Goal: Transaction & Acquisition: Purchase product/service

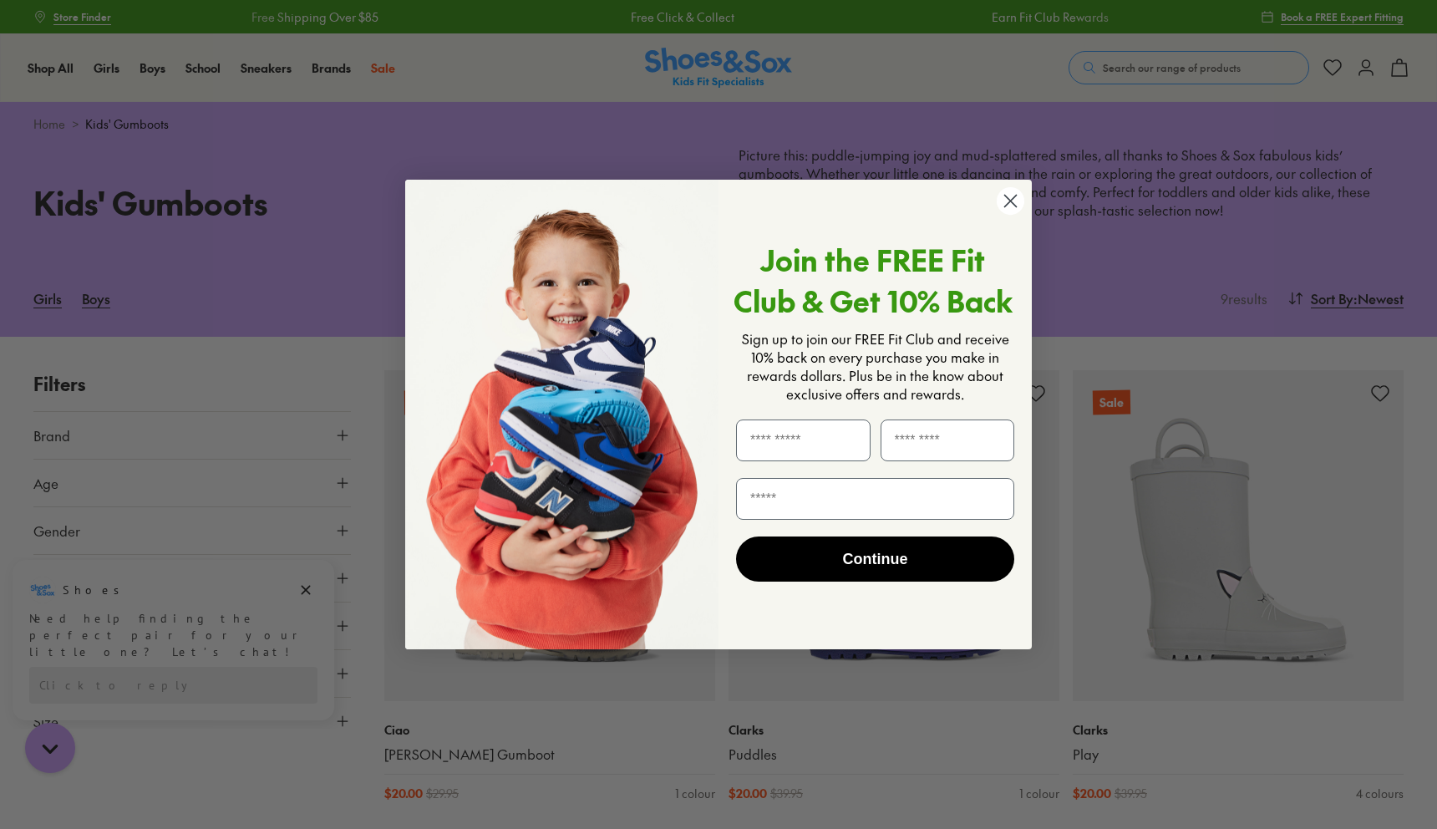
click at [1011, 185] on form "Join the FREE Fit Club & Get 10% Back Sign up to join our FREE Fit Club and rec…" at bounding box center [718, 415] width 627 height 470
click at [1010, 198] on circle "Close dialog" at bounding box center [1011, 201] width 28 height 28
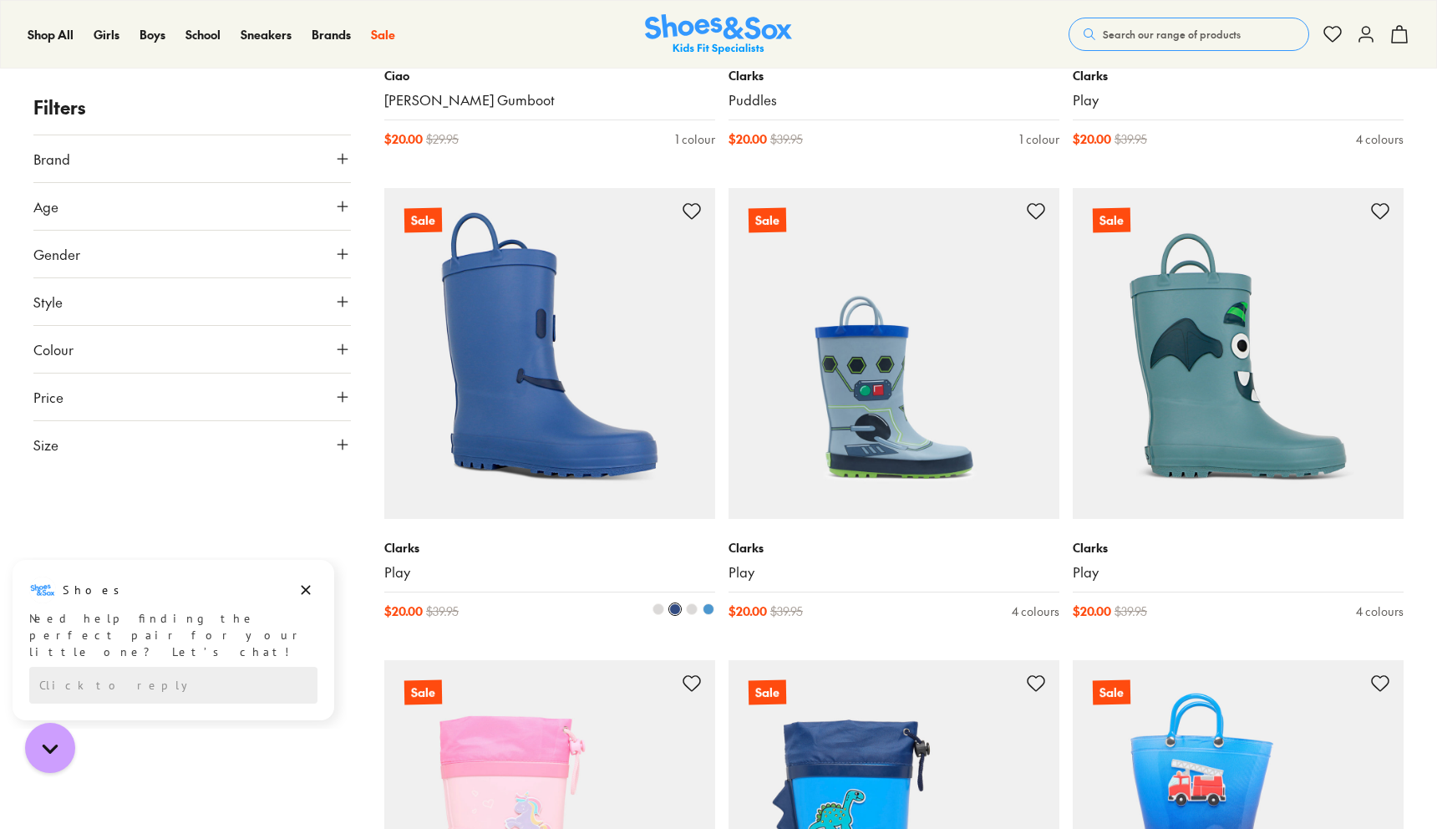
scroll to position [651, 0]
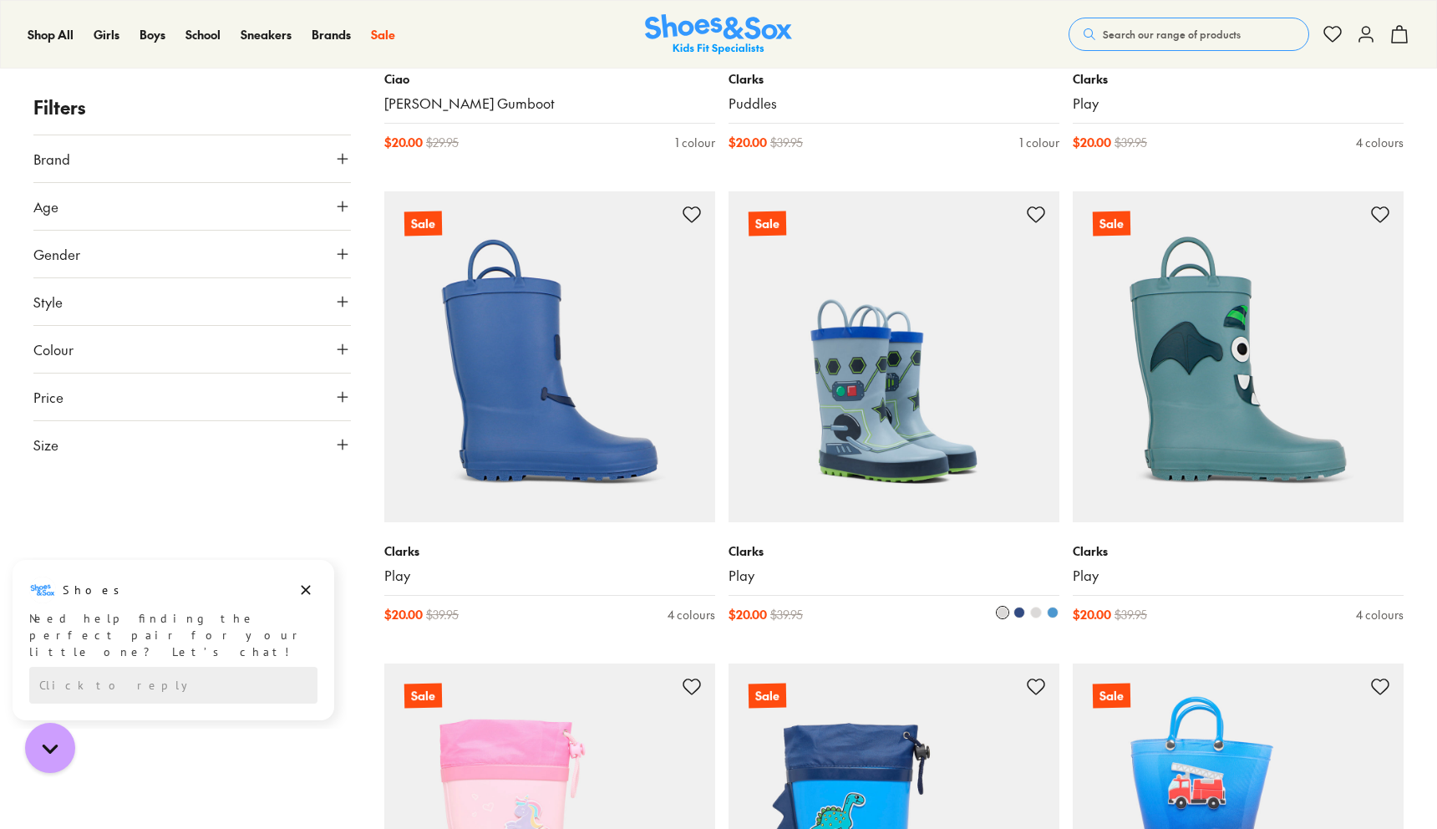
click at [927, 428] on img at bounding box center [894, 356] width 331 height 331
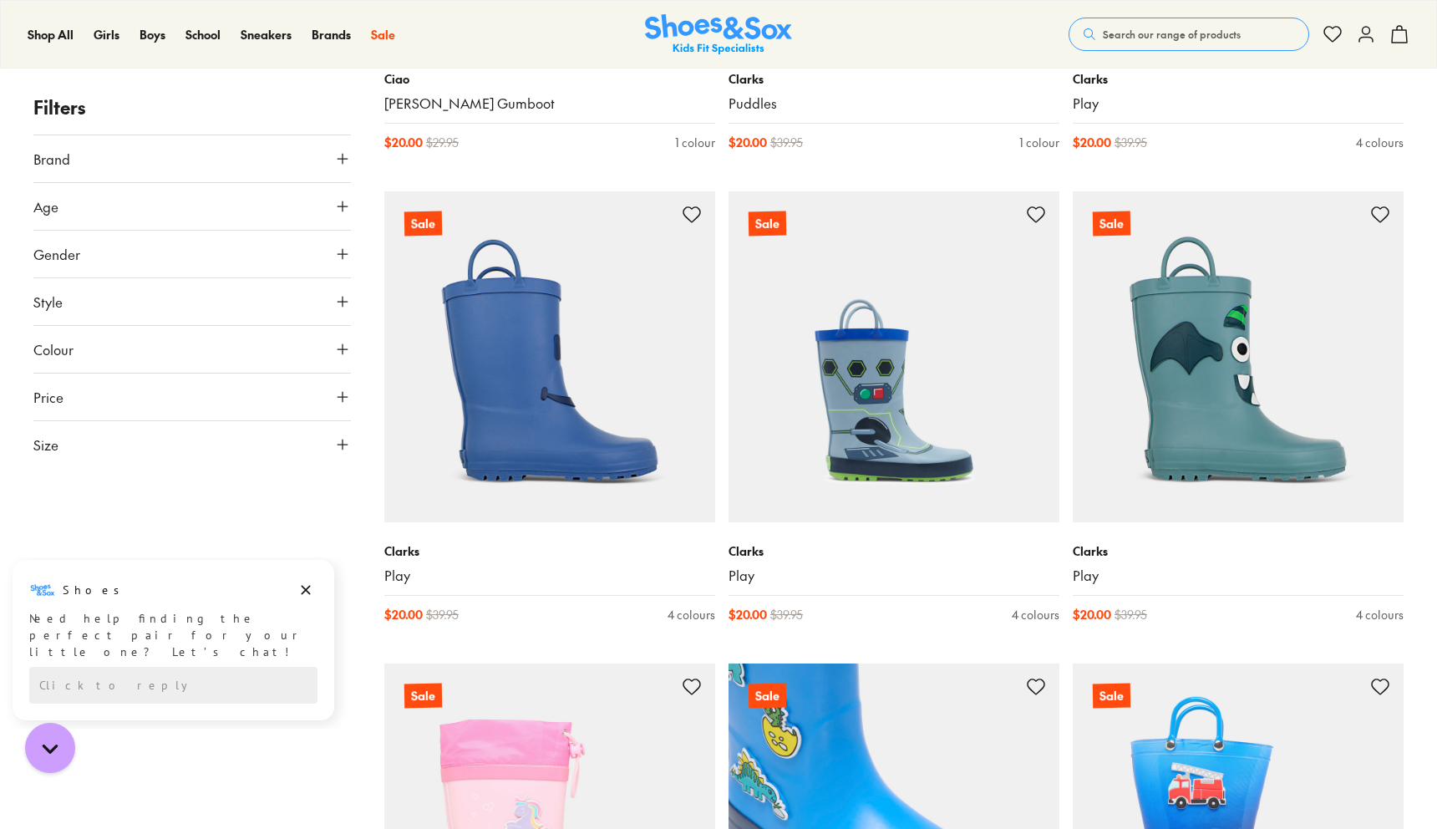
click at [908, 744] on img at bounding box center [894, 828] width 331 height 331
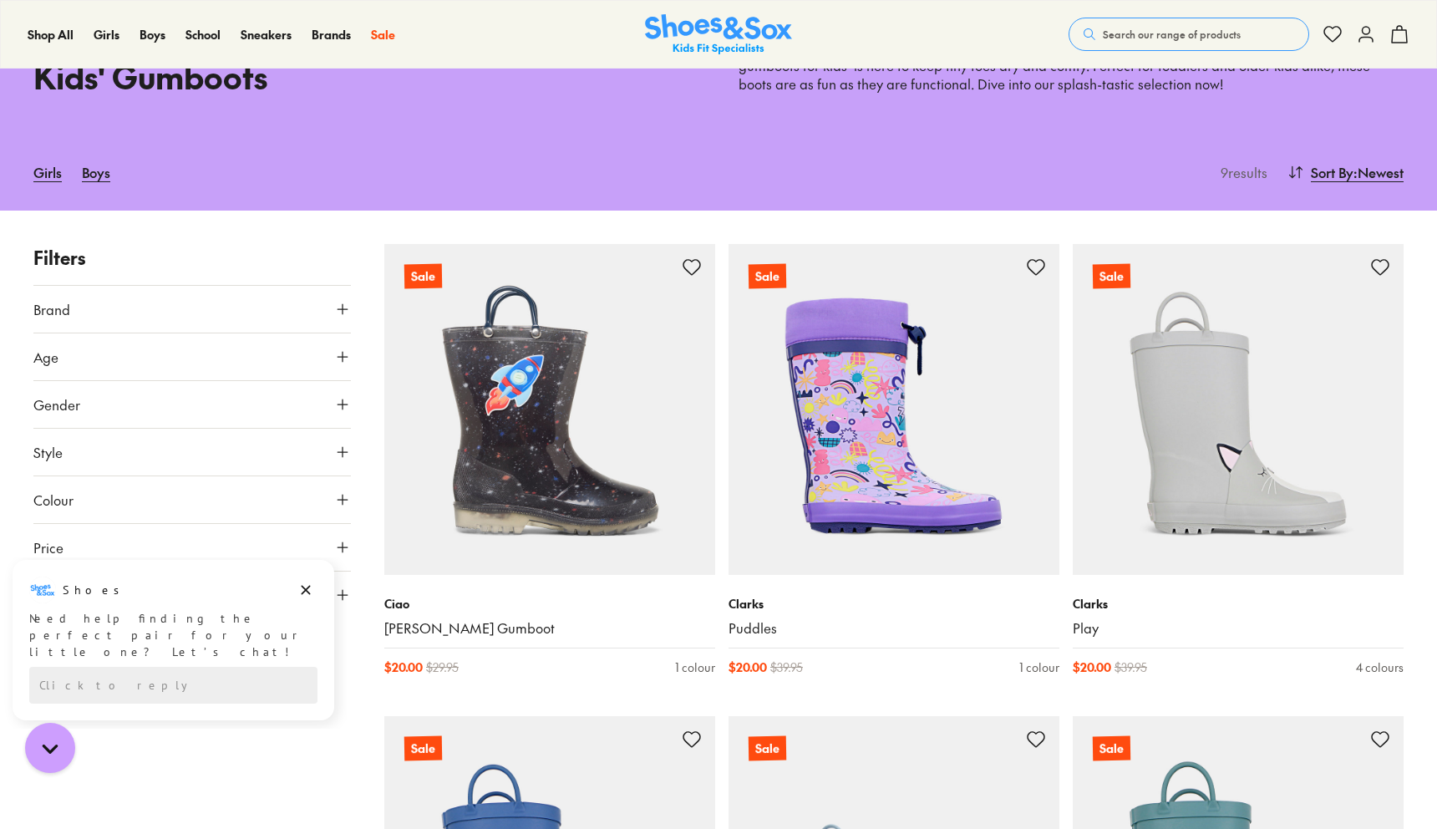
scroll to position [120, 0]
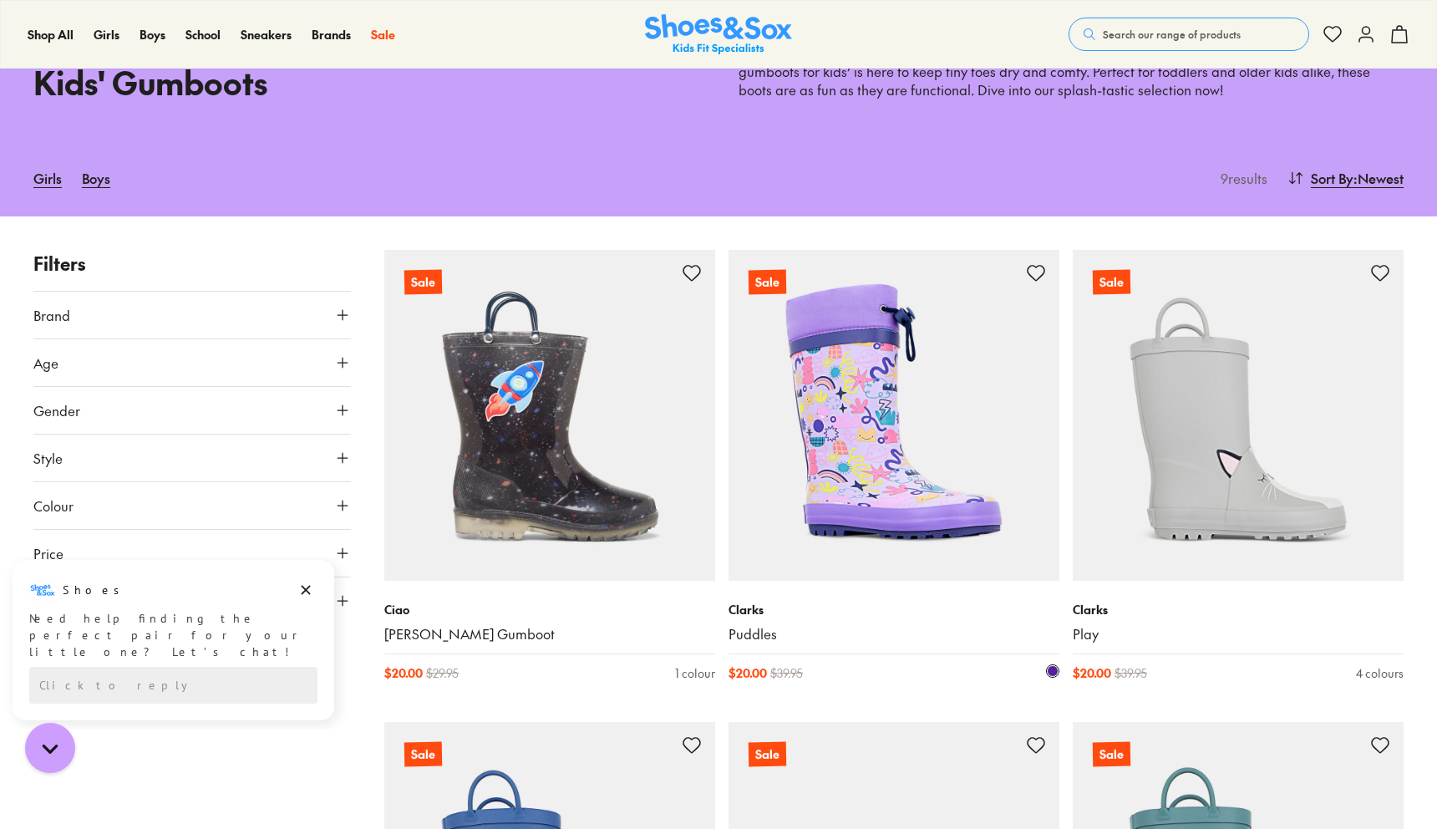
click at [933, 426] on img at bounding box center [894, 415] width 331 height 331
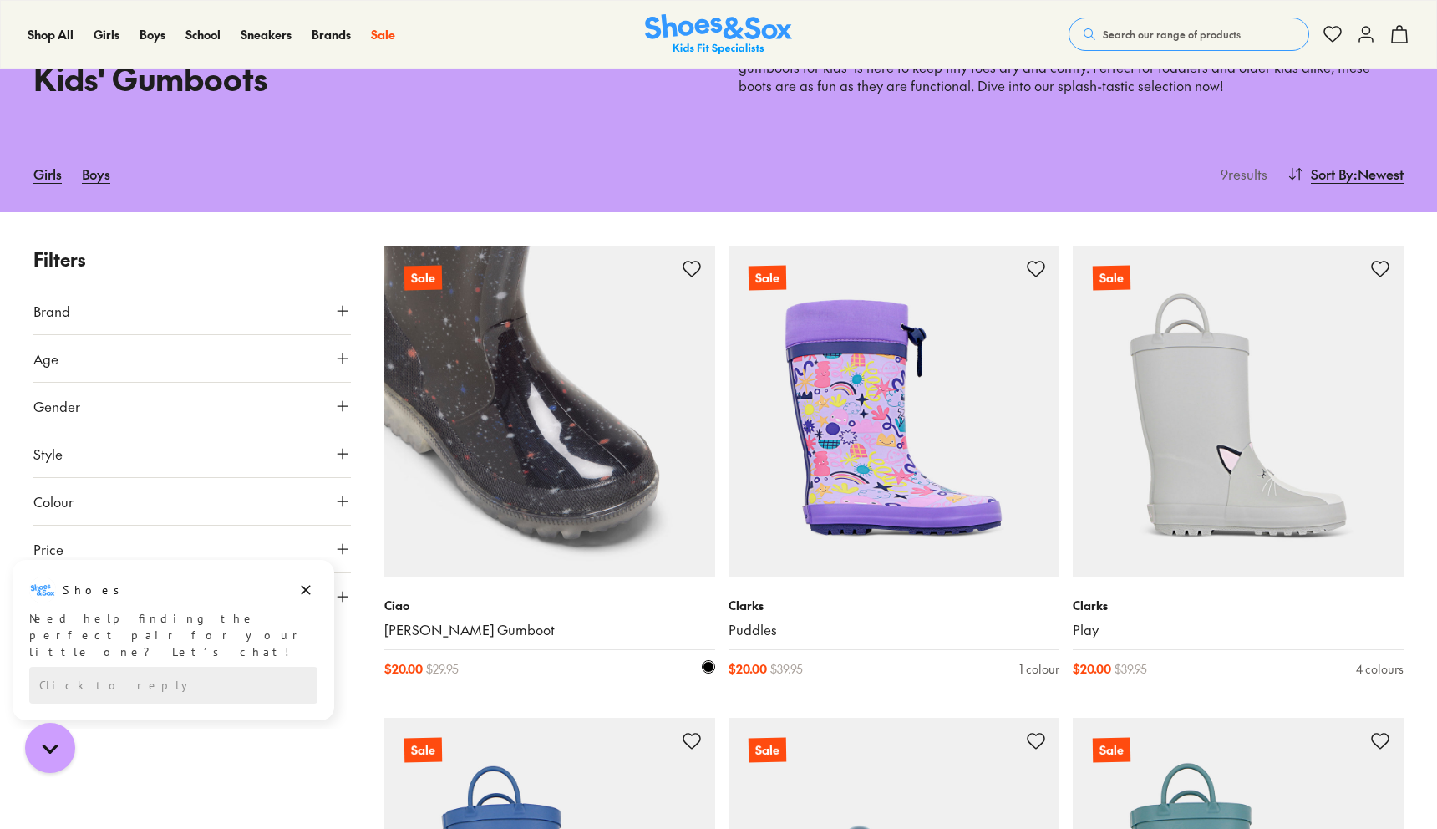
scroll to position [134, 0]
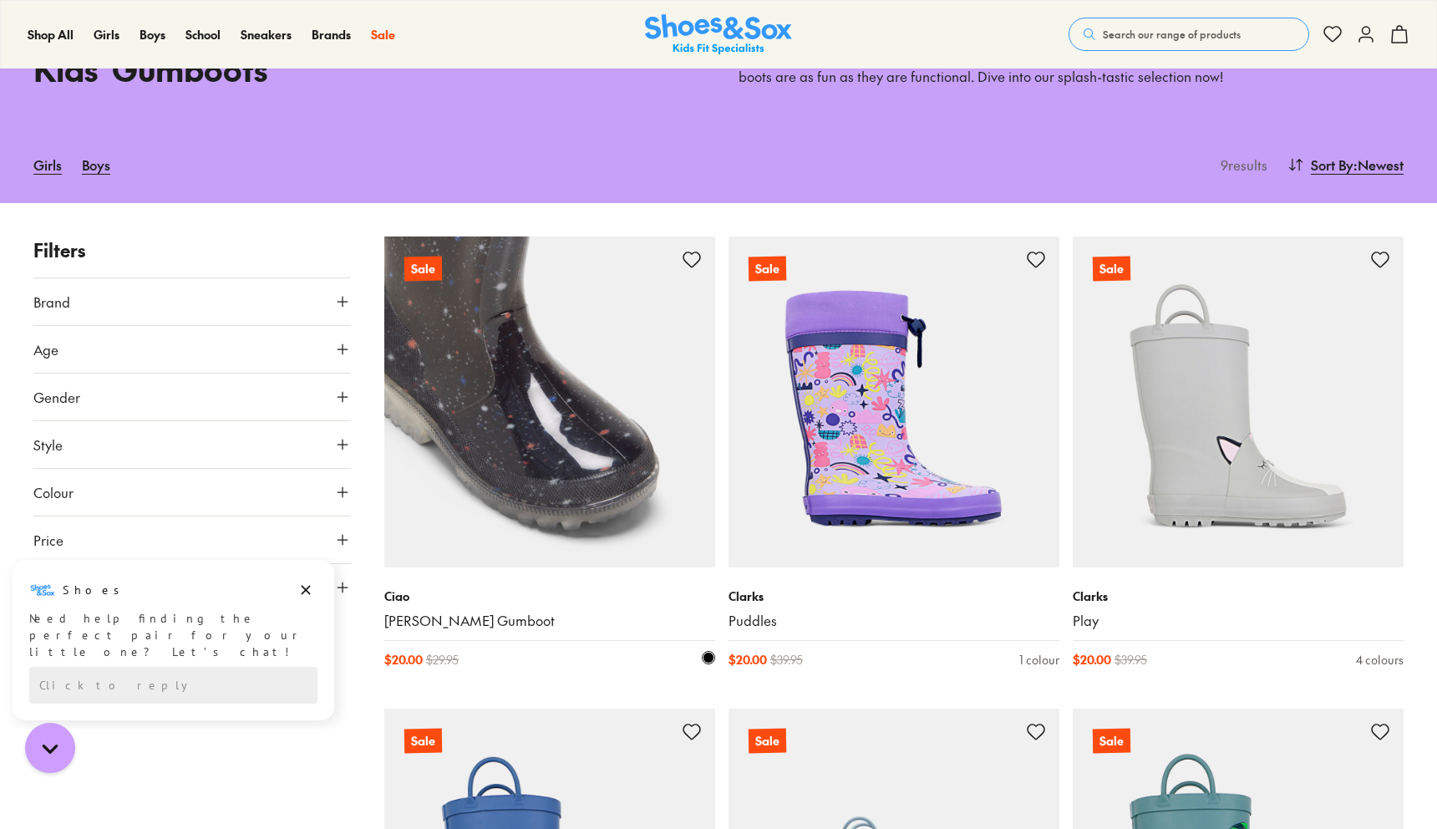
click at [526, 424] on img at bounding box center [549, 401] width 331 height 331
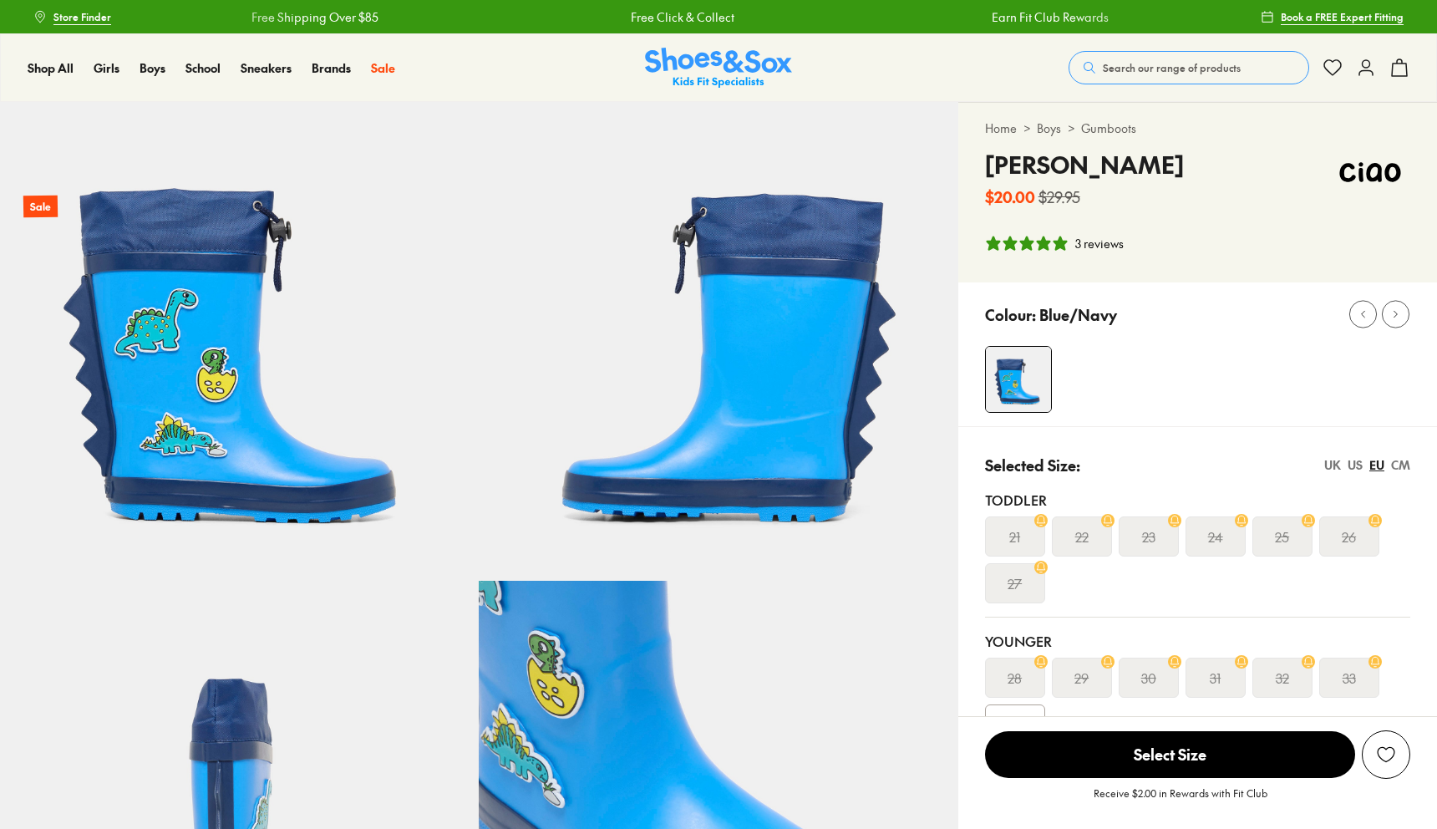
select select "*"
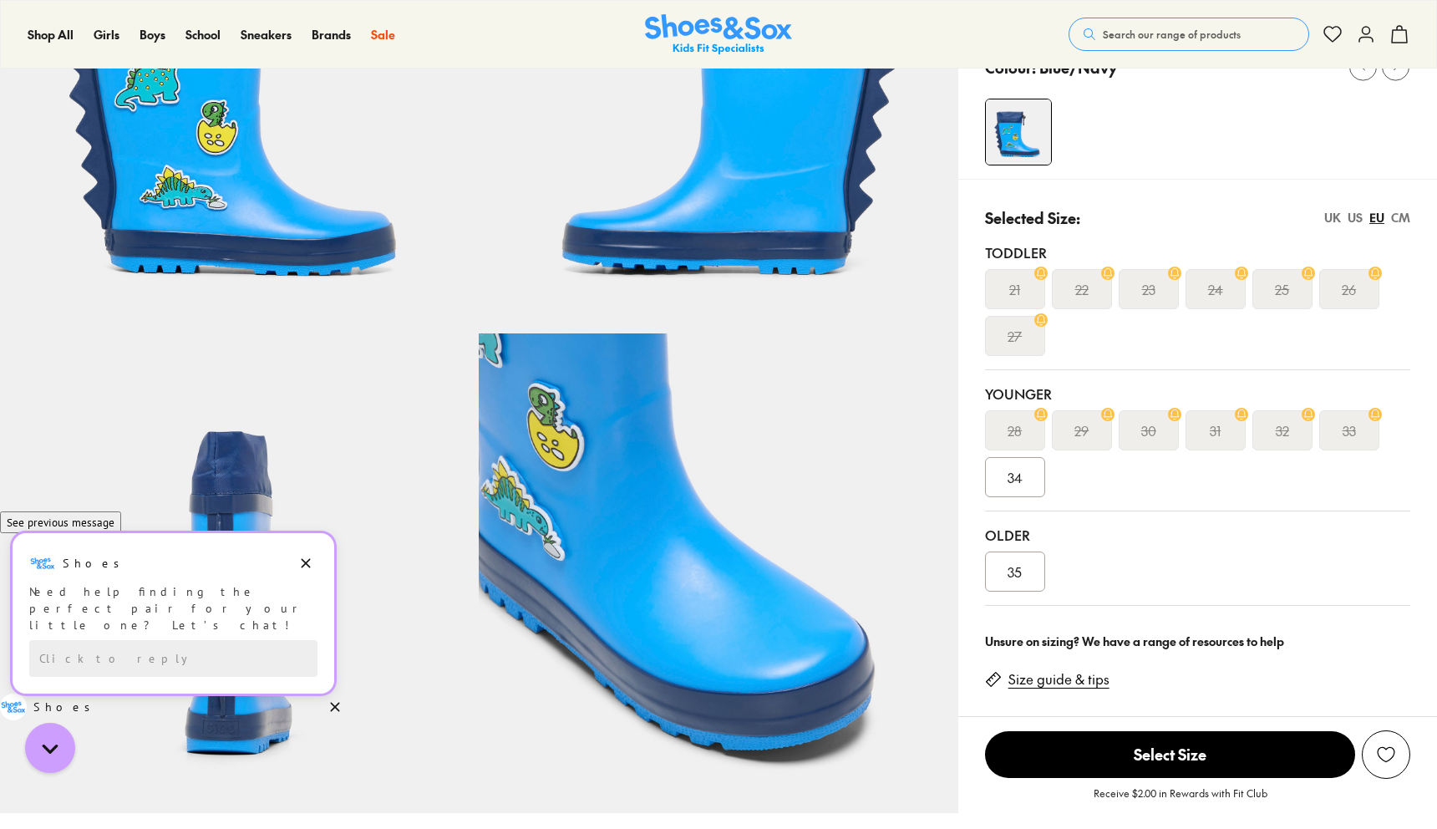
scroll to position [238, 0]
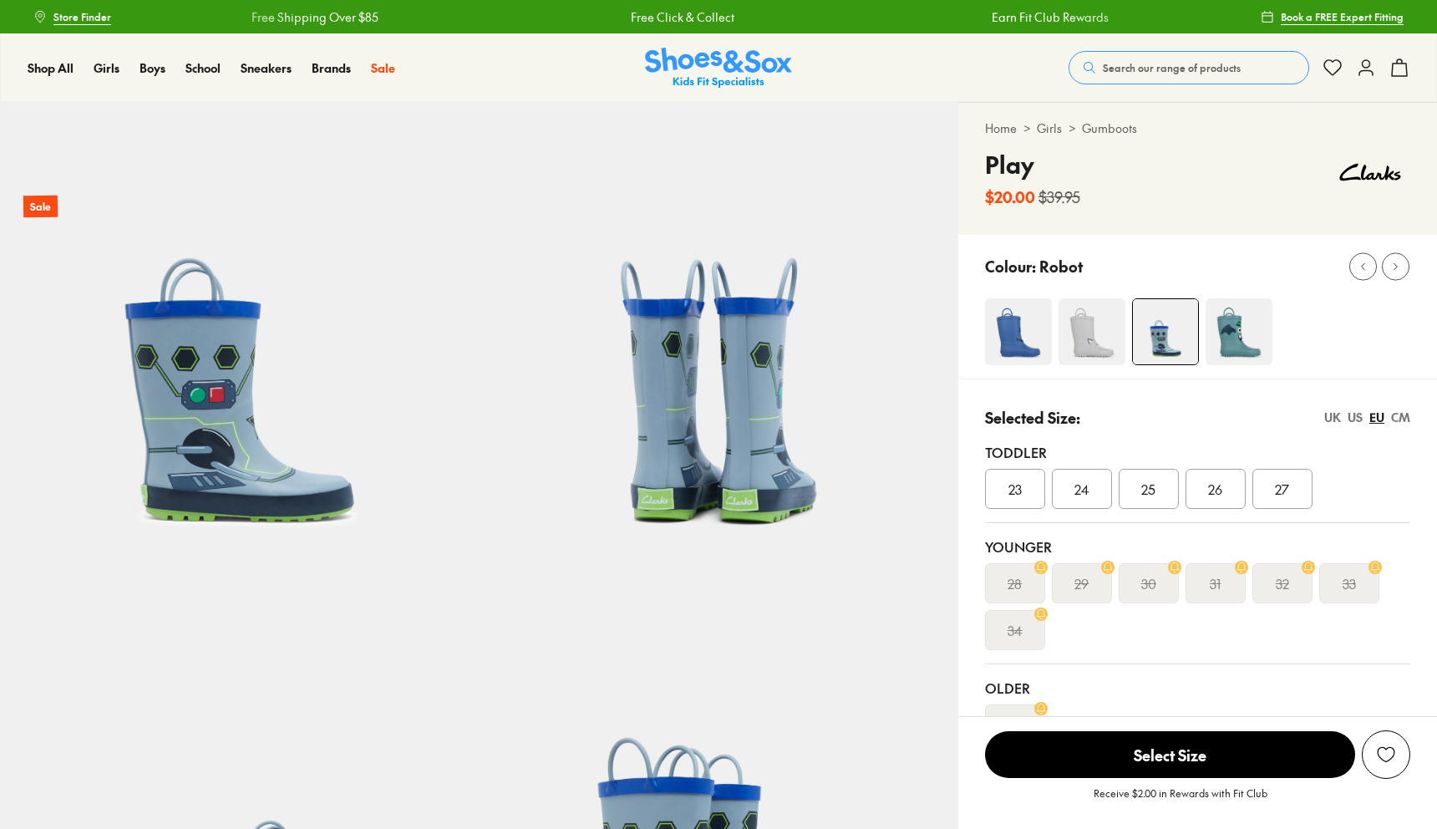
select select "*"
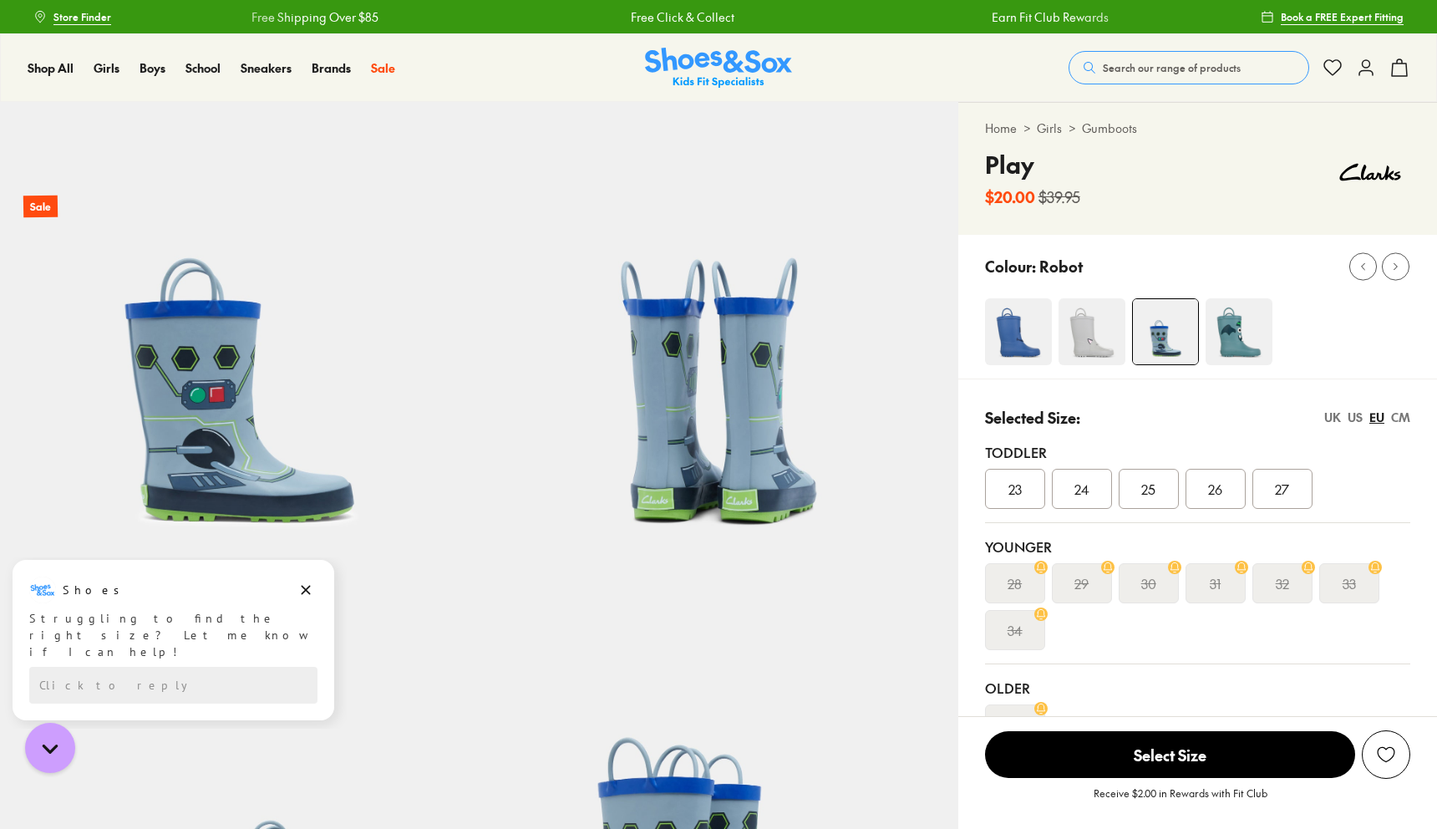
click at [1104, 345] on img at bounding box center [1092, 331] width 67 height 67
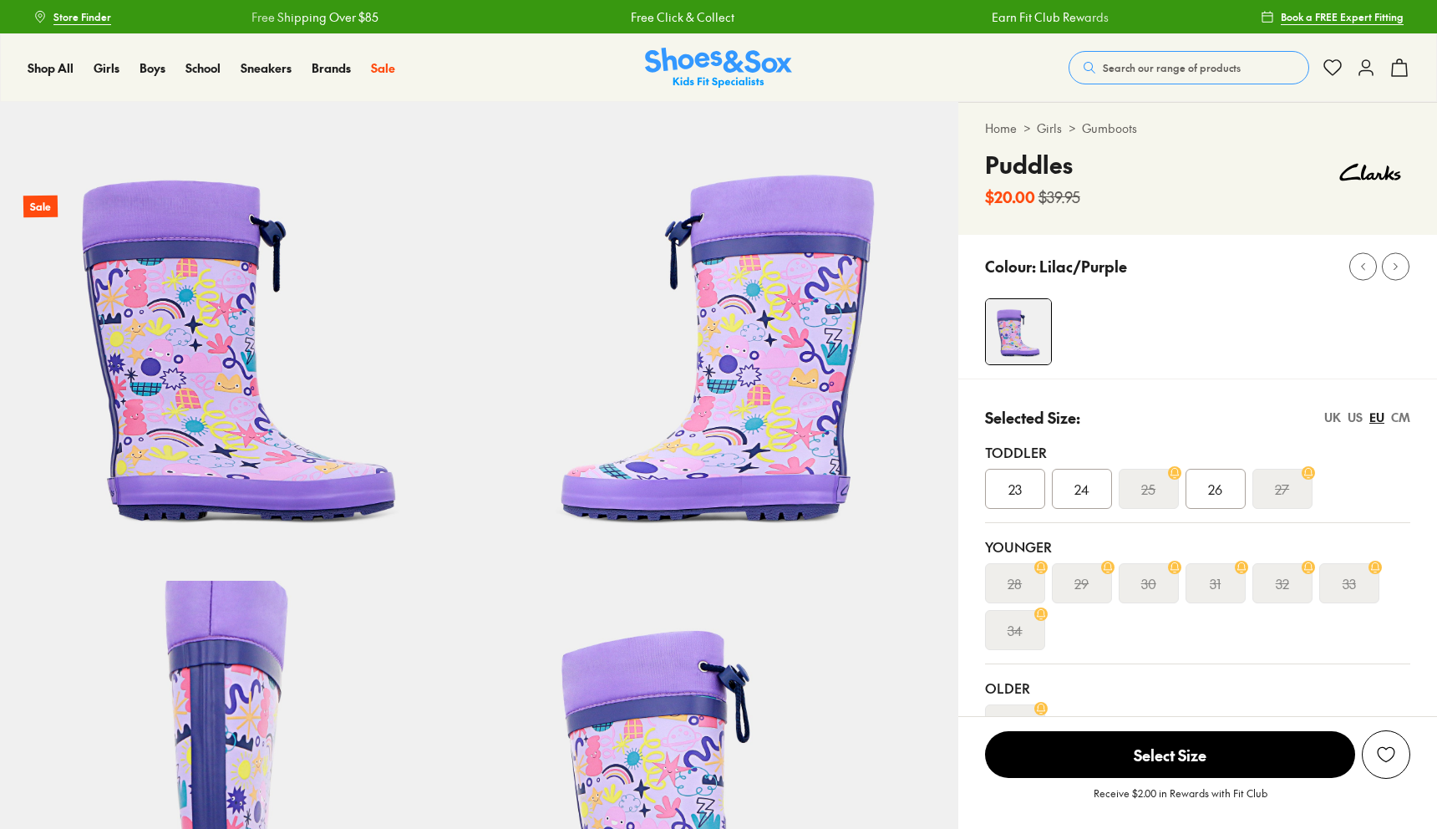
select select "*"
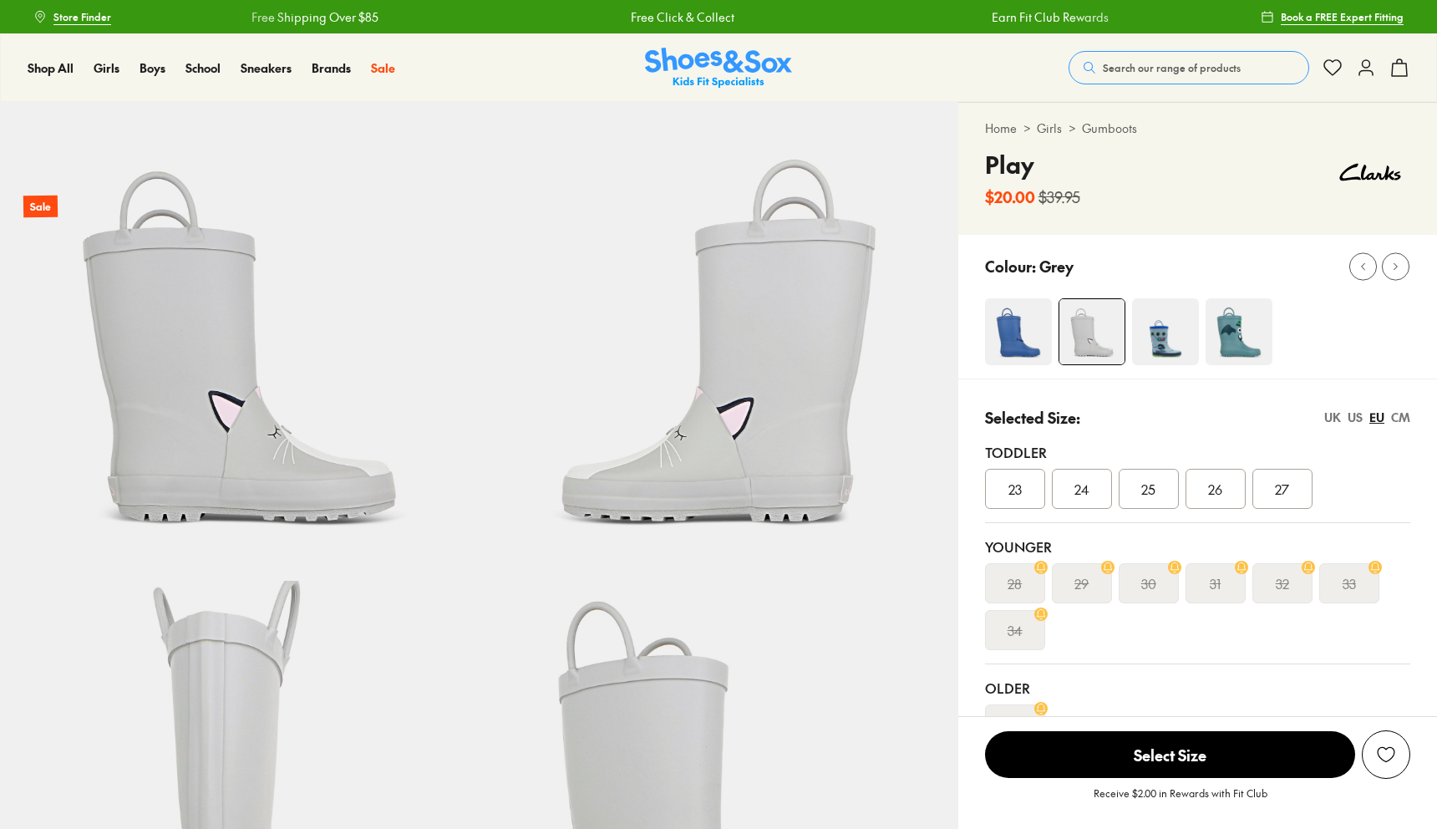
select select "*"
click at [1011, 328] on img at bounding box center [1018, 331] width 67 height 67
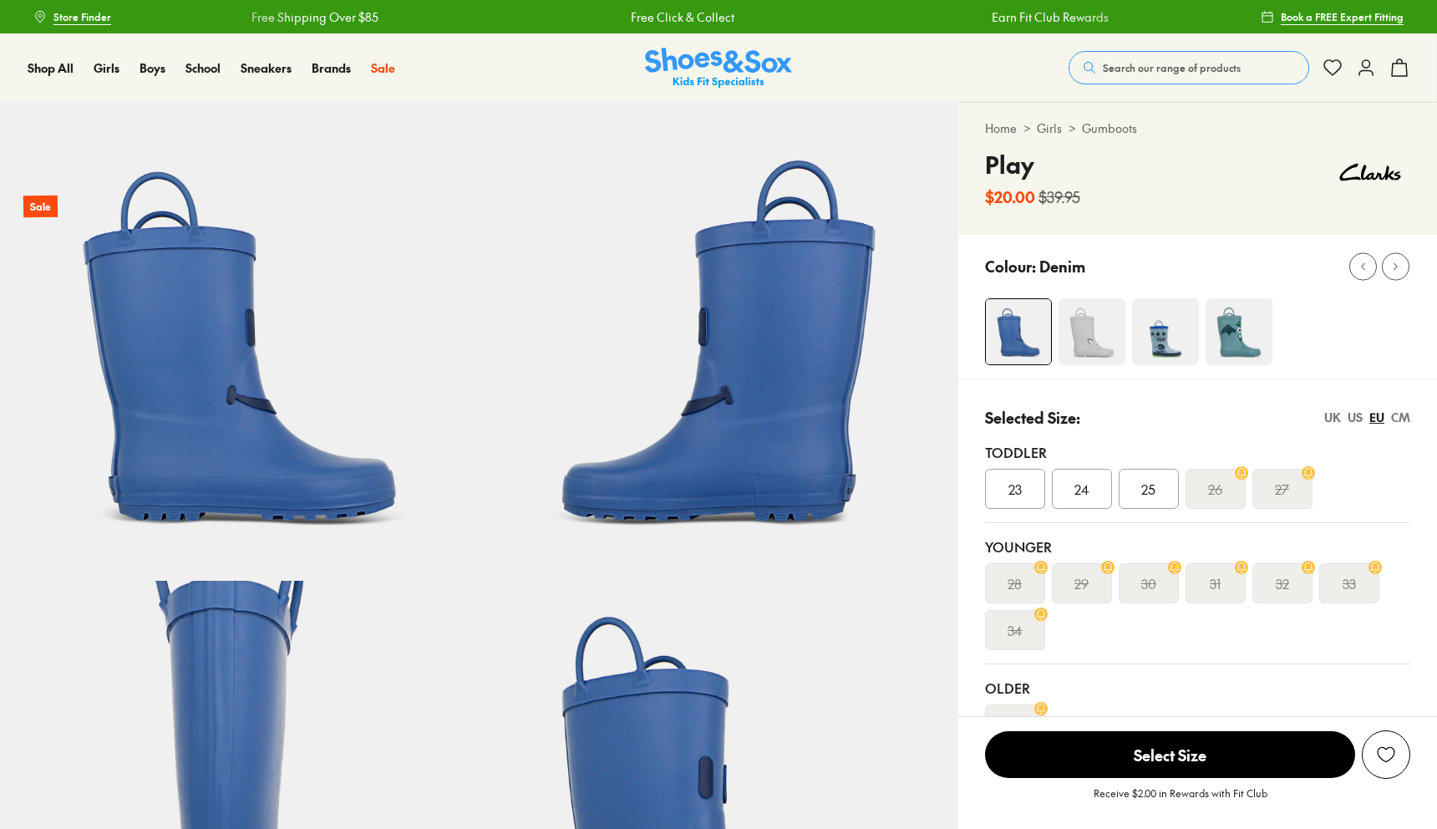
select select "*"
click at [1240, 321] on img at bounding box center [1239, 331] width 67 height 67
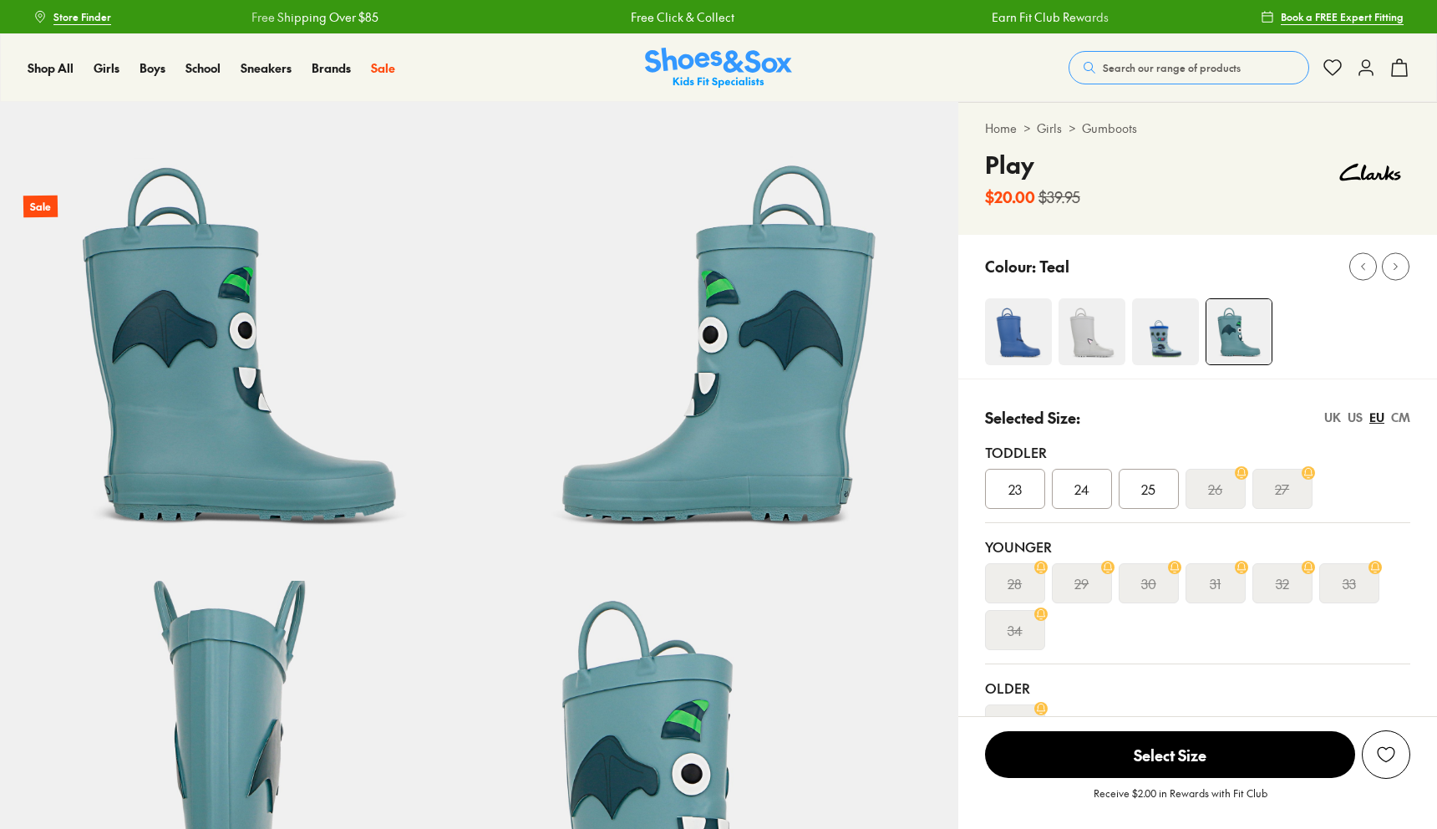
select select "*"
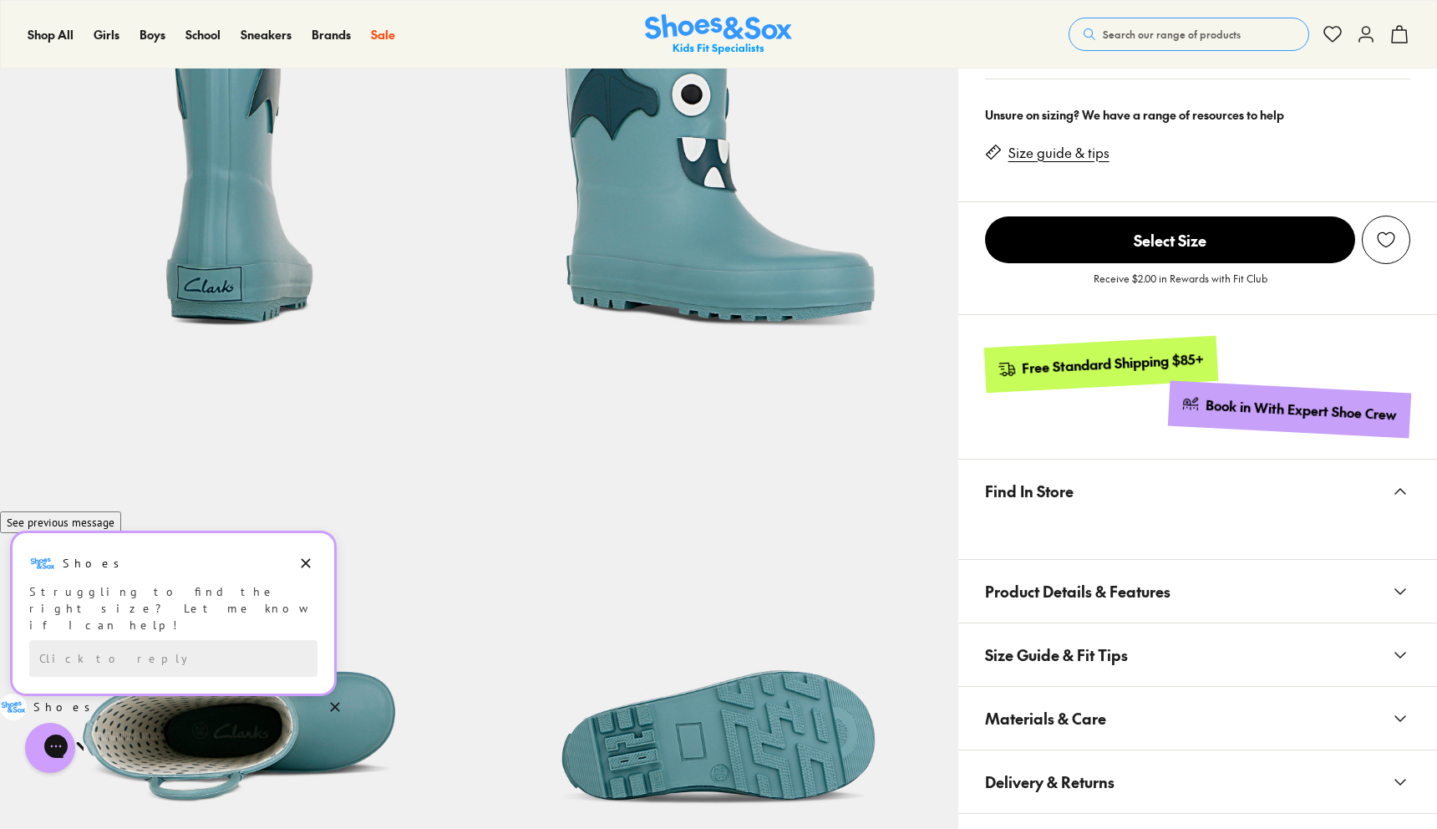
scroll to position [784, 0]
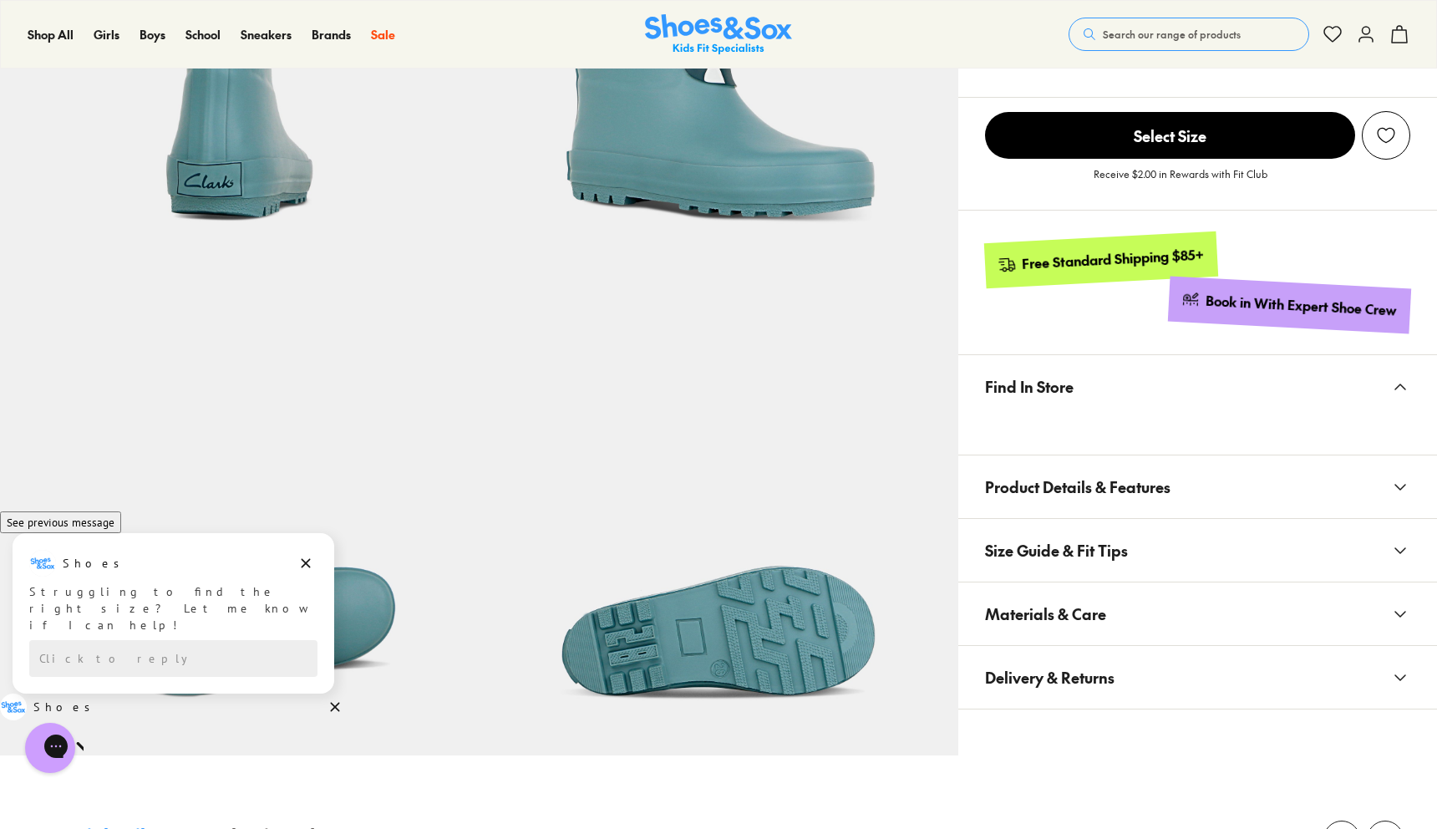
click at [1373, 414] on button "Find In Store" at bounding box center [1197, 386] width 479 height 63
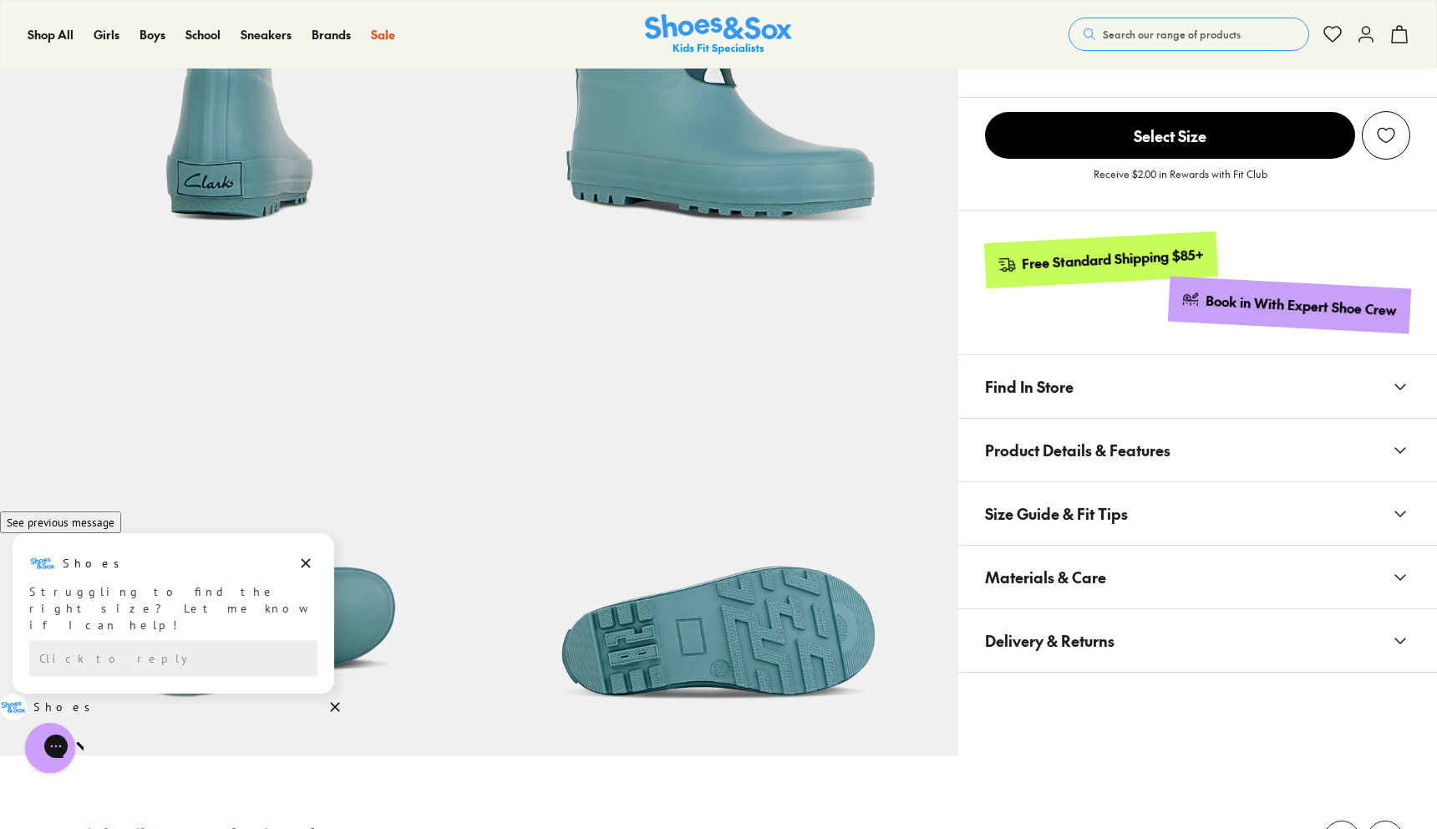
click at [1394, 387] on icon at bounding box center [1400, 387] width 20 height 20
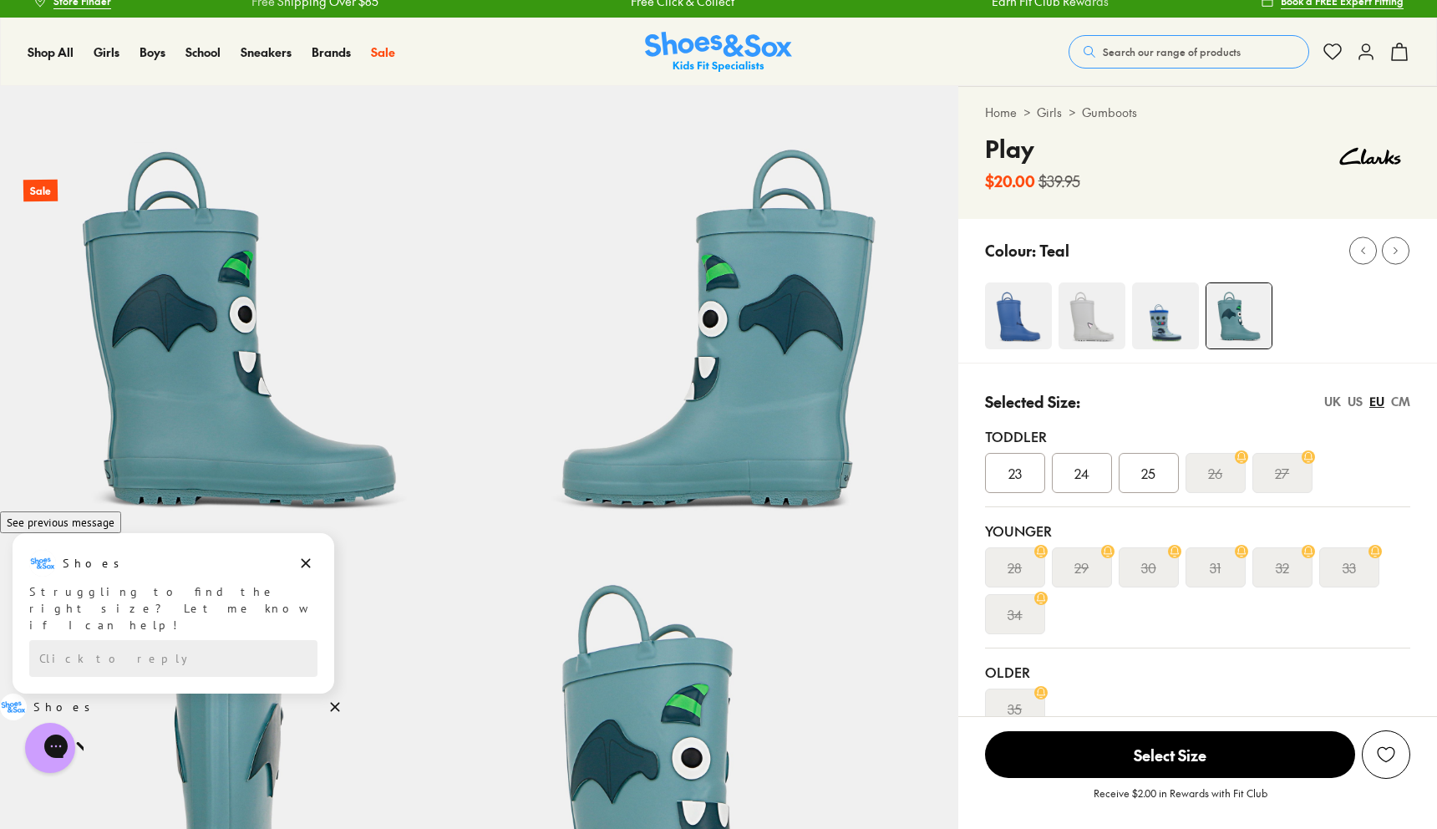
scroll to position [0, 0]
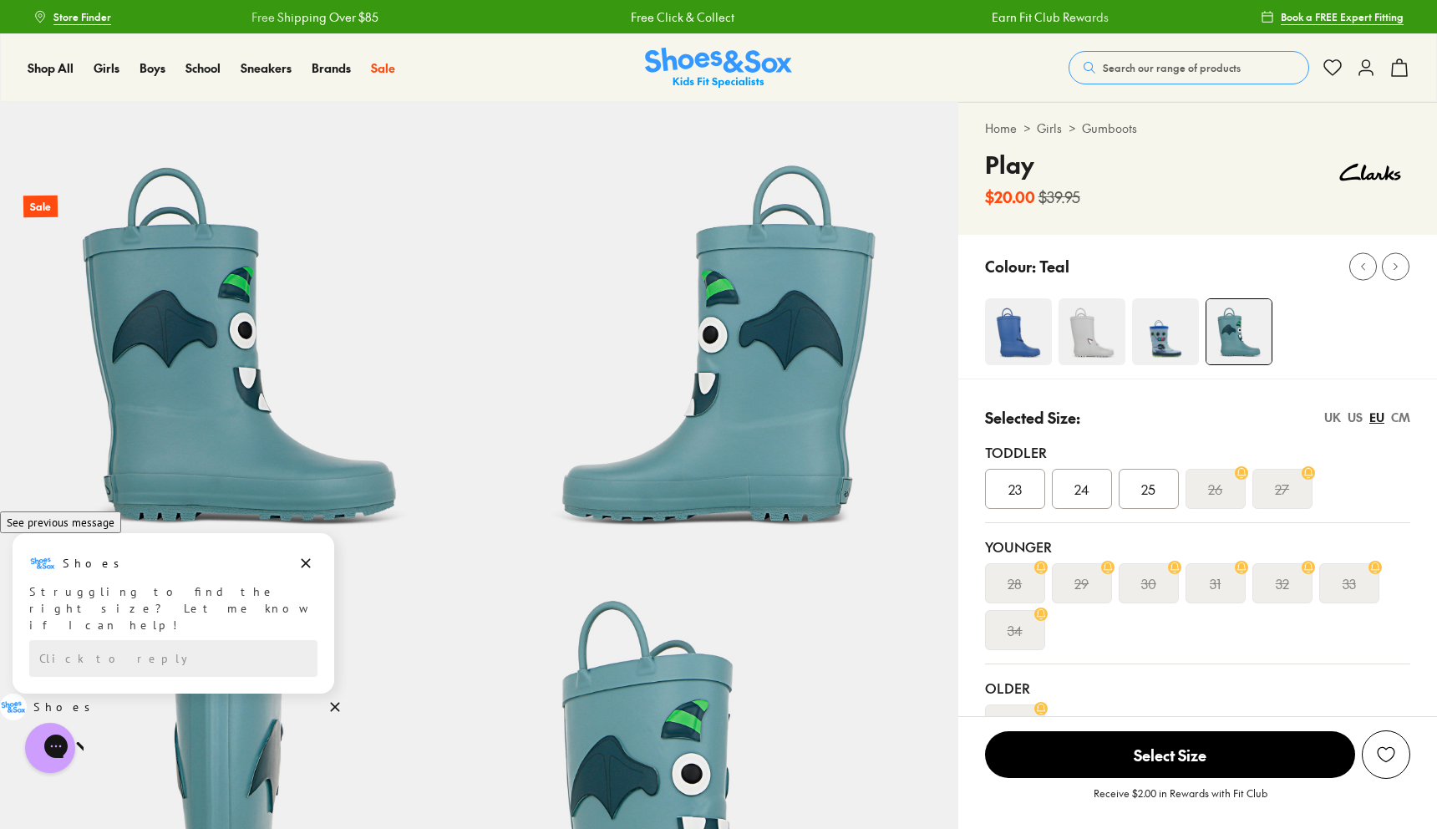
click at [1023, 487] on div "23" at bounding box center [1015, 489] width 60 height 40
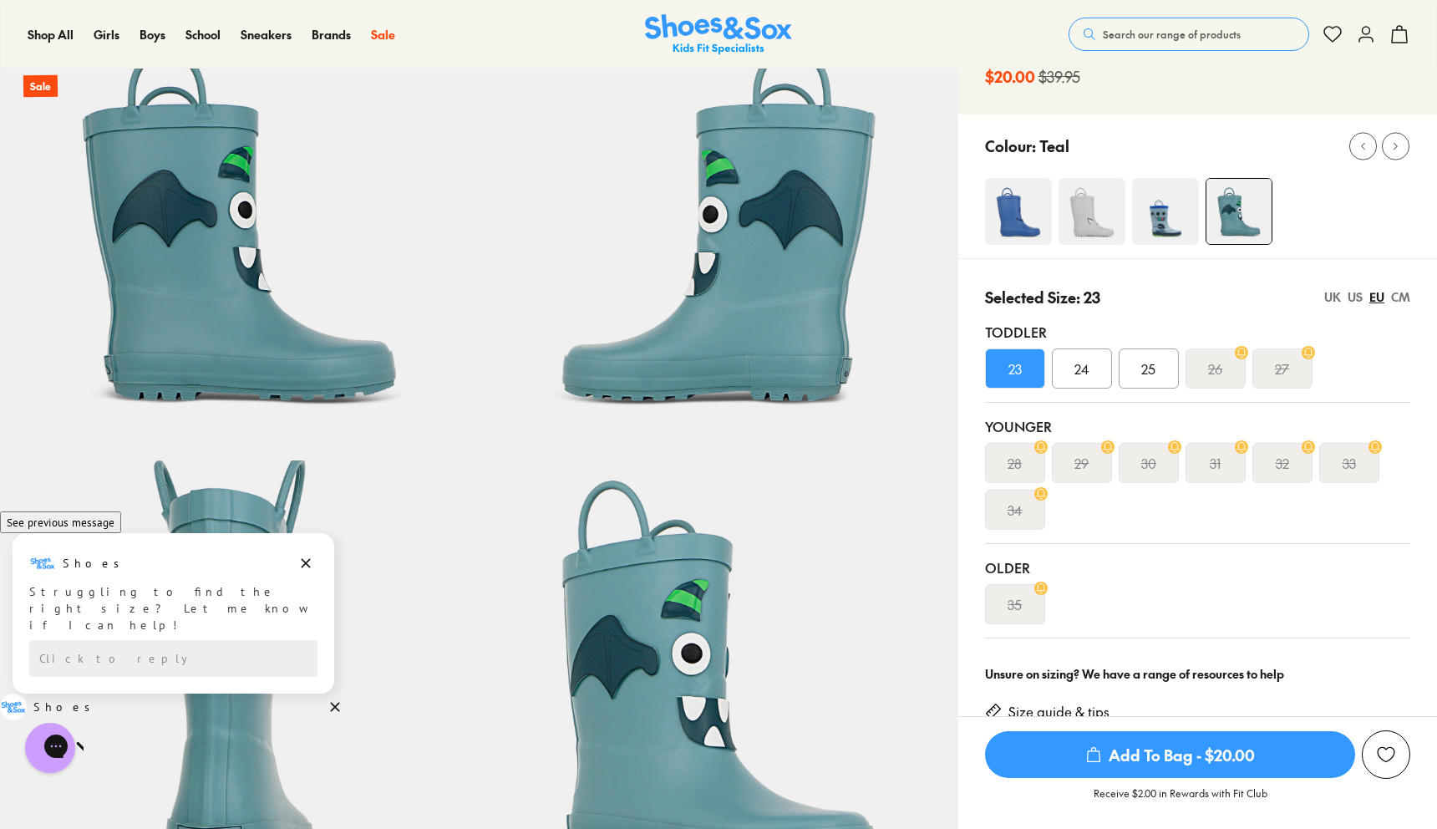
scroll to position [91, 0]
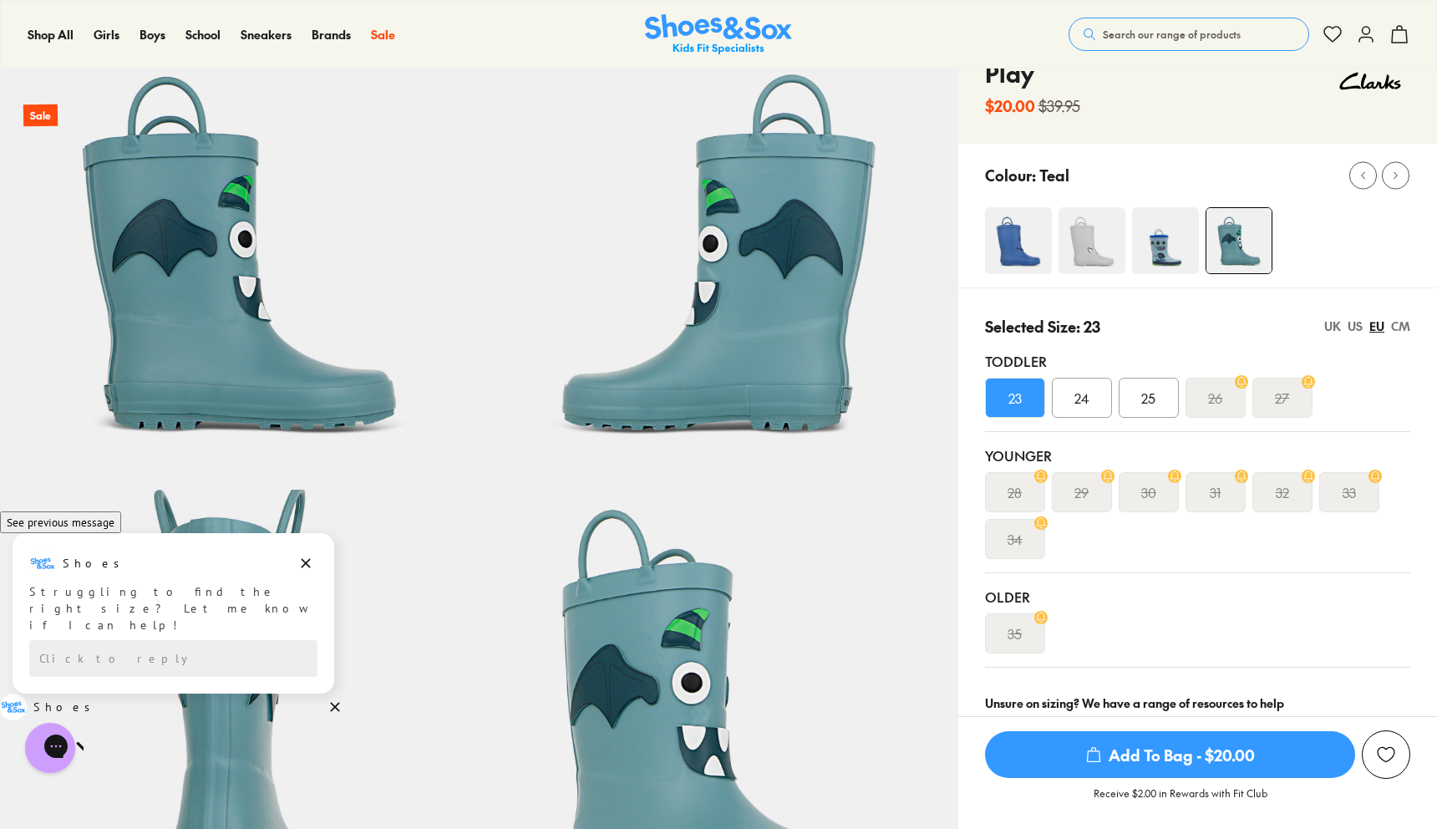
click at [1158, 246] on img at bounding box center [1165, 240] width 67 height 67
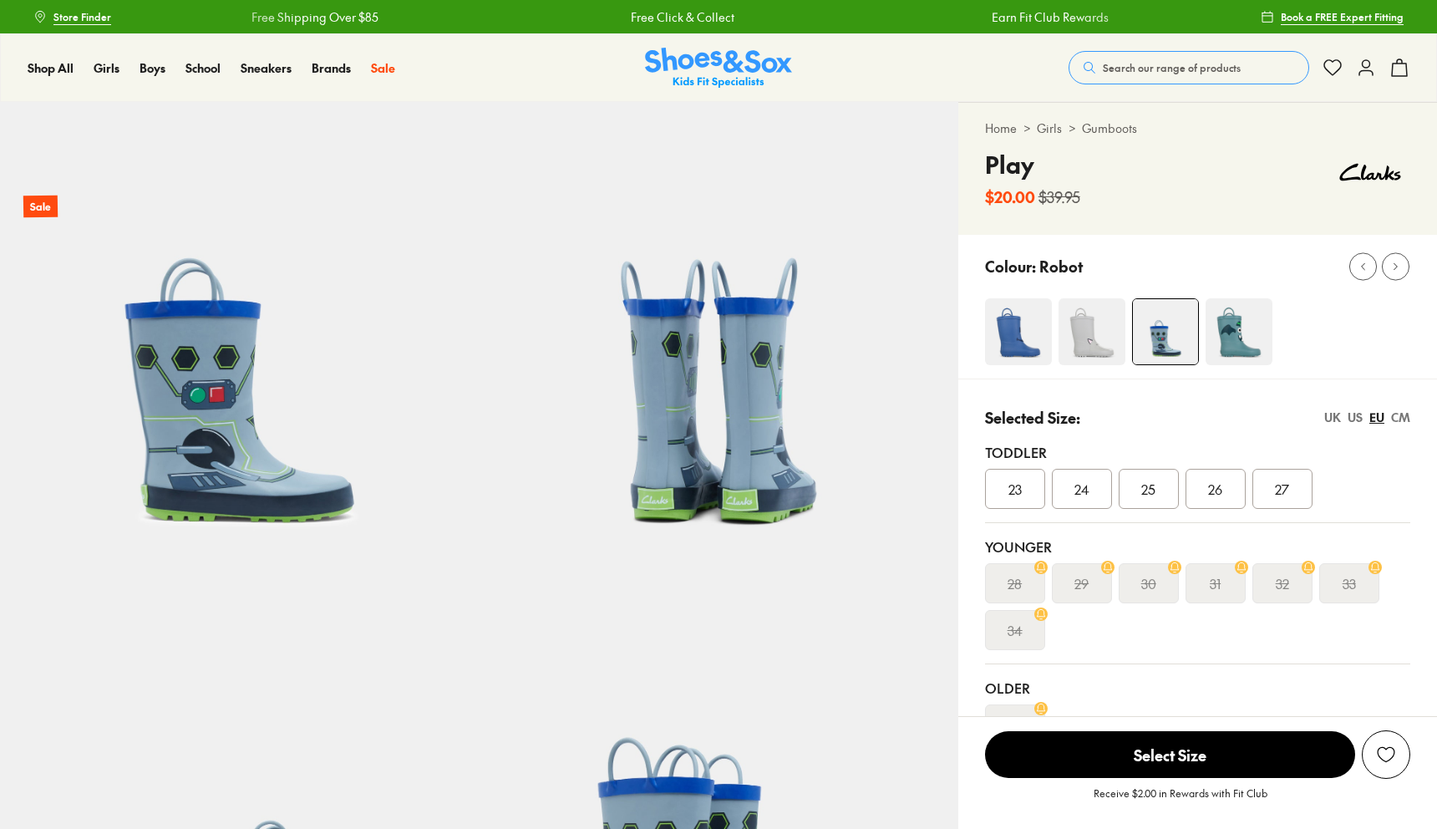
select select "*"
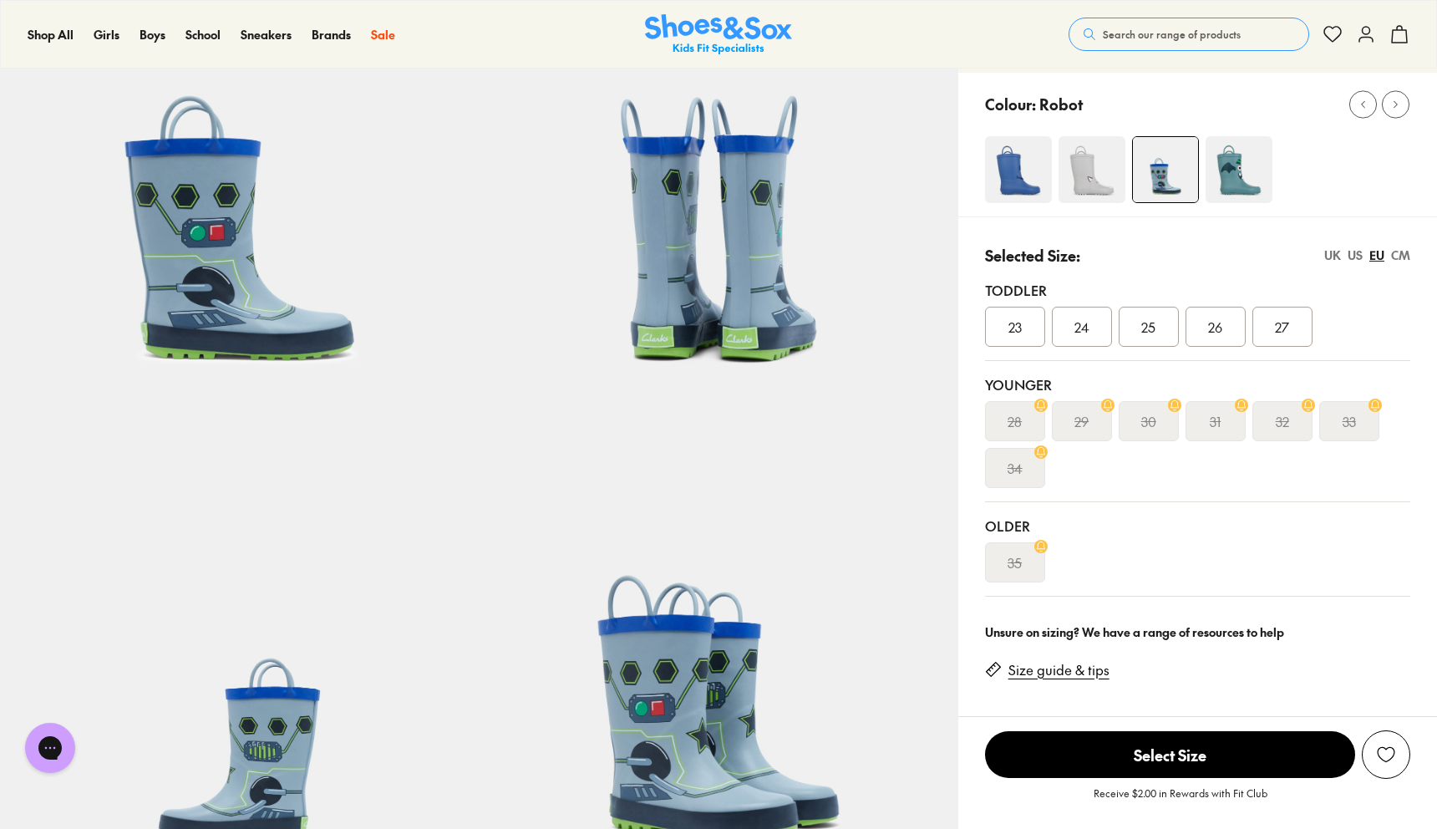
click at [1011, 334] on span "23" at bounding box center [1014, 327] width 13 height 20
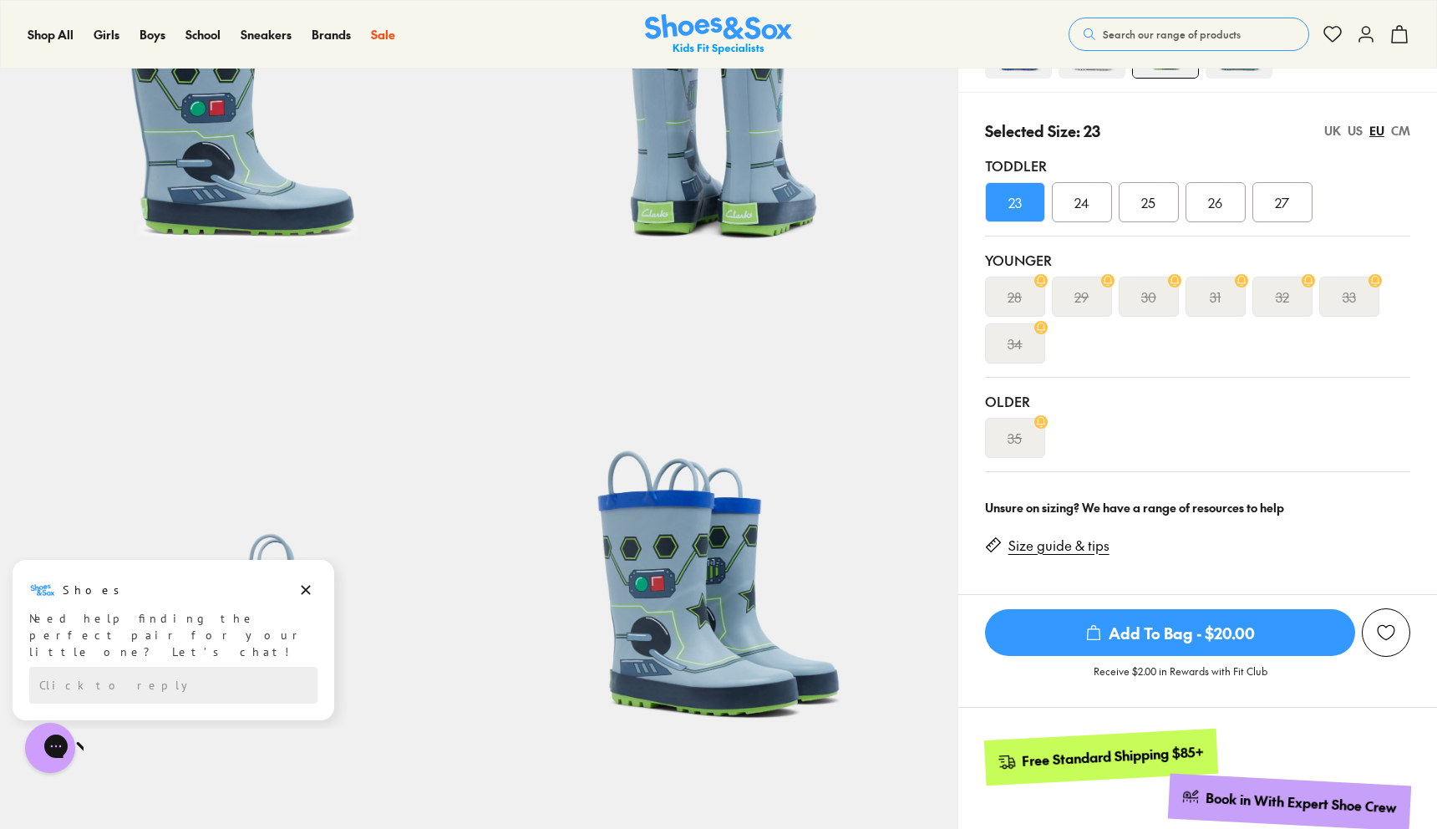
scroll to position [288, 0]
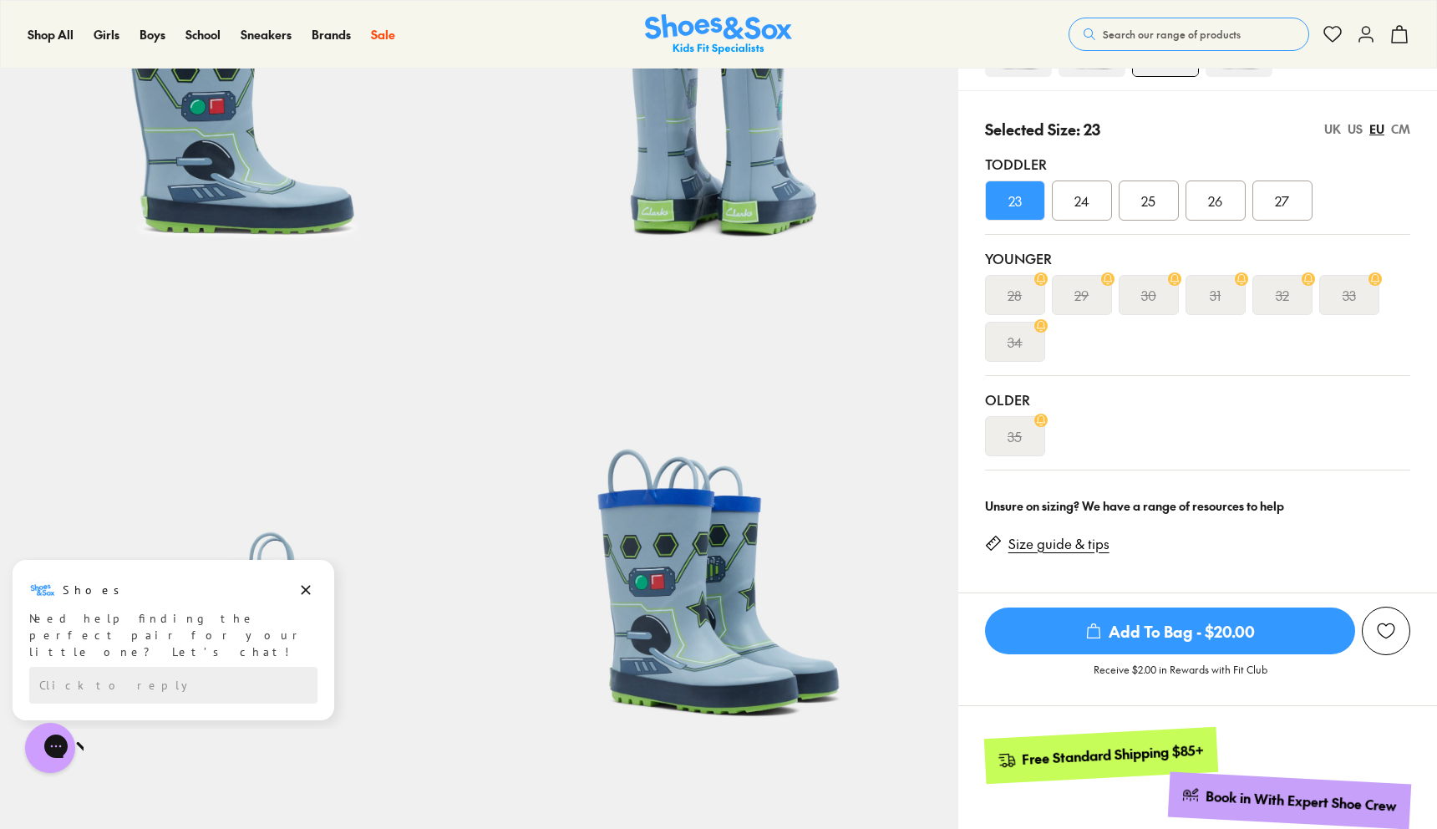
click at [1148, 203] on span "25" at bounding box center [1148, 200] width 14 height 20
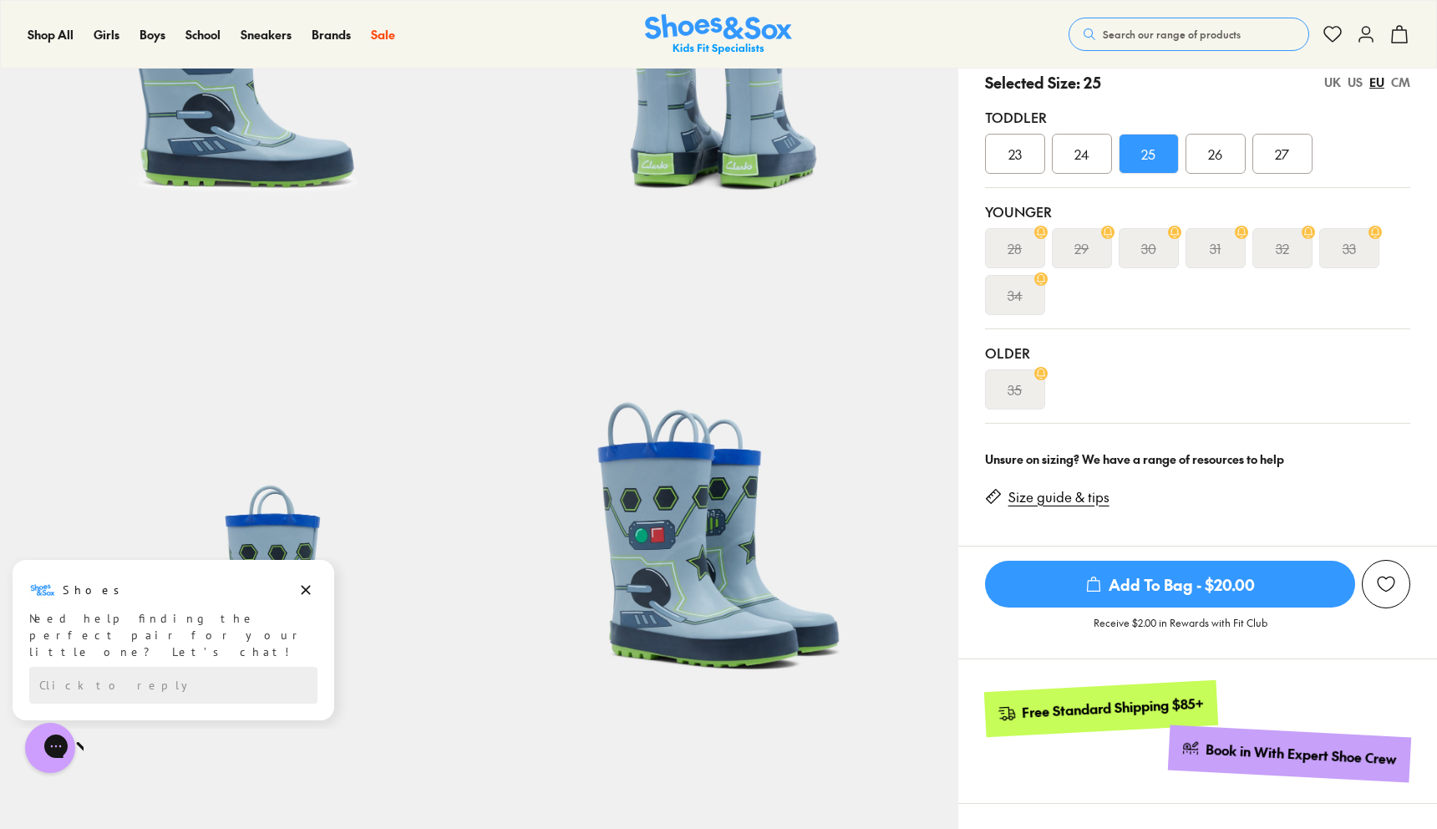
scroll to position [90, 0]
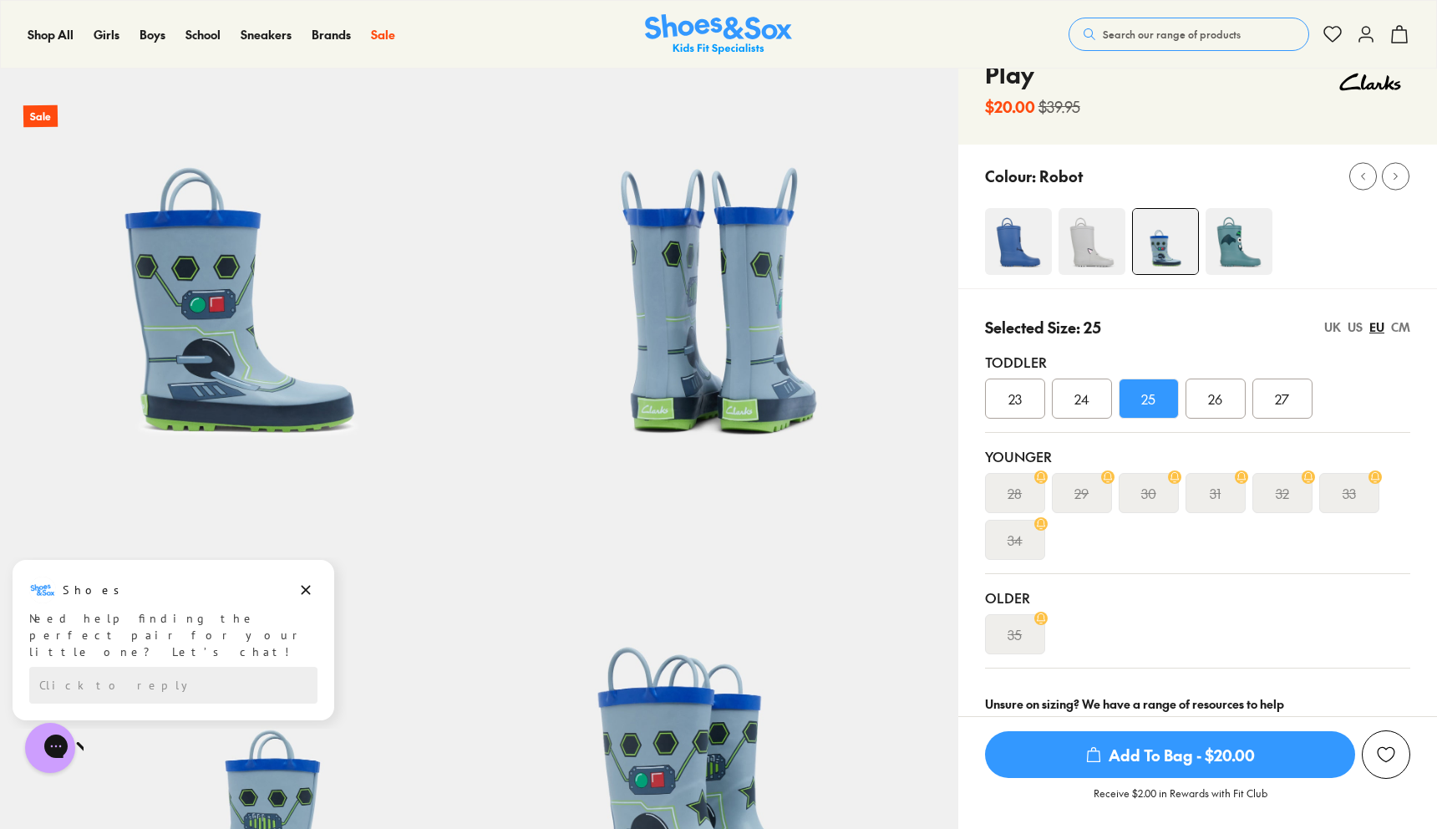
click at [1089, 383] on div "24" at bounding box center [1082, 398] width 60 height 40
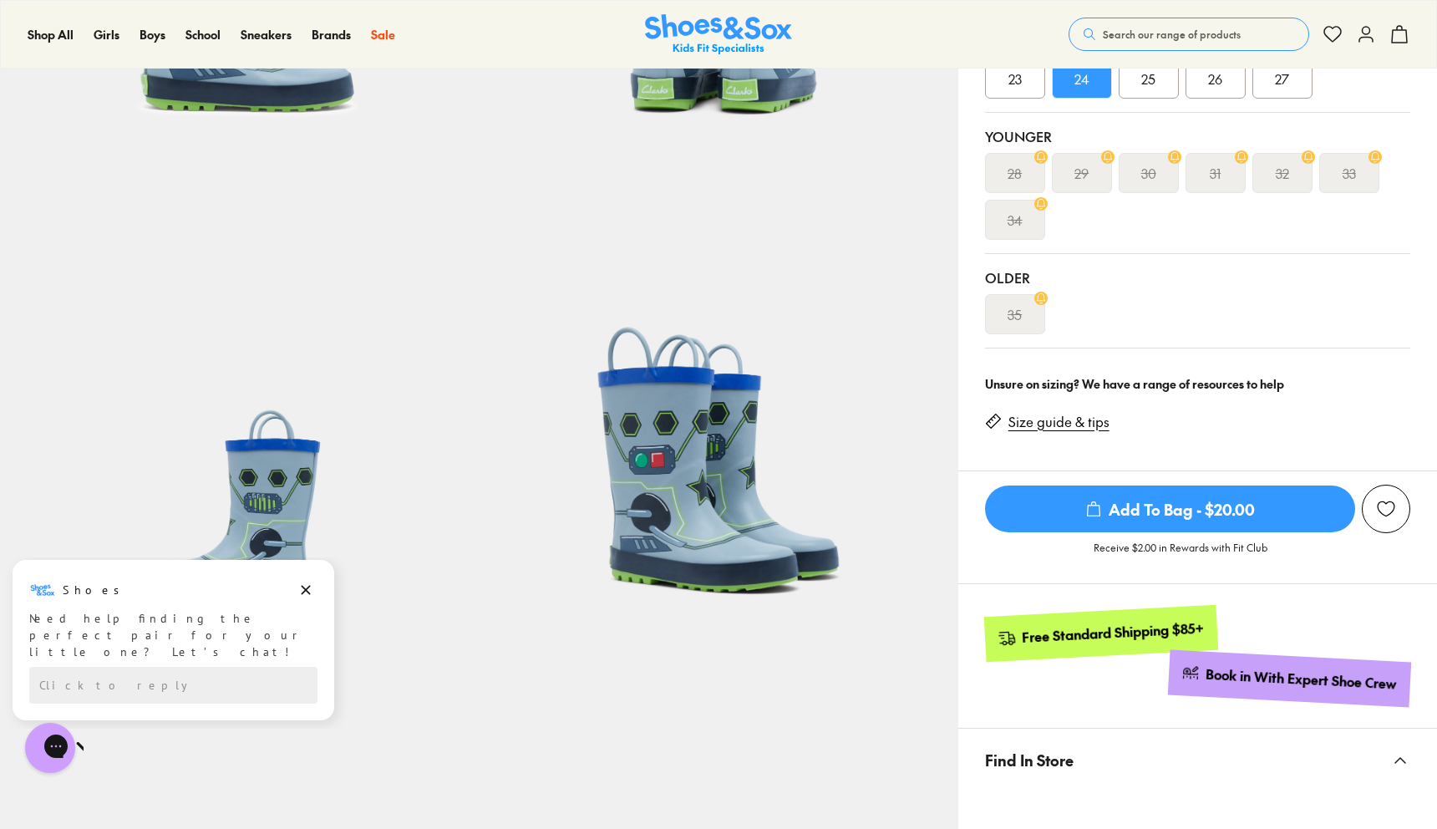
scroll to position [185, 0]
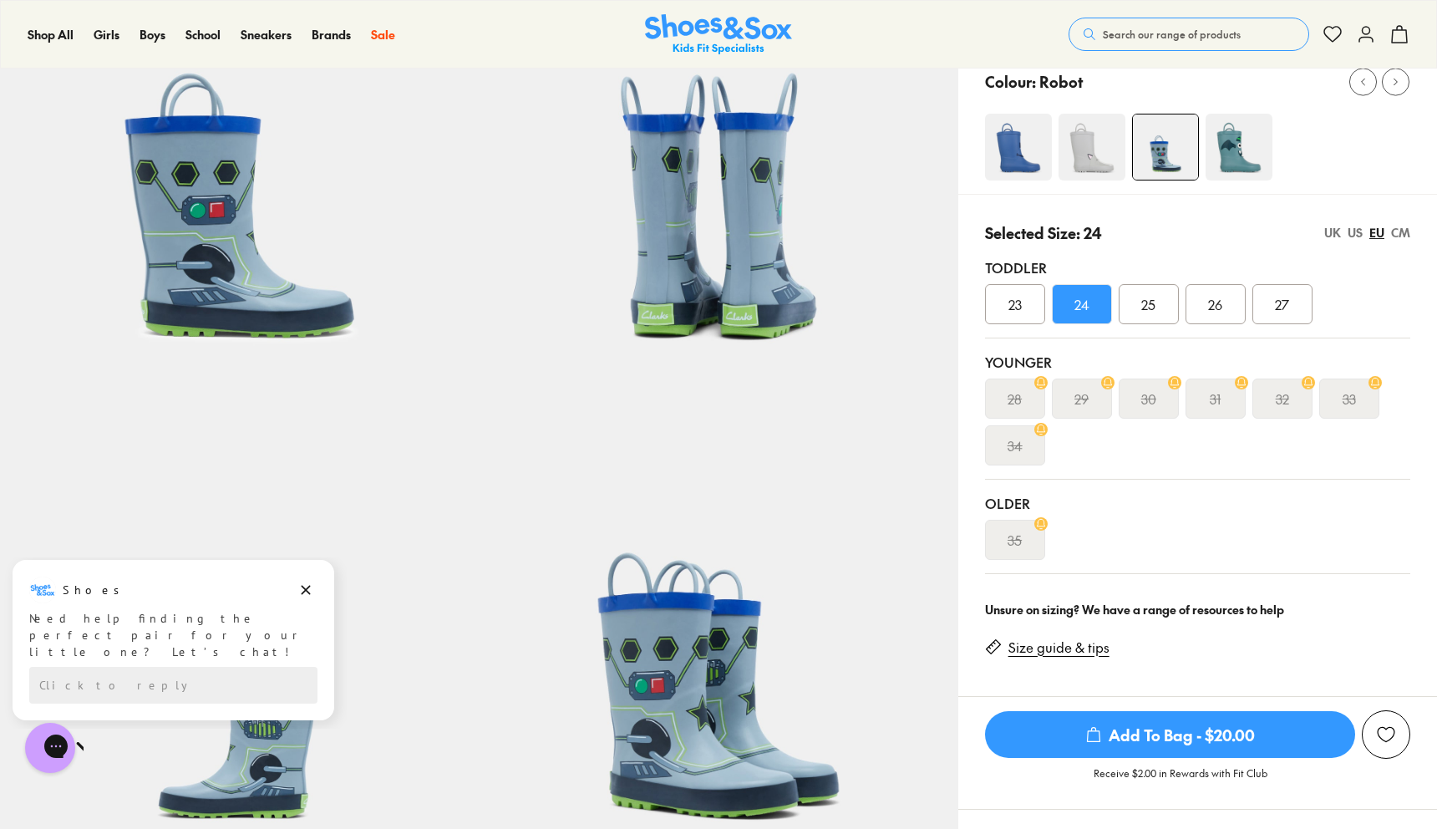
click at [1216, 160] on img at bounding box center [1239, 147] width 67 height 67
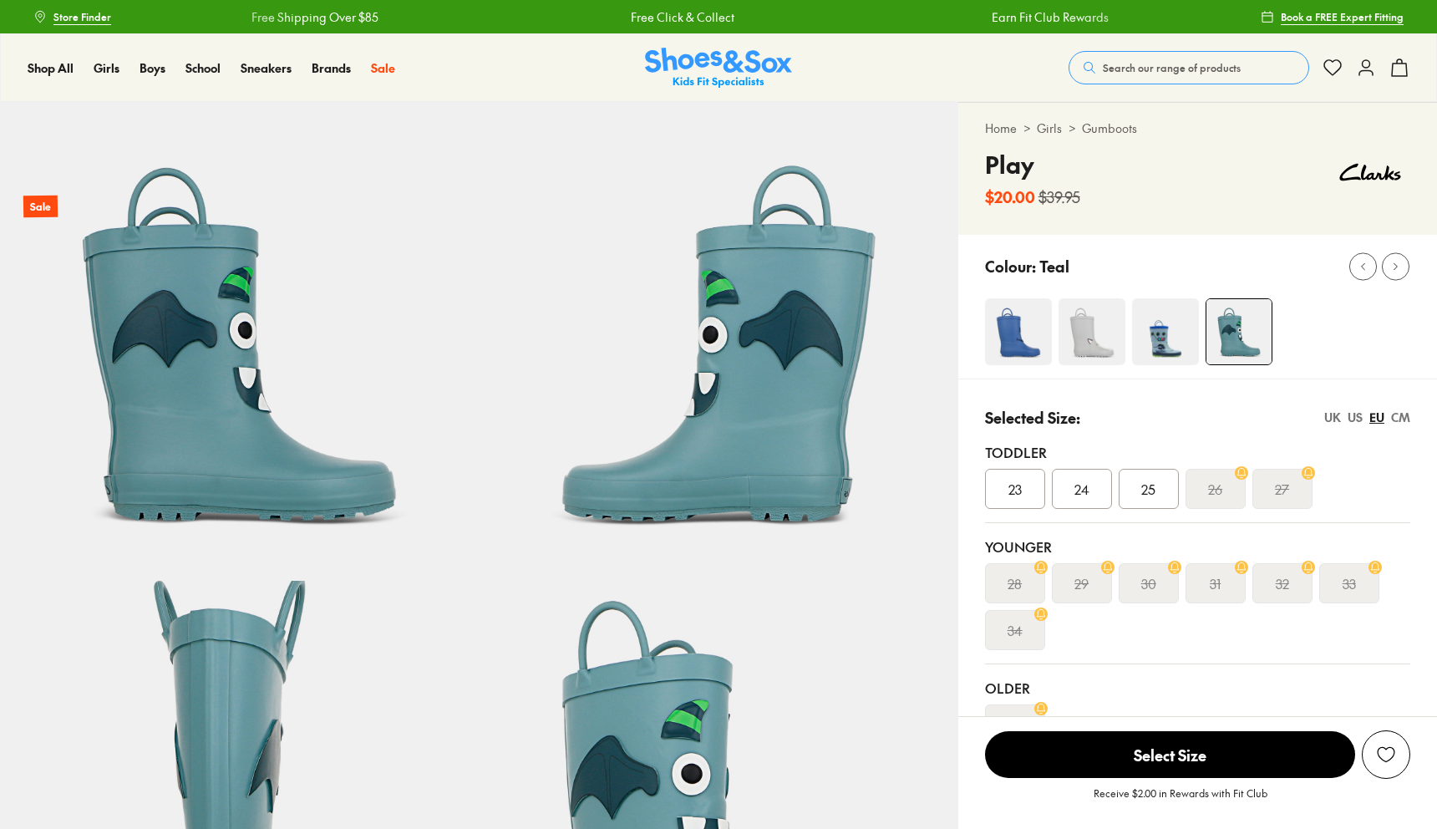
select select "*"
click at [1159, 483] on div "25" at bounding box center [1149, 489] width 60 height 40
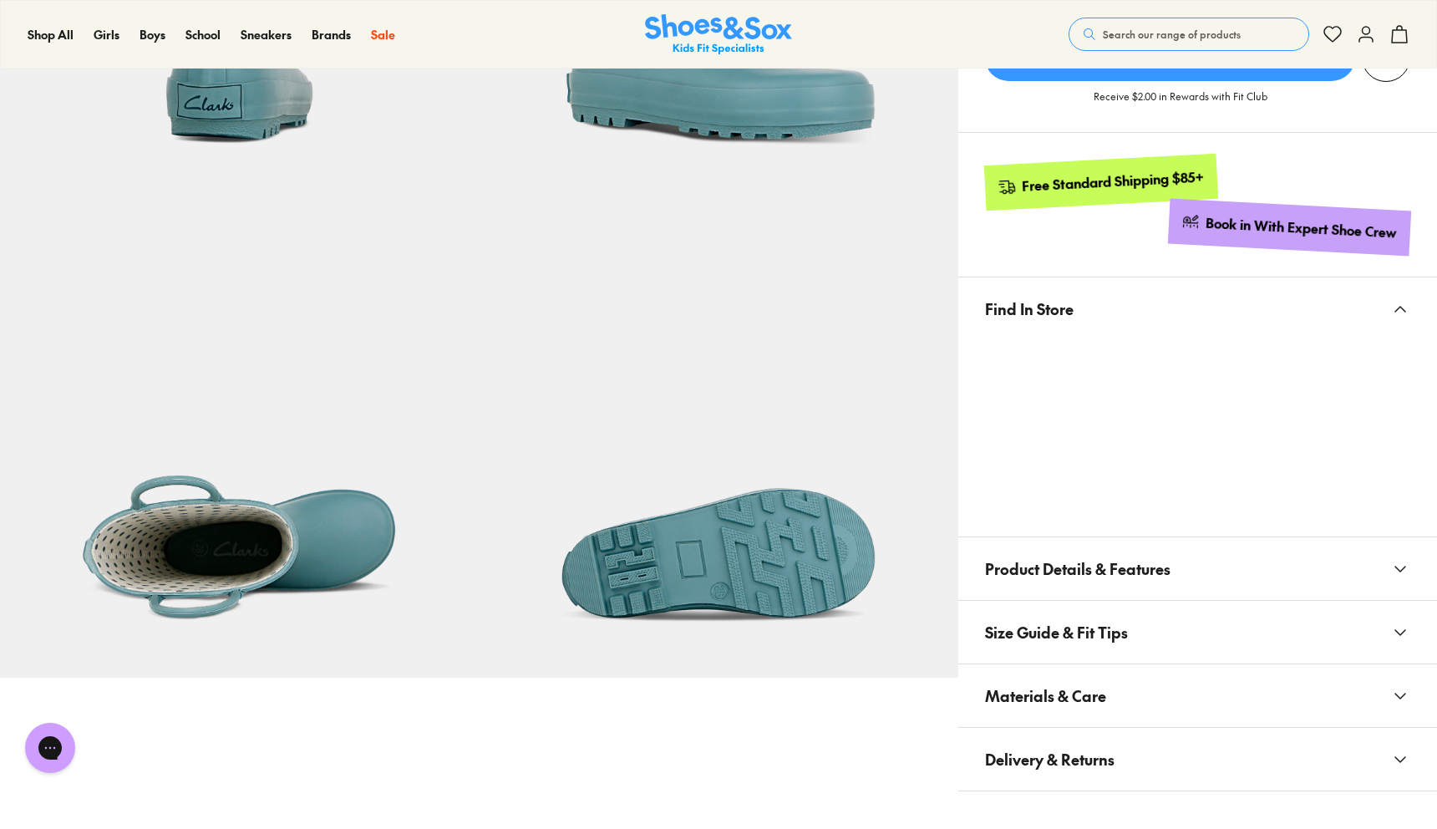
scroll to position [297, 0]
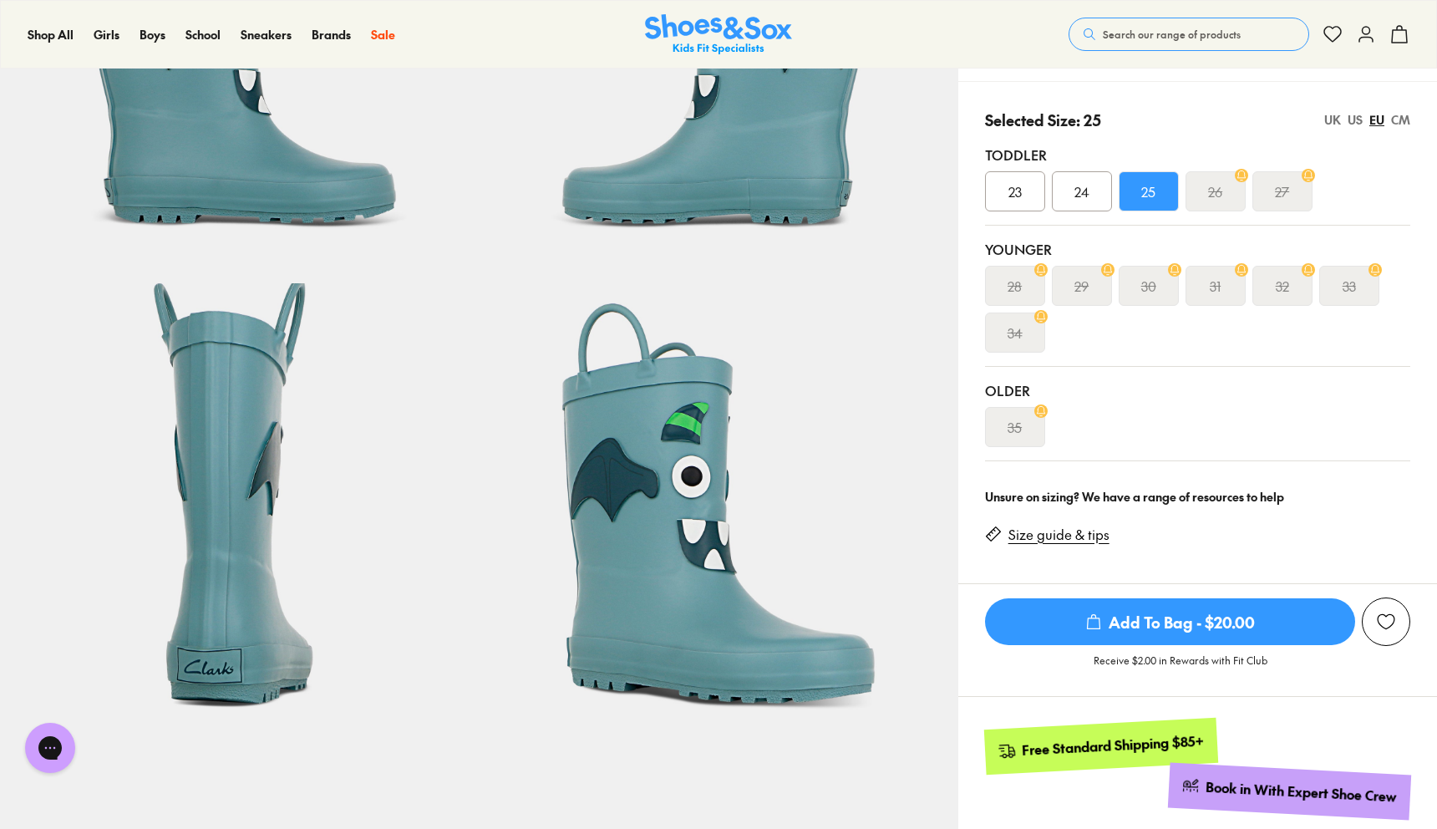
click at [1064, 194] on div "24" at bounding box center [1082, 191] width 60 height 40
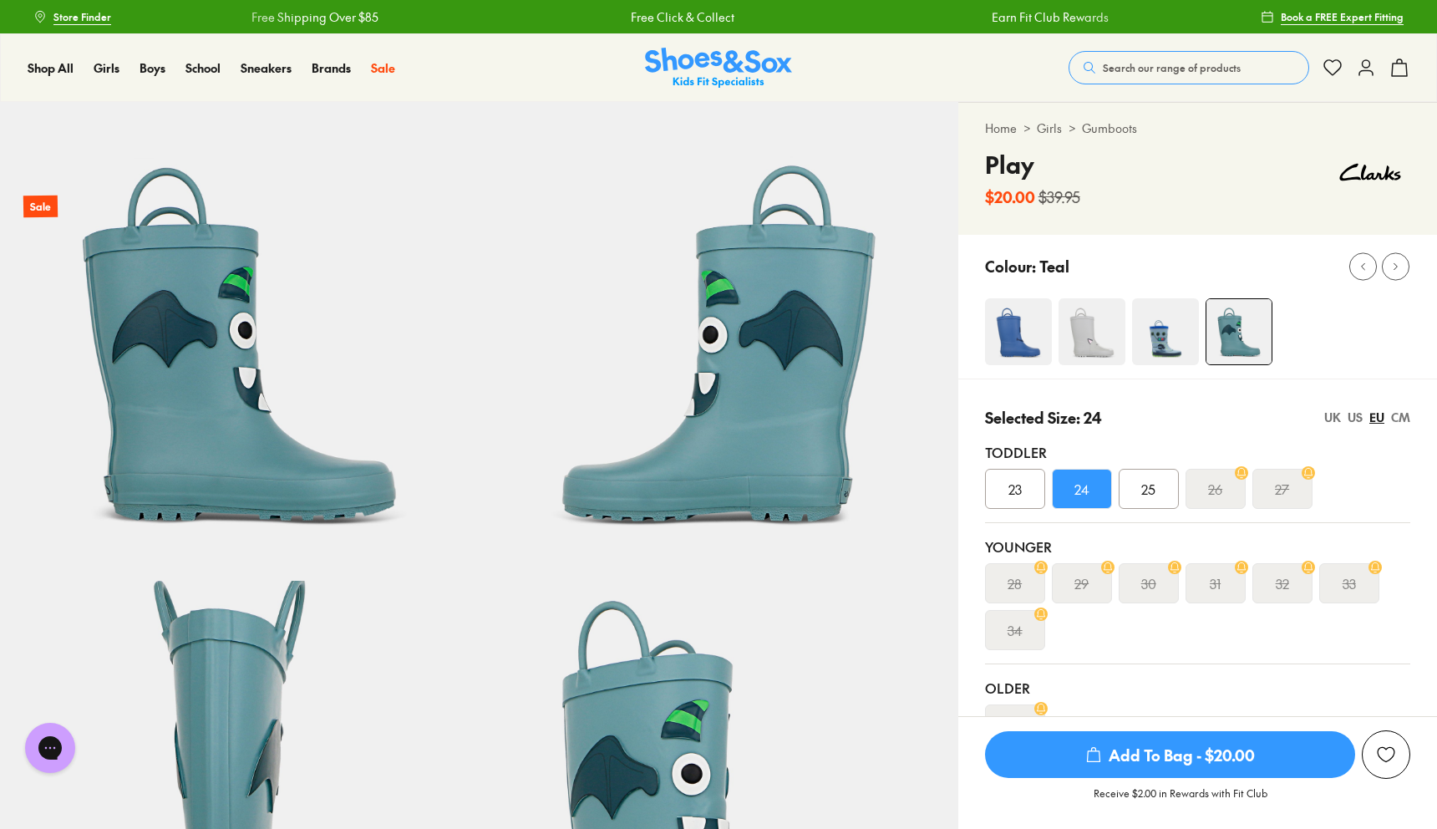
click at [1024, 475] on div "23" at bounding box center [1015, 489] width 60 height 40
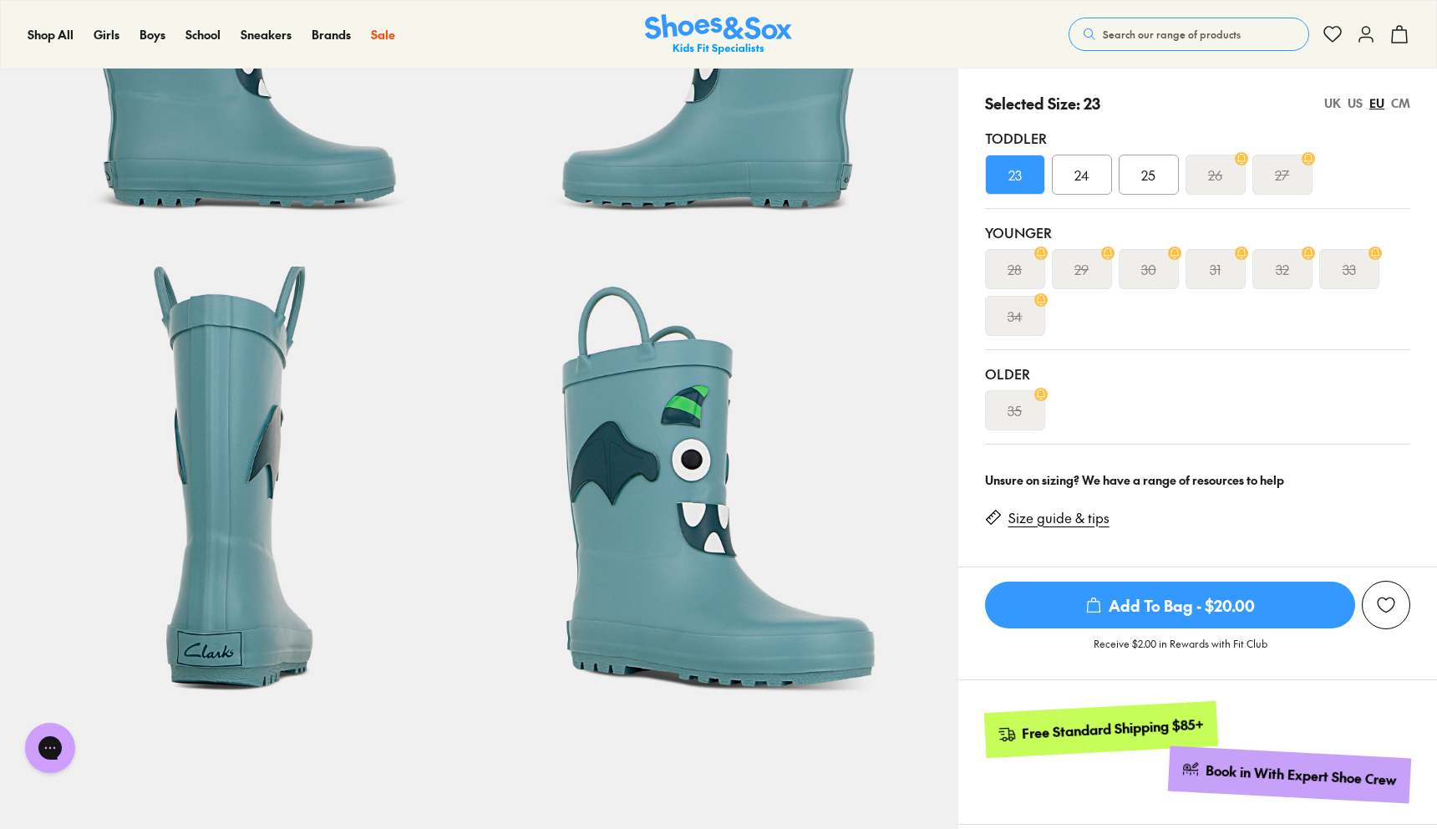
scroll to position [74, 0]
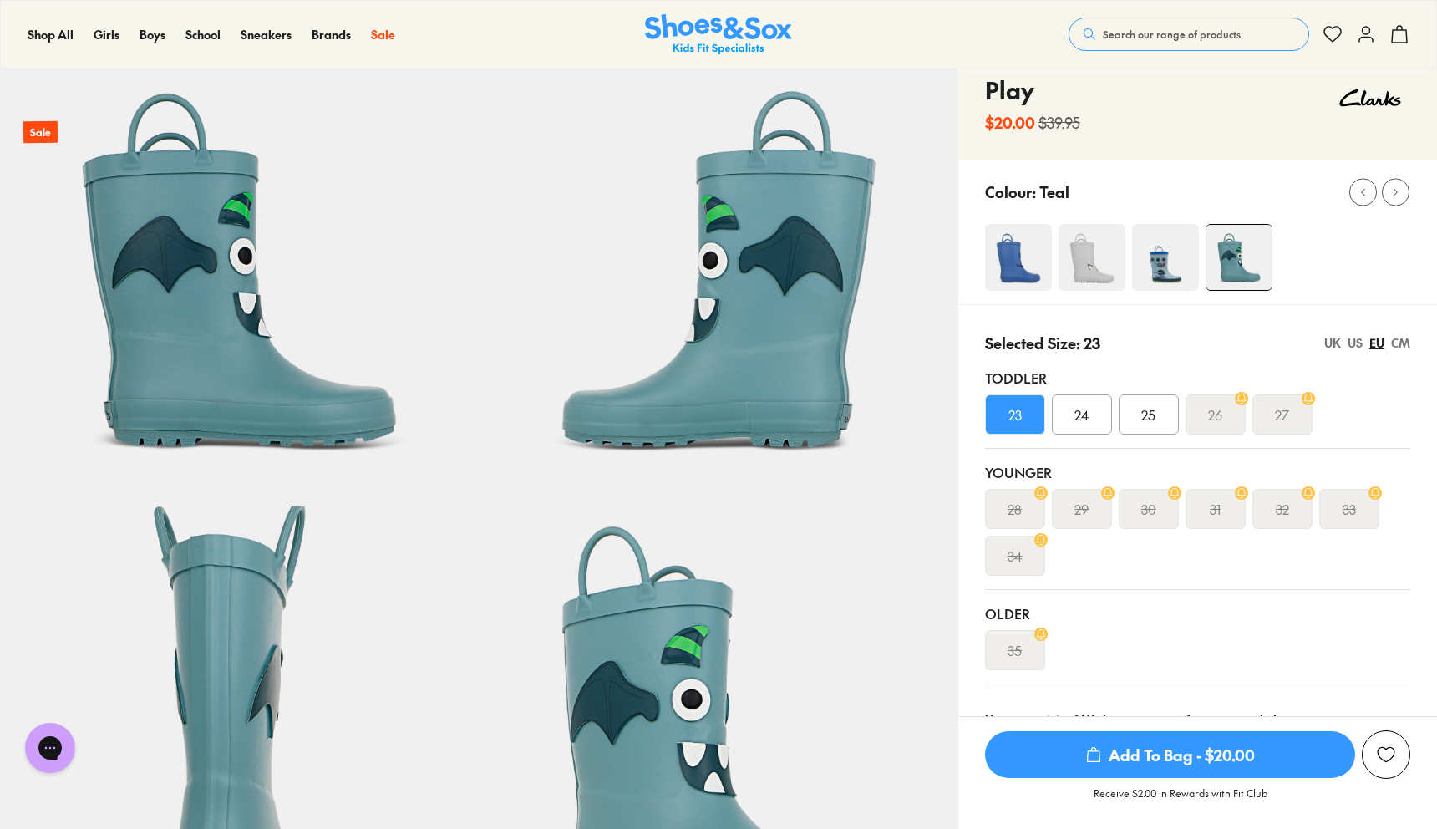
click at [1098, 260] on img at bounding box center [1092, 257] width 67 height 67
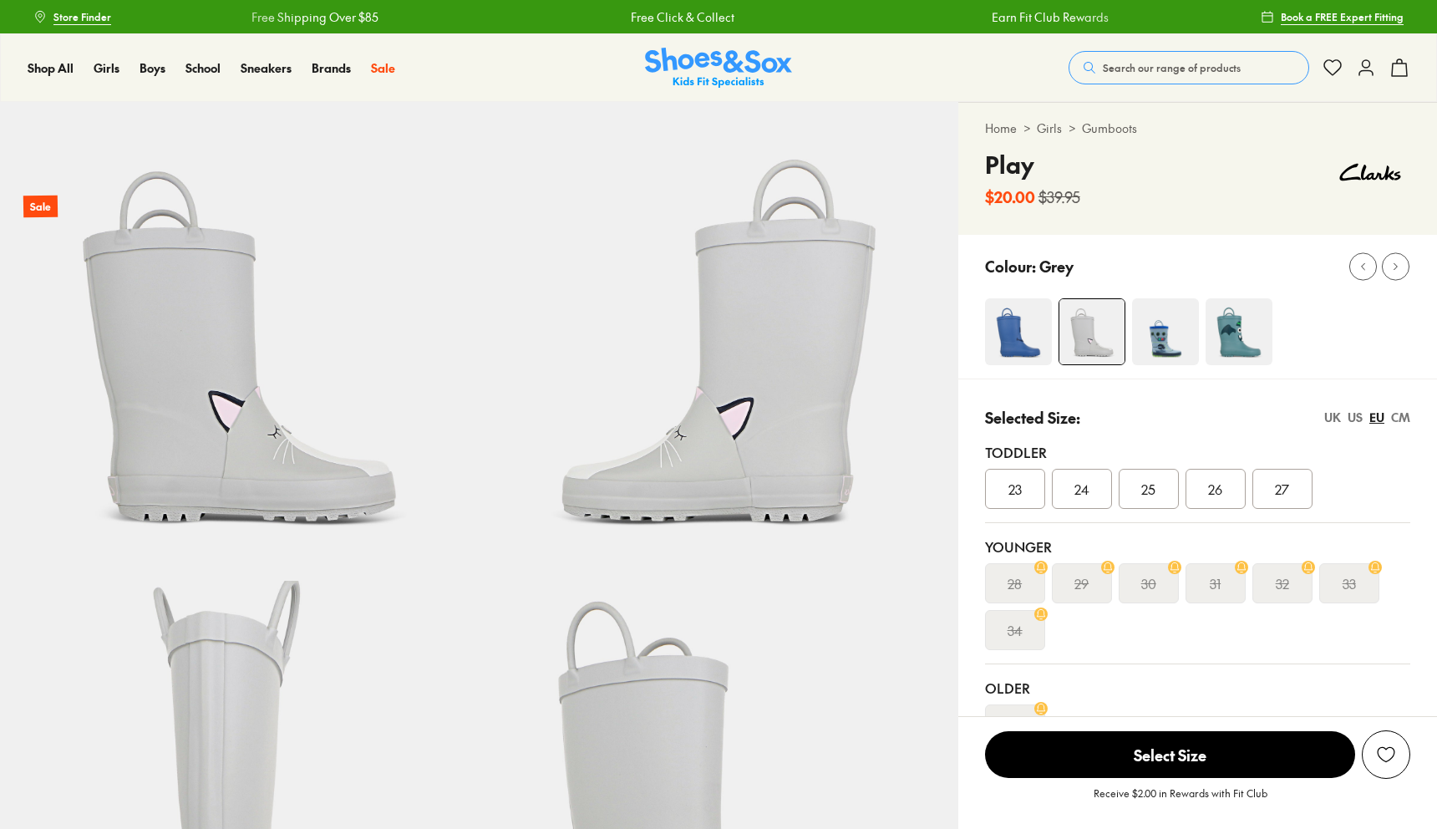
select select "*"
click at [1160, 336] on img at bounding box center [1165, 331] width 67 height 67
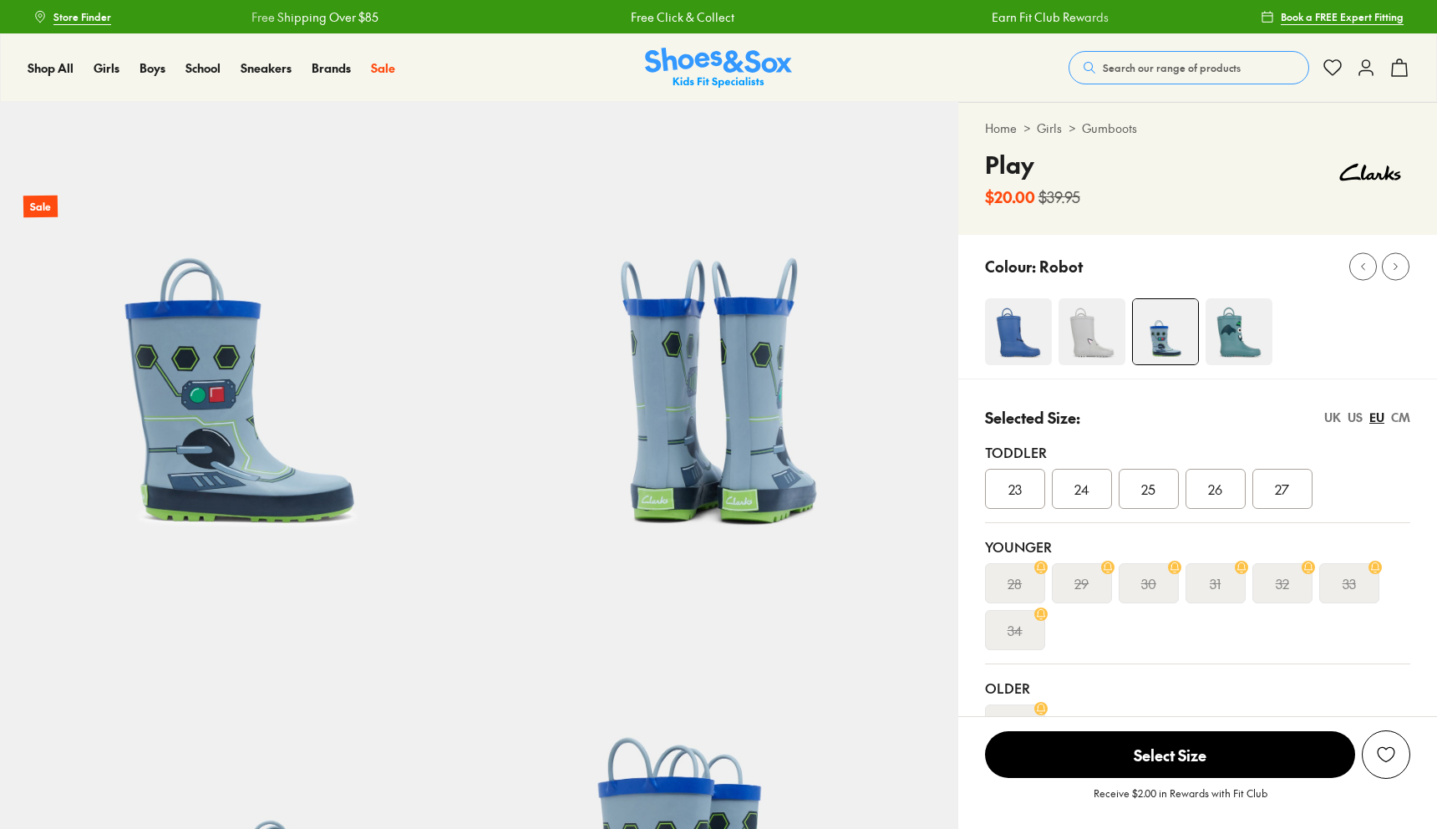
select select "*"
click at [1226, 500] on div "26" at bounding box center [1216, 489] width 60 height 40
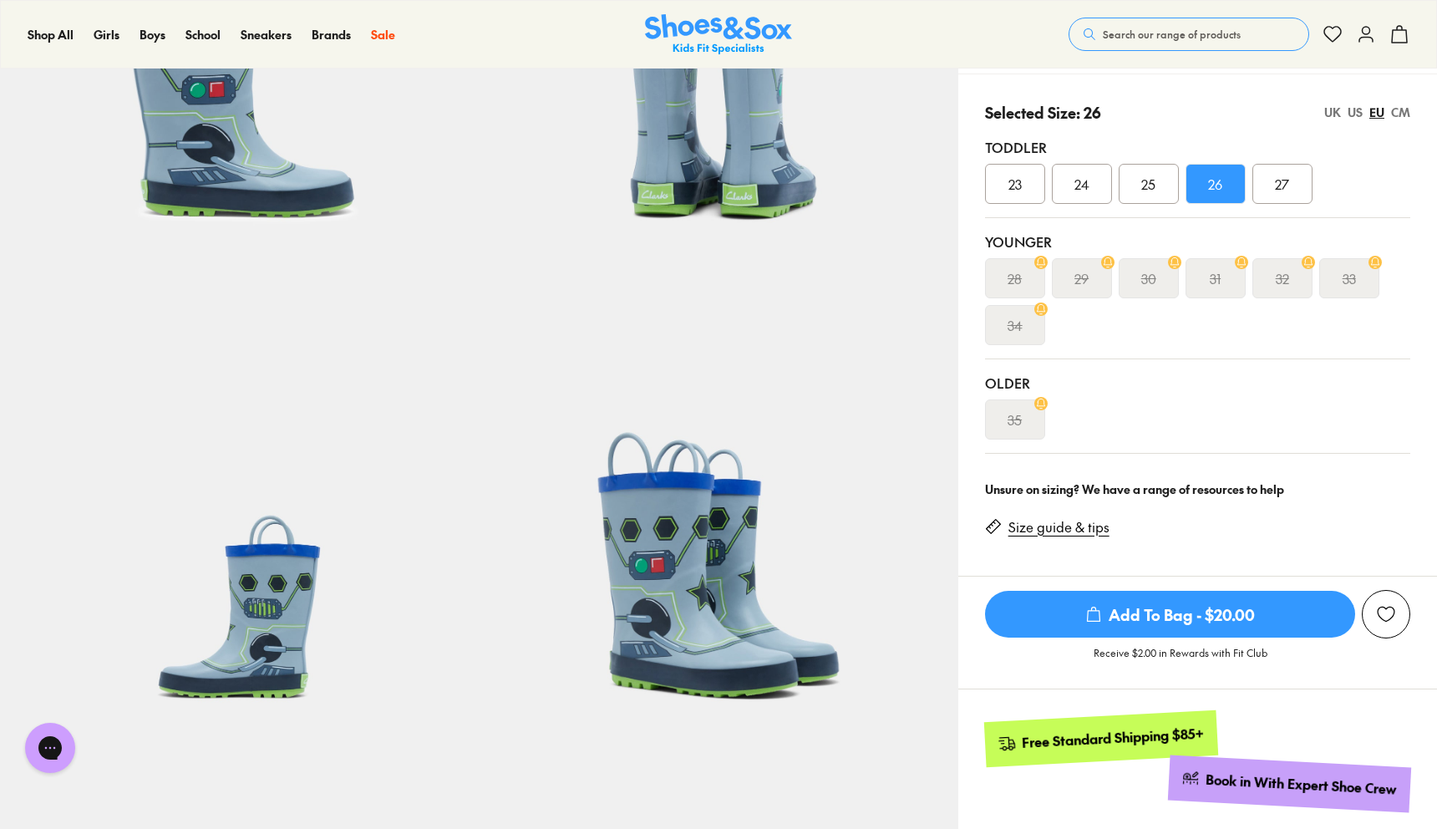
click at [1157, 204] on div "Toddler 23 24 25 26 27" at bounding box center [1197, 171] width 425 height 94
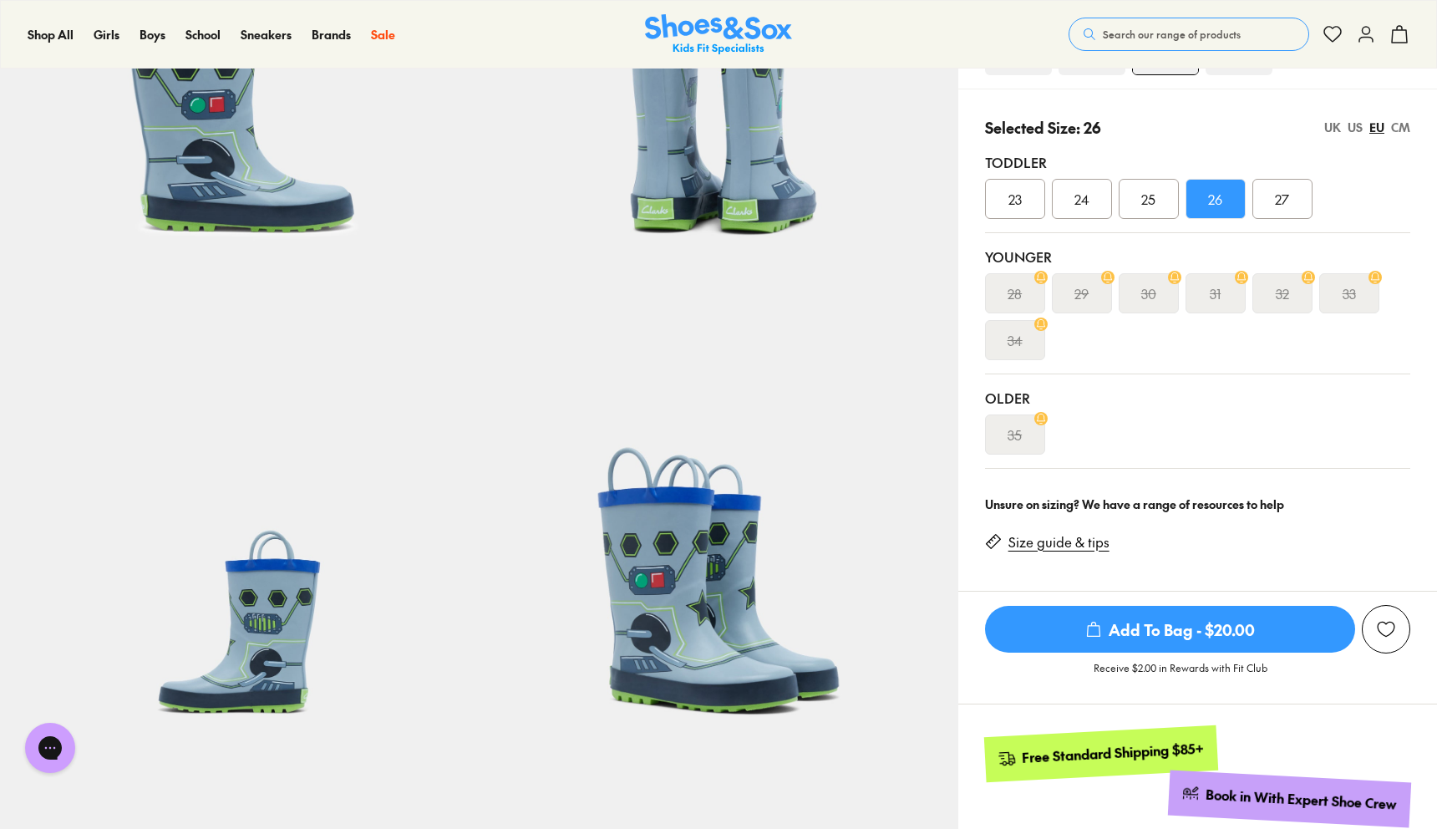
scroll to position [286, 0]
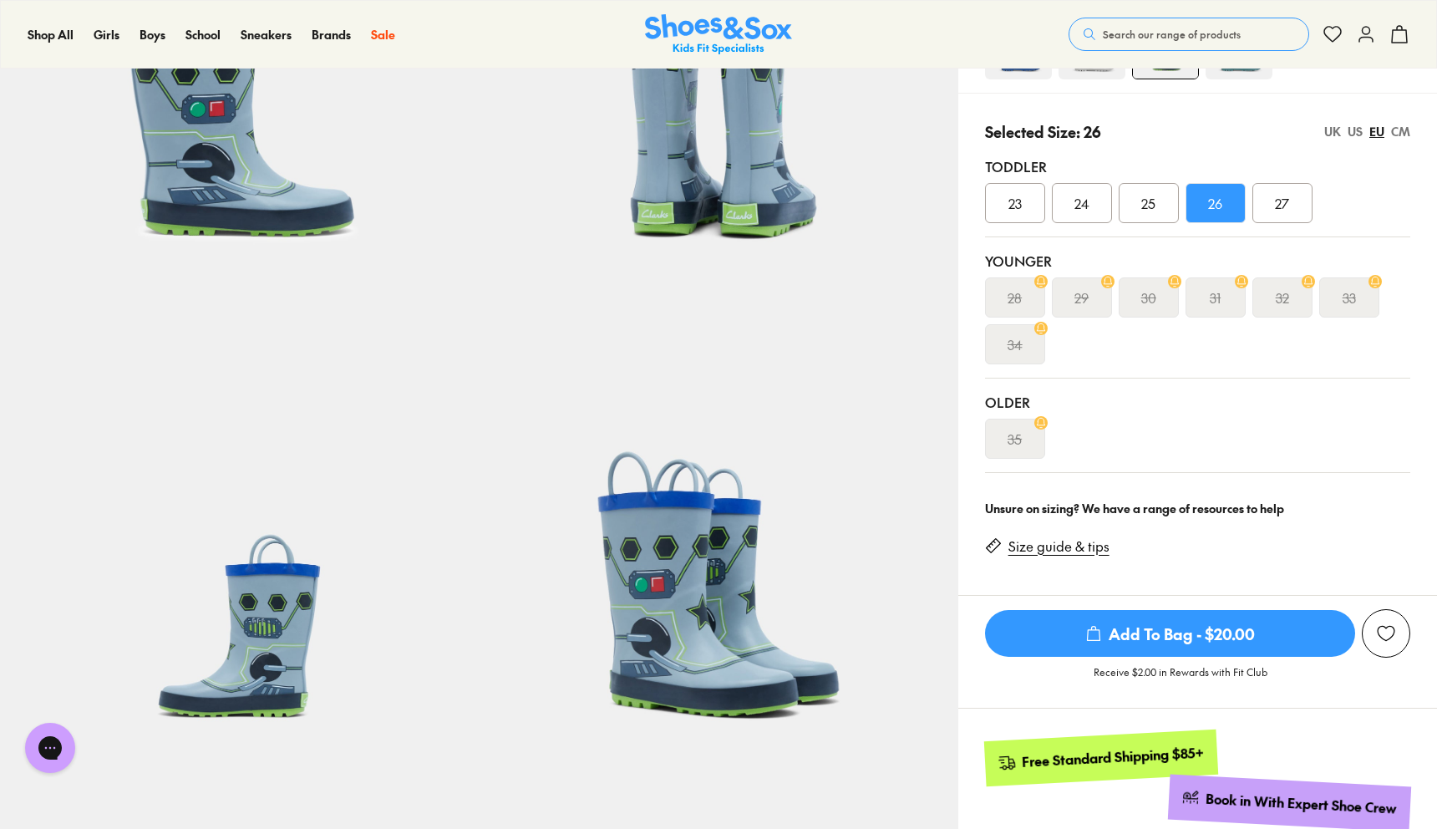
click at [1158, 201] on div "25" at bounding box center [1149, 203] width 60 height 40
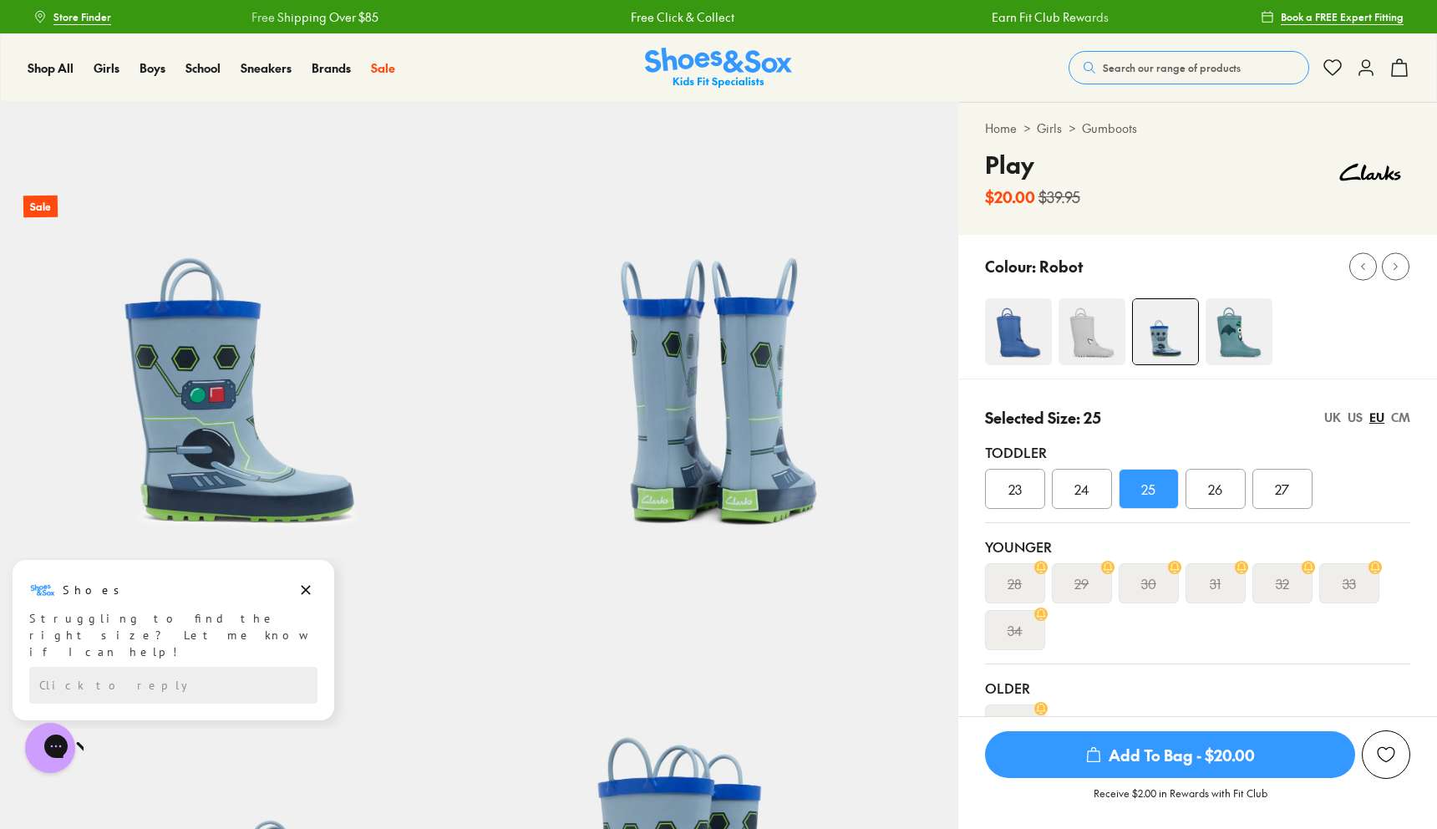
click at [1016, 495] on span "23" at bounding box center [1014, 489] width 13 height 20
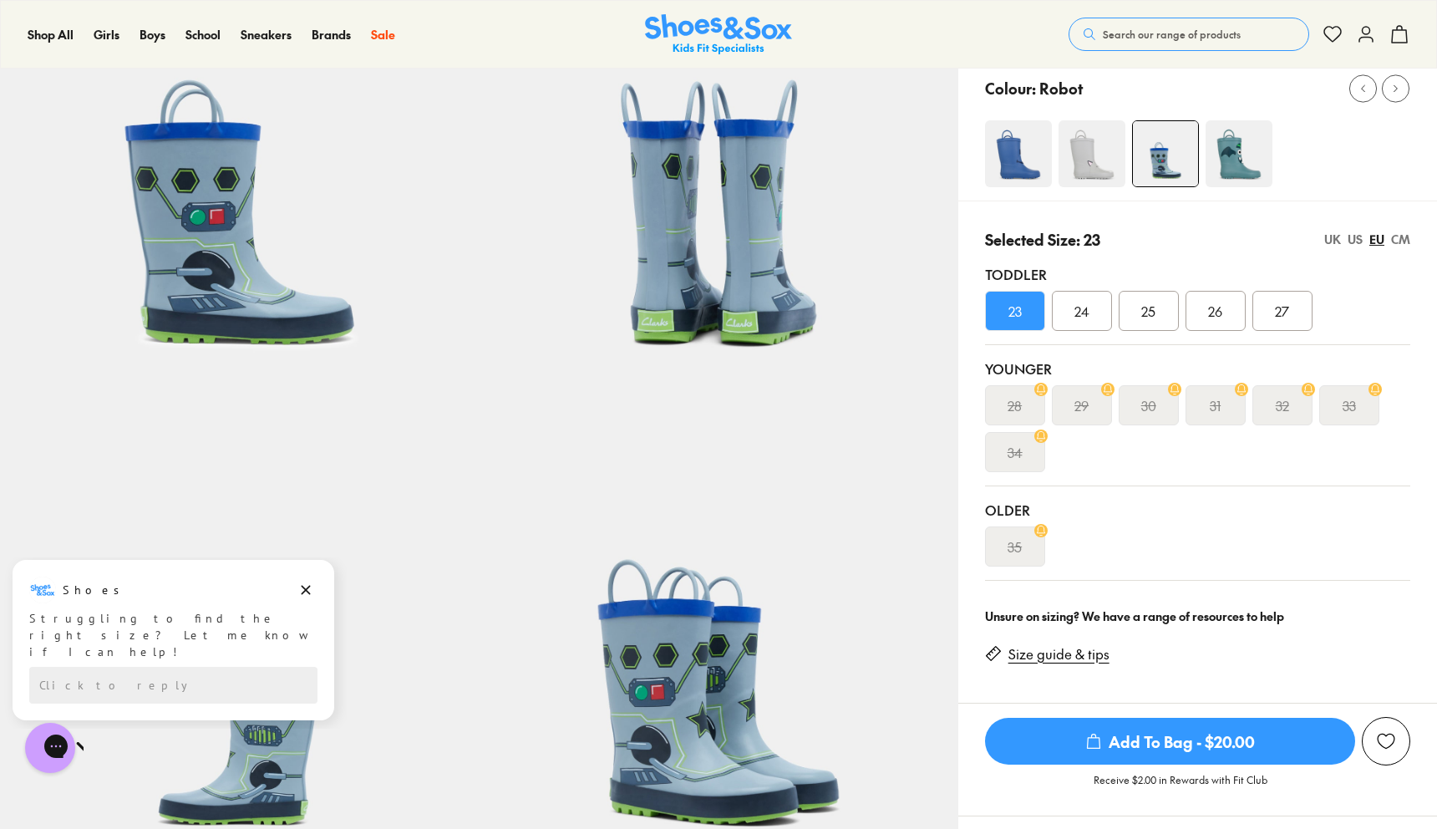
scroll to position [787, 0]
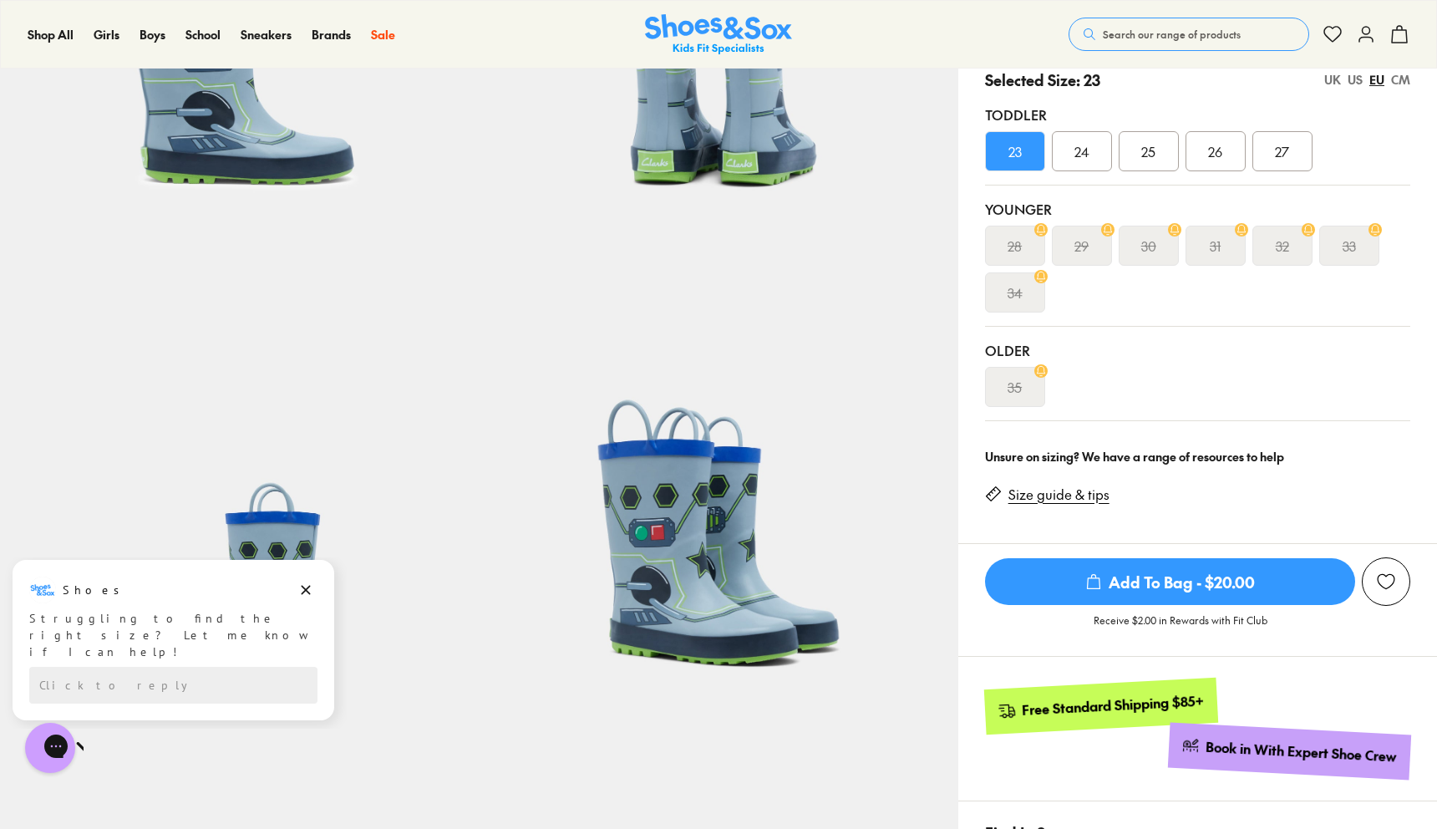
click at [1065, 164] on div "24" at bounding box center [1082, 151] width 60 height 40
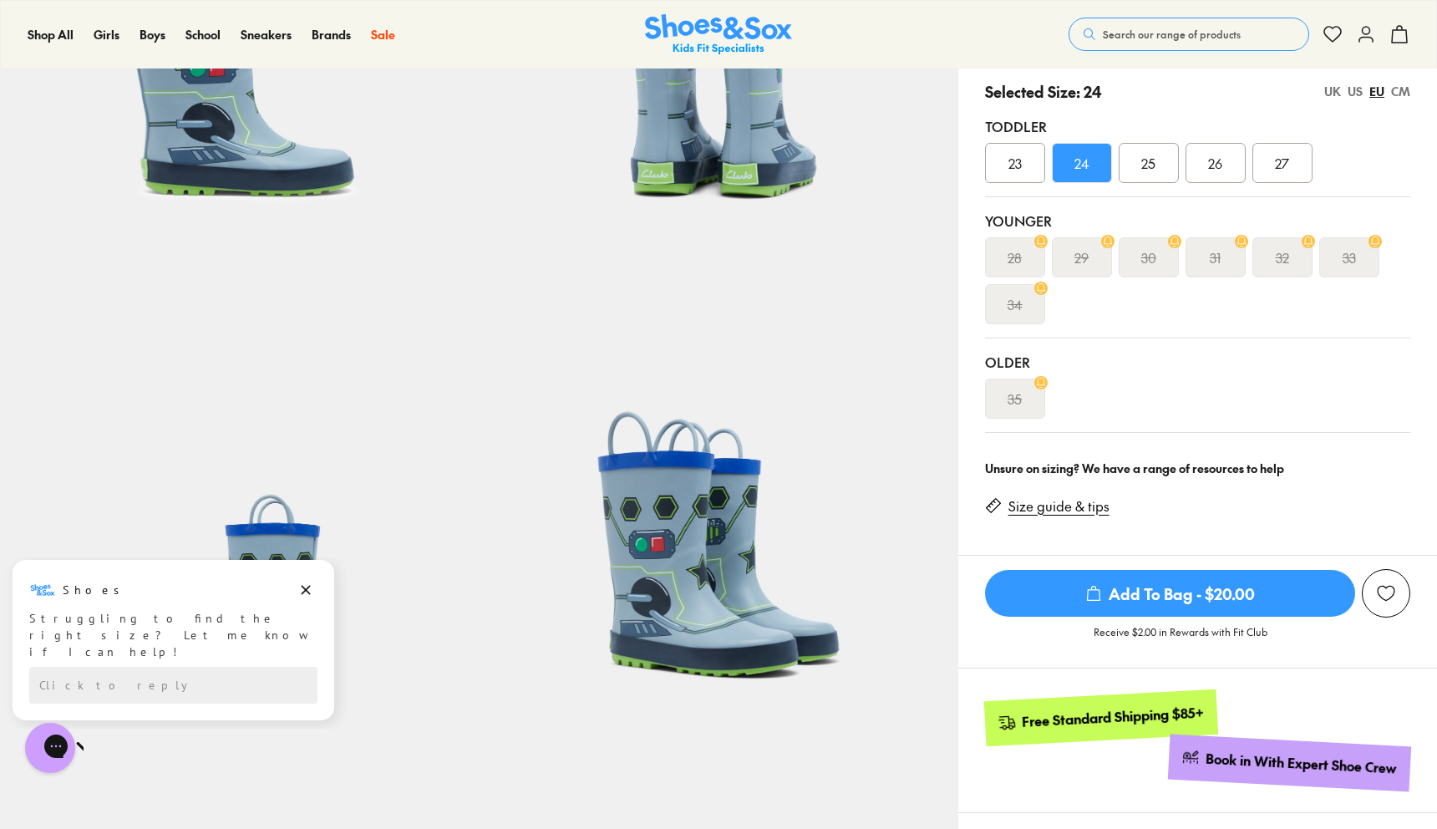
scroll to position [325, 0]
click at [1146, 180] on div "25" at bounding box center [1149, 164] width 60 height 40
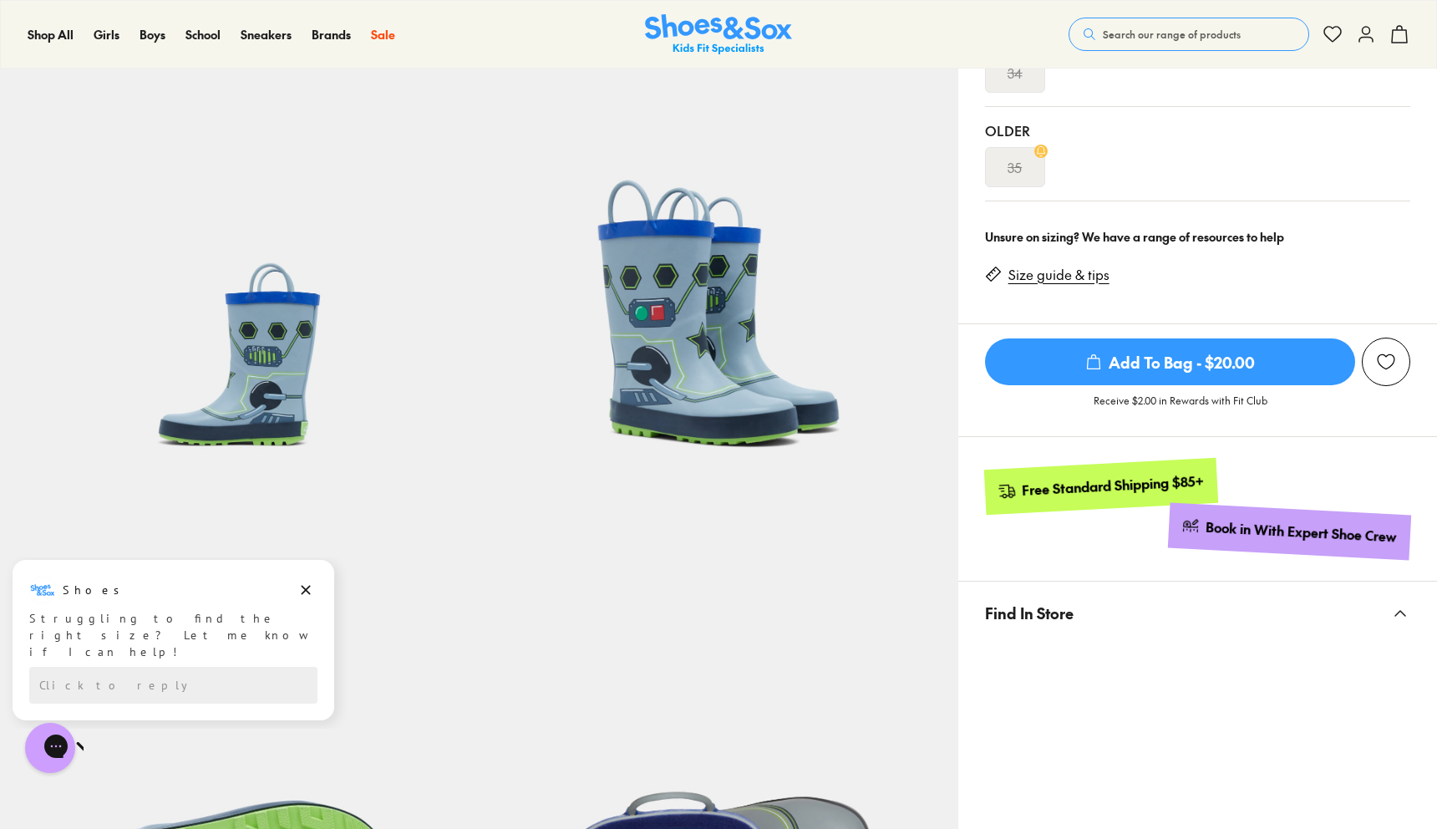
scroll to position [301, 0]
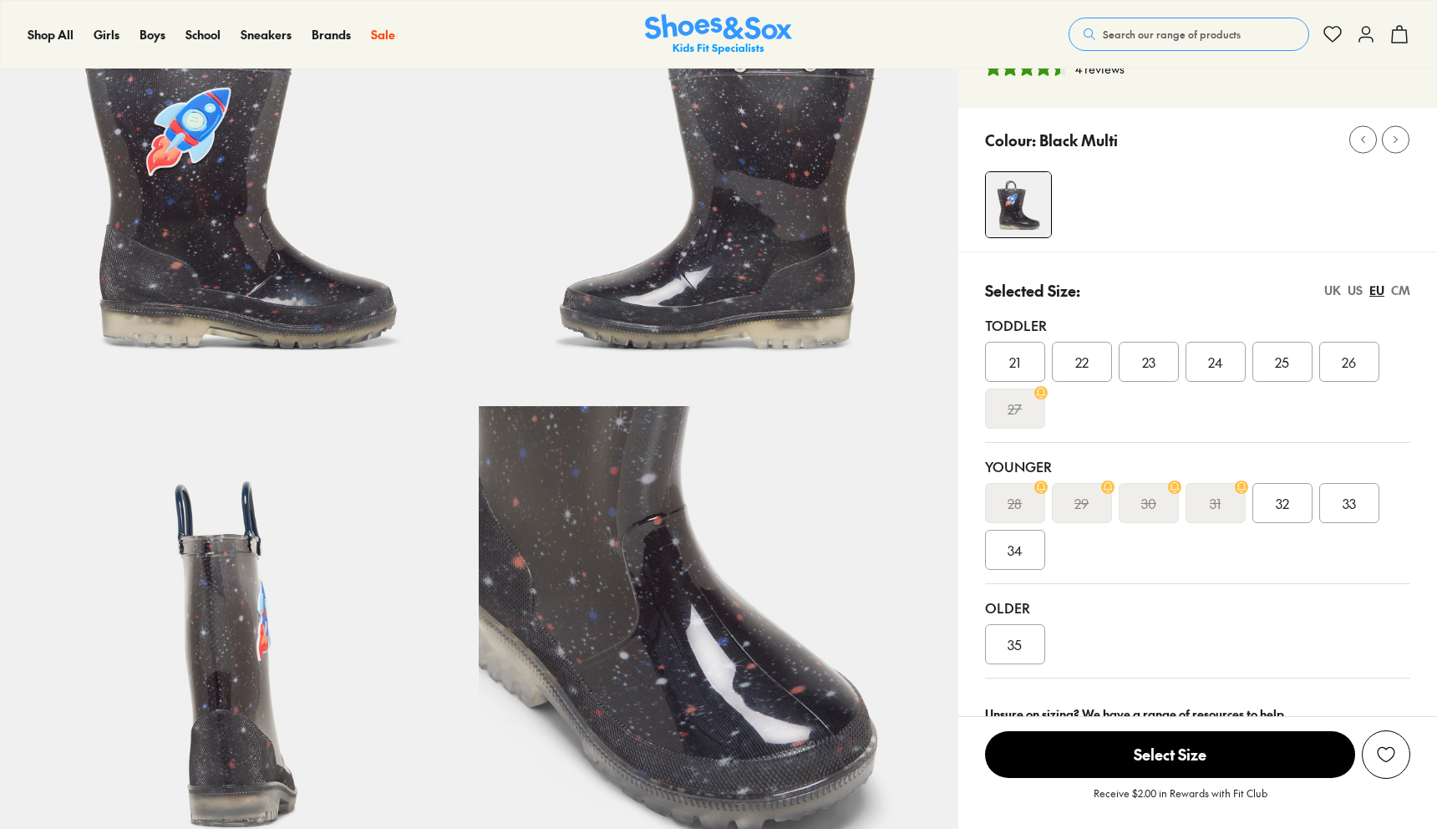
scroll to position [178, 0]
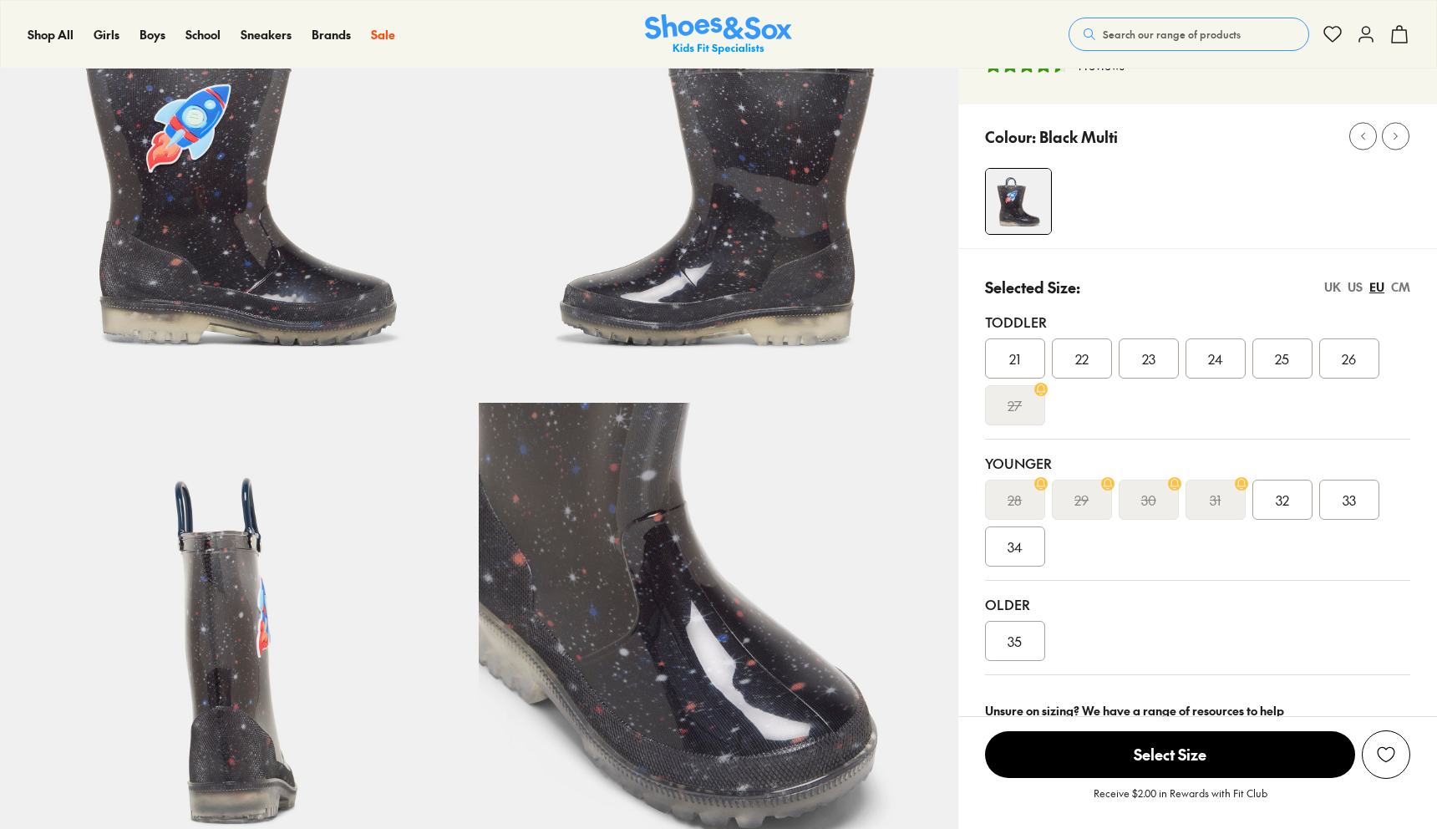
select select "*"
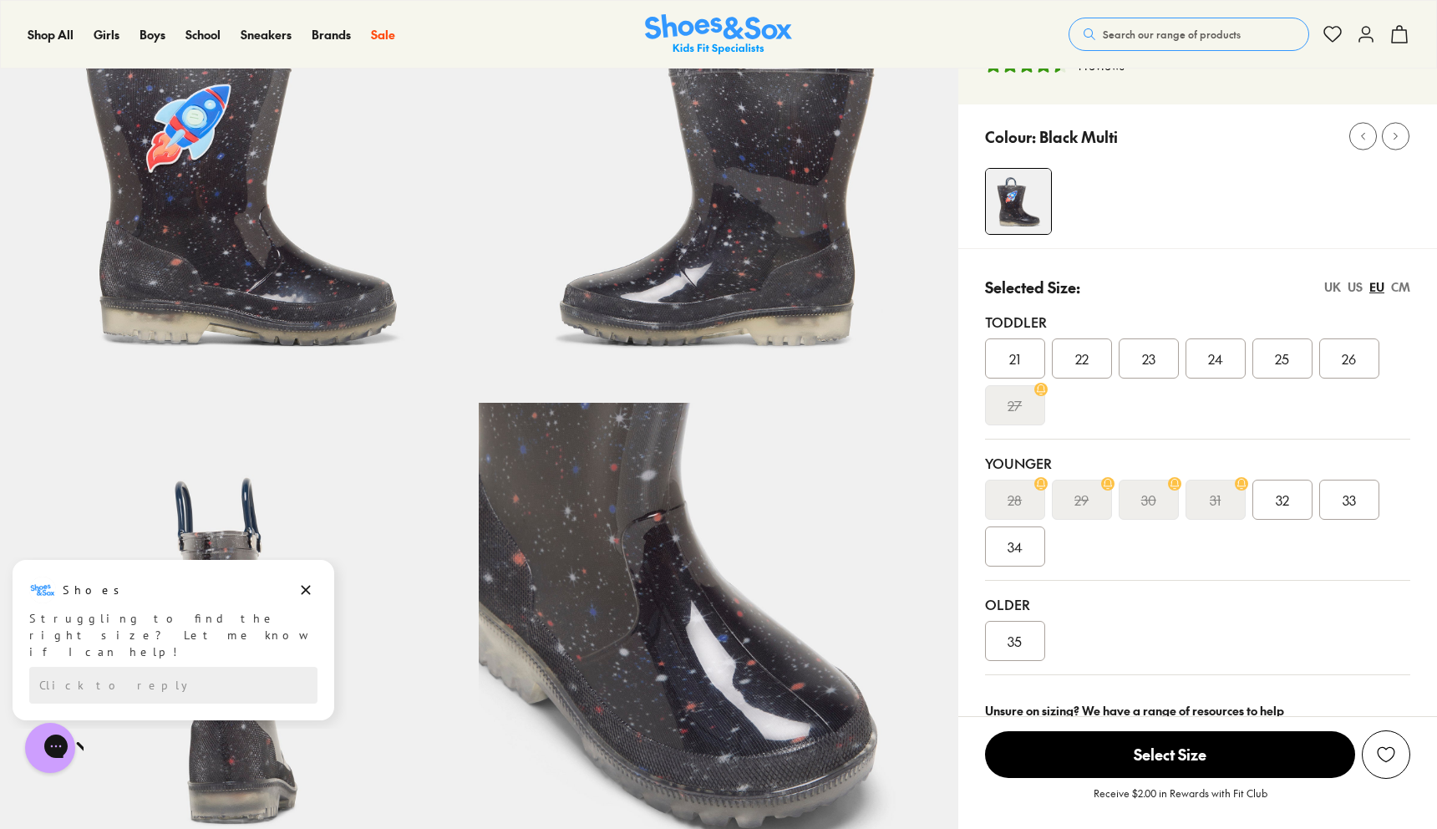
click at [1159, 349] on div "23" at bounding box center [1149, 358] width 60 height 40
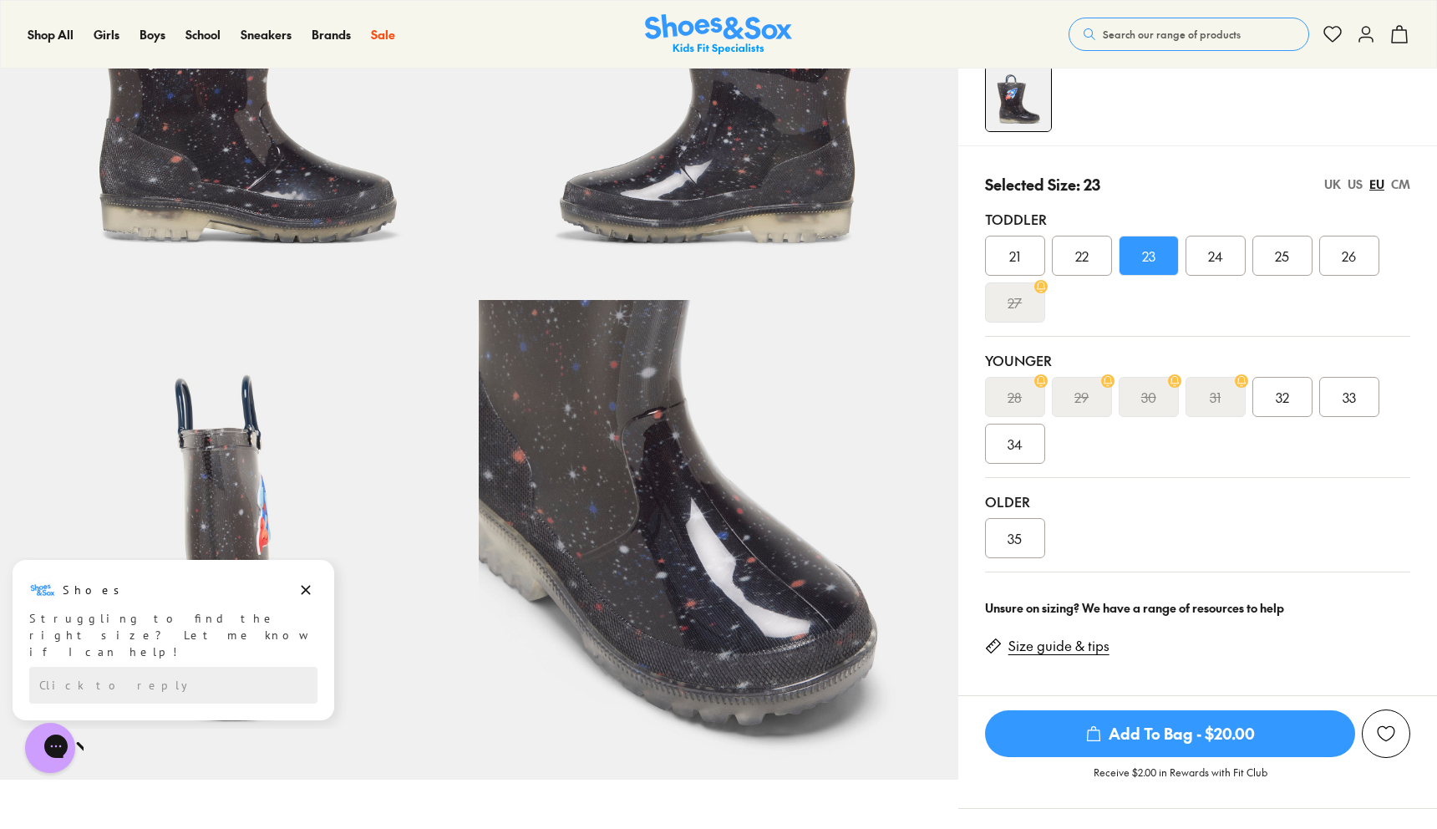
scroll to position [21, 0]
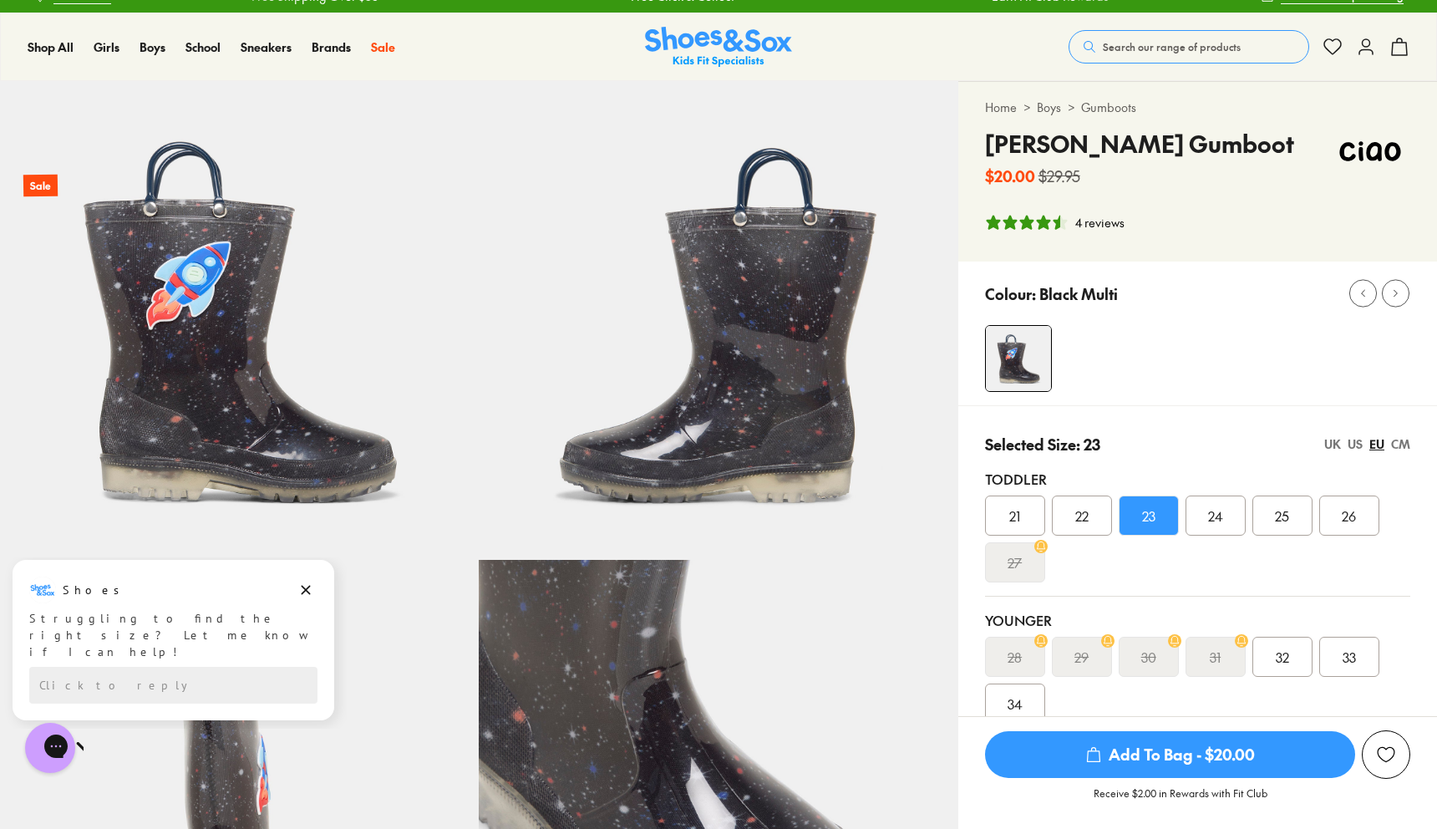
click at [1336, 447] on div "UK" at bounding box center [1332, 444] width 17 height 18
click at [1155, 526] on div "06" at bounding box center [1149, 515] width 60 height 40
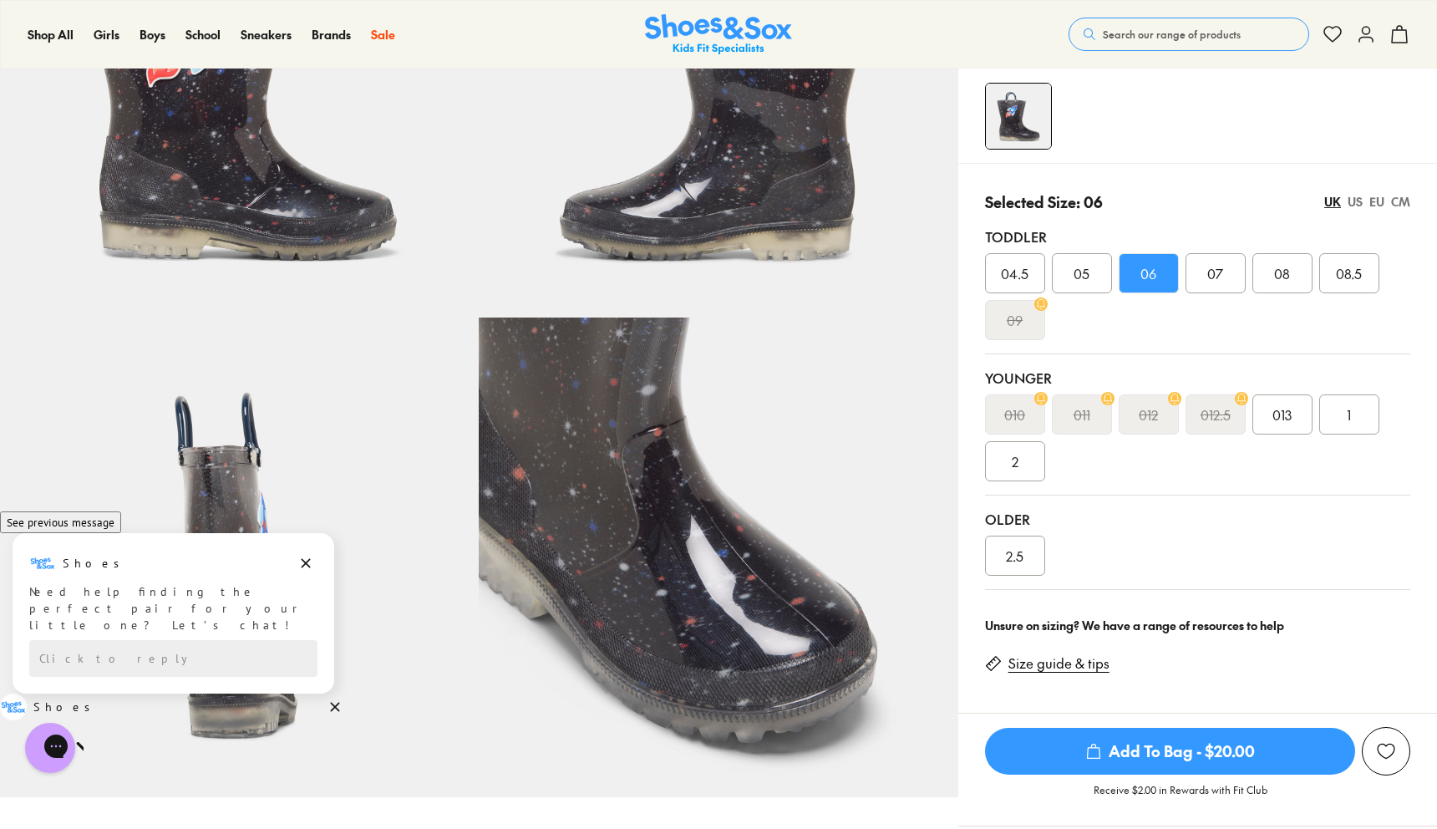
scroll to position [103, 0]
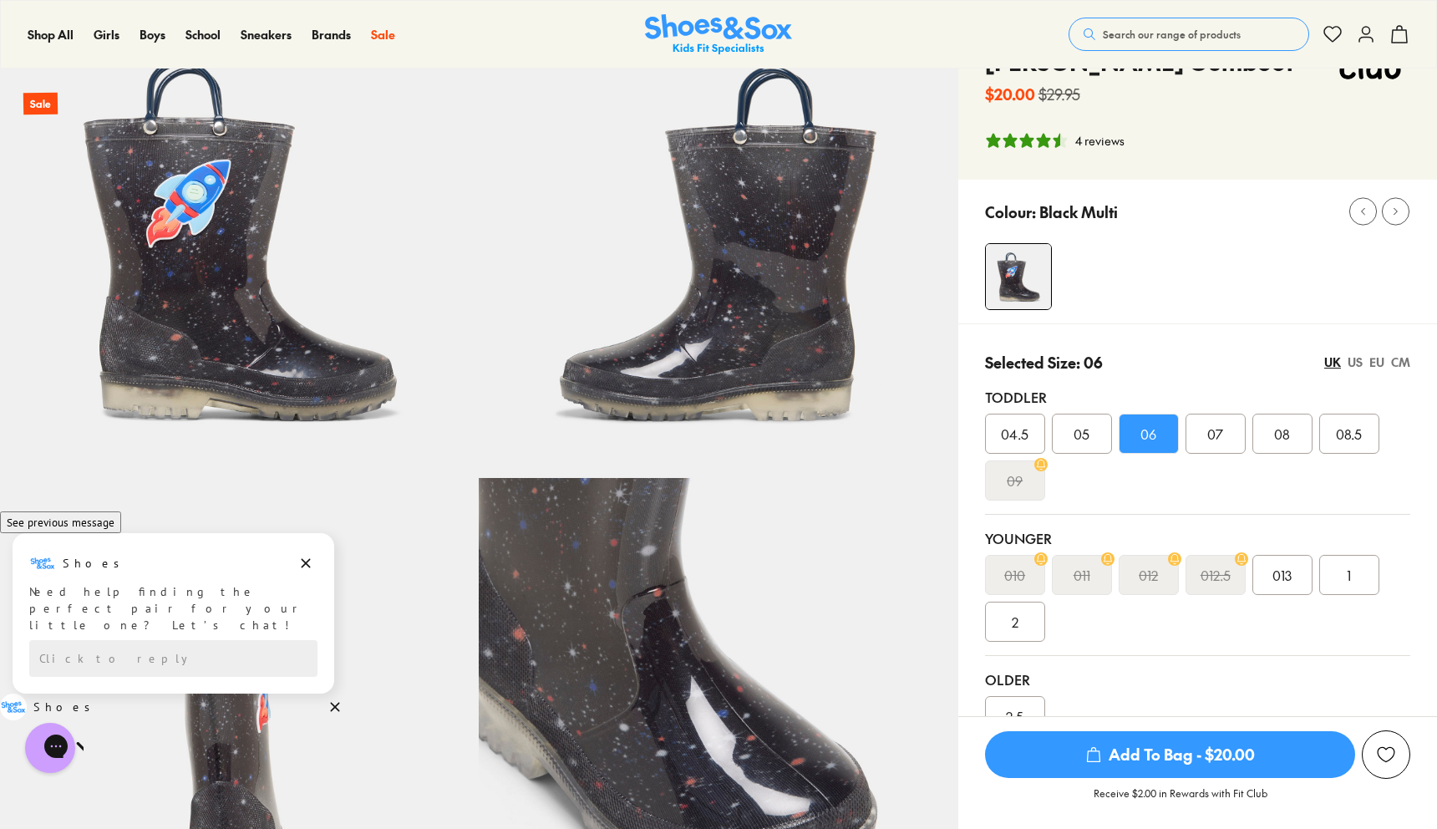
click at [1348, 431] on span "08.5" at bounding box center [1349, 434] width 26 height 20
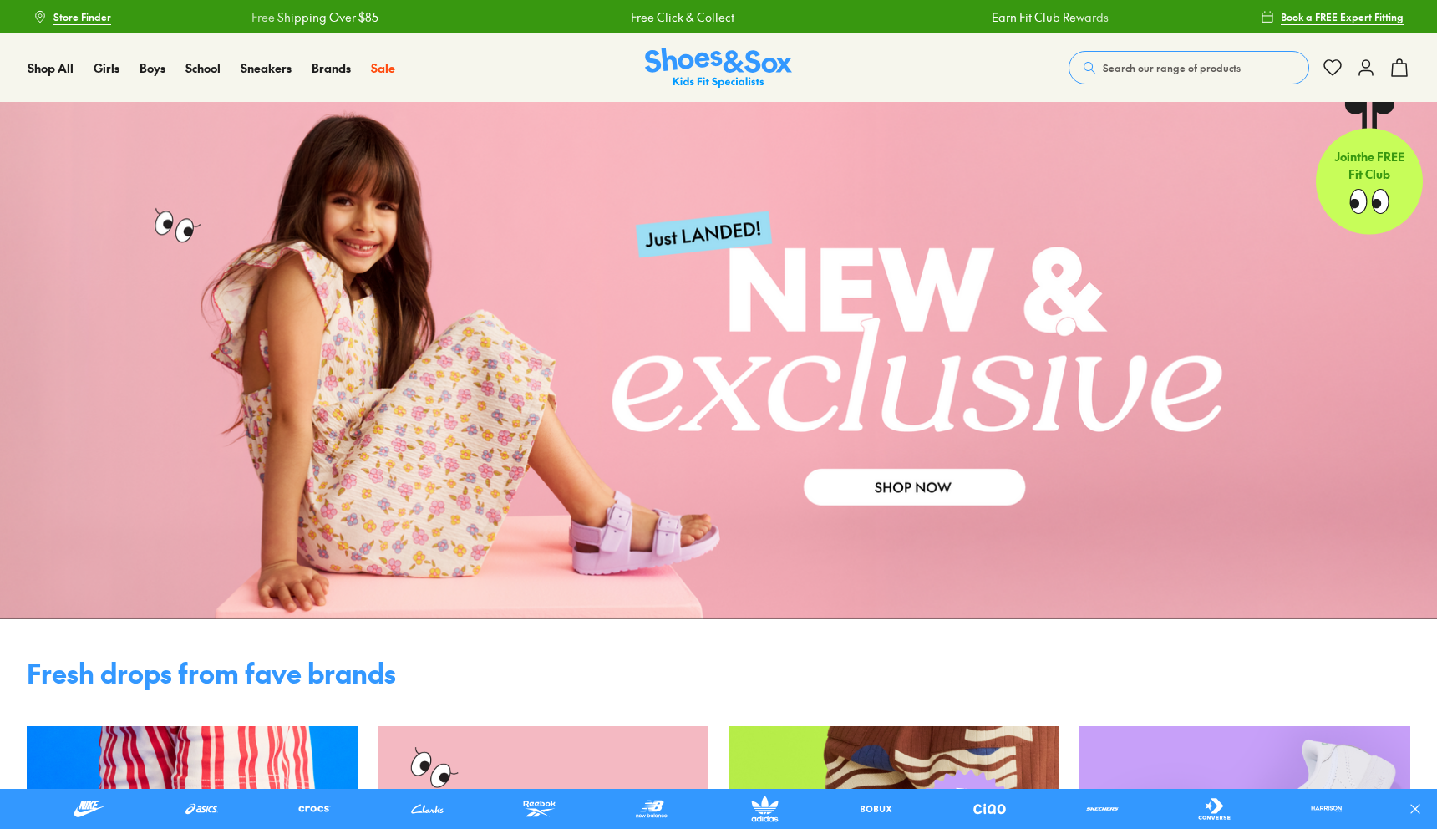
click at [1154, 71] on span "Search our range of products" at bounding box center [1172, 67] width 138 height 15
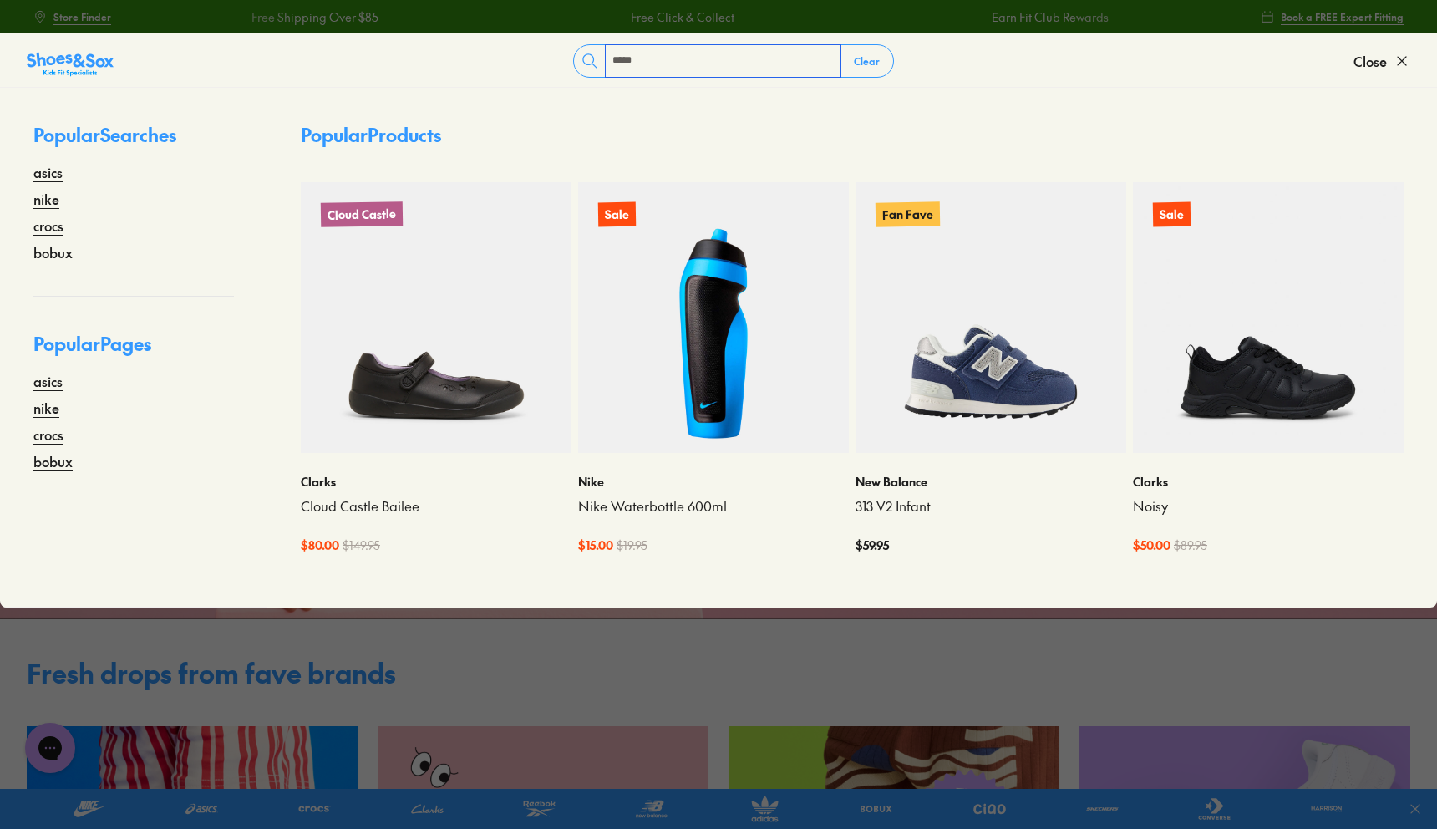
type input "*****"
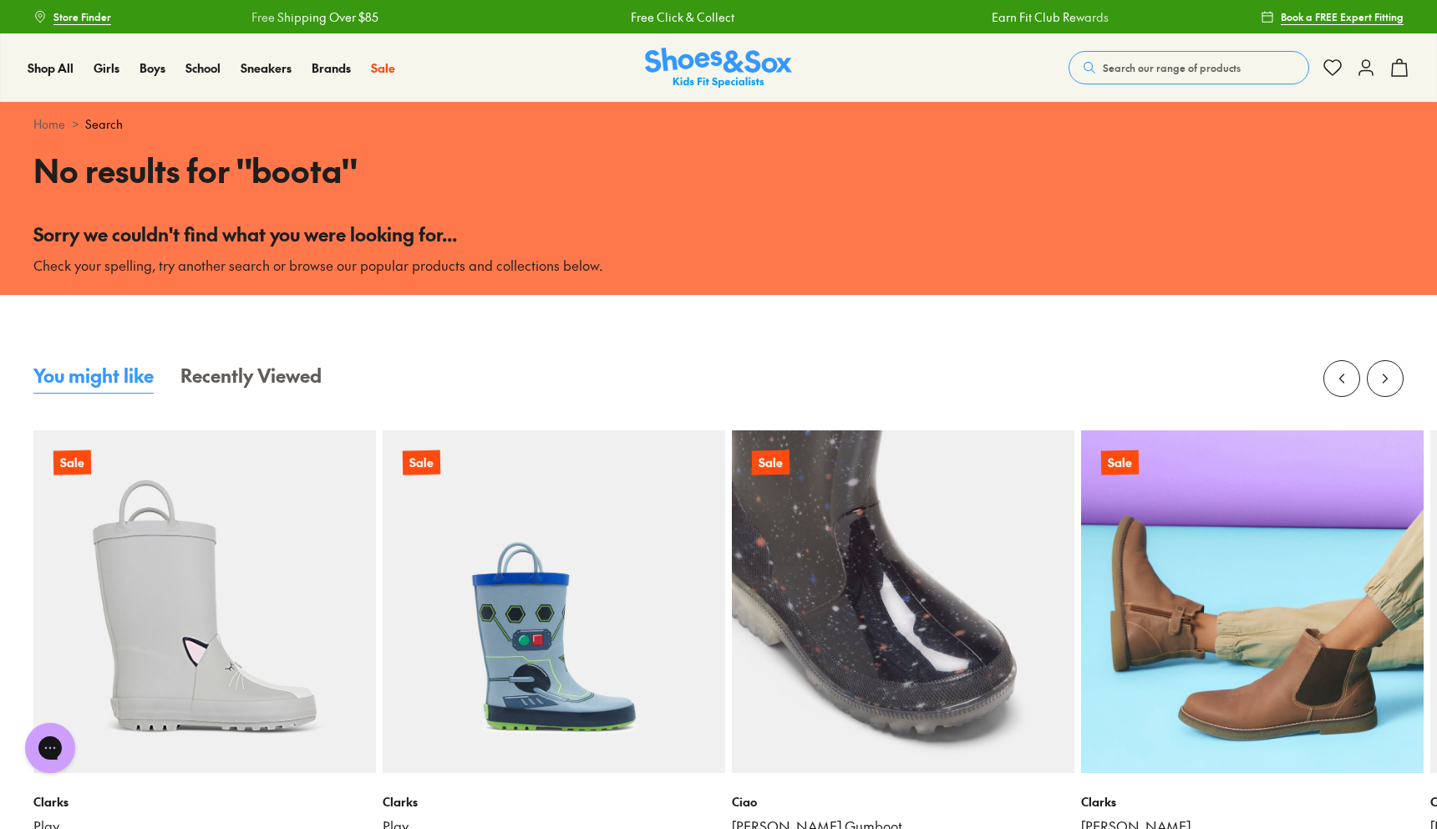
scroll to position [333, 0]
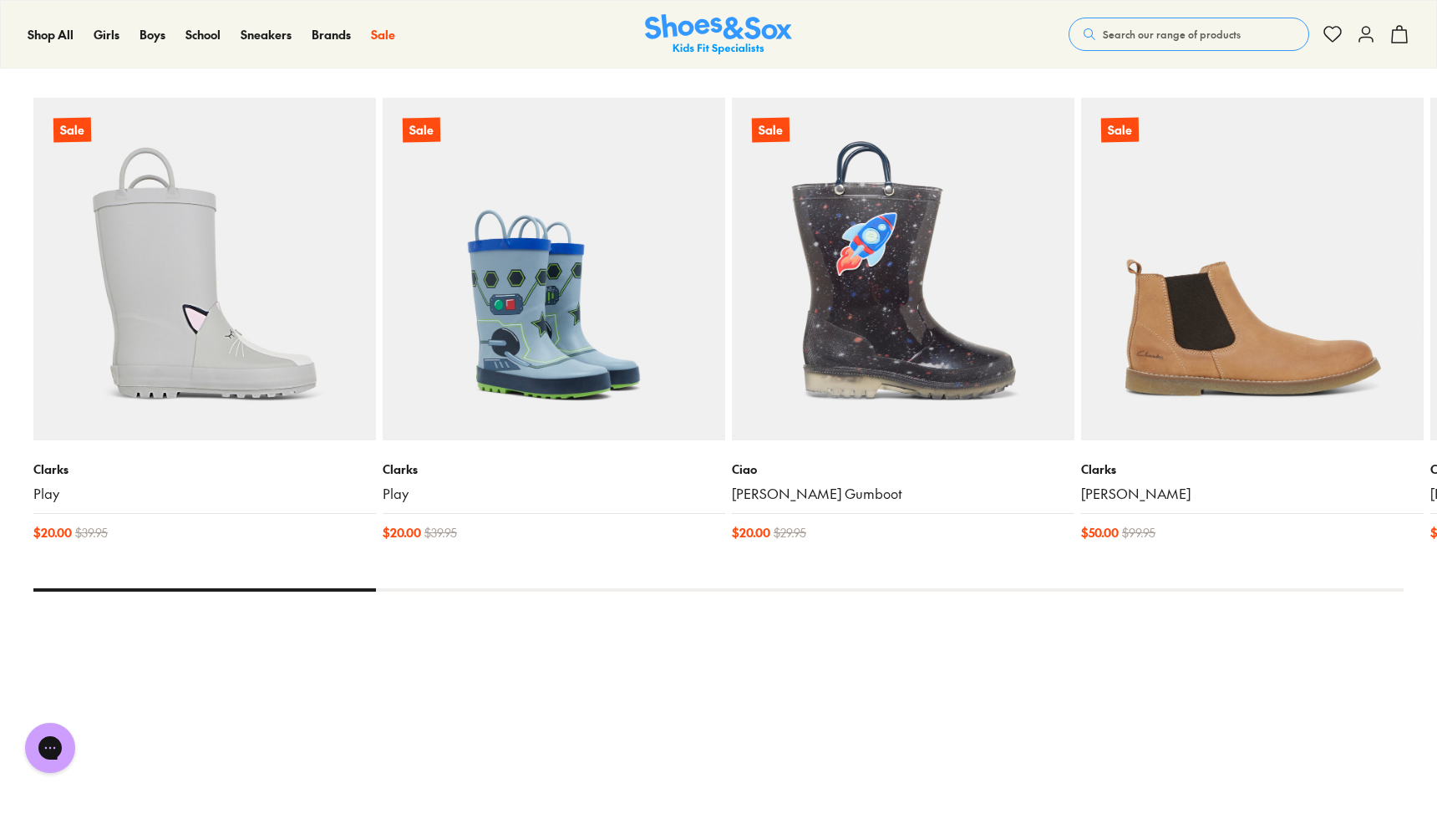
click at [541, 370] on img at bounding box center [554, 269] width 343 height 343
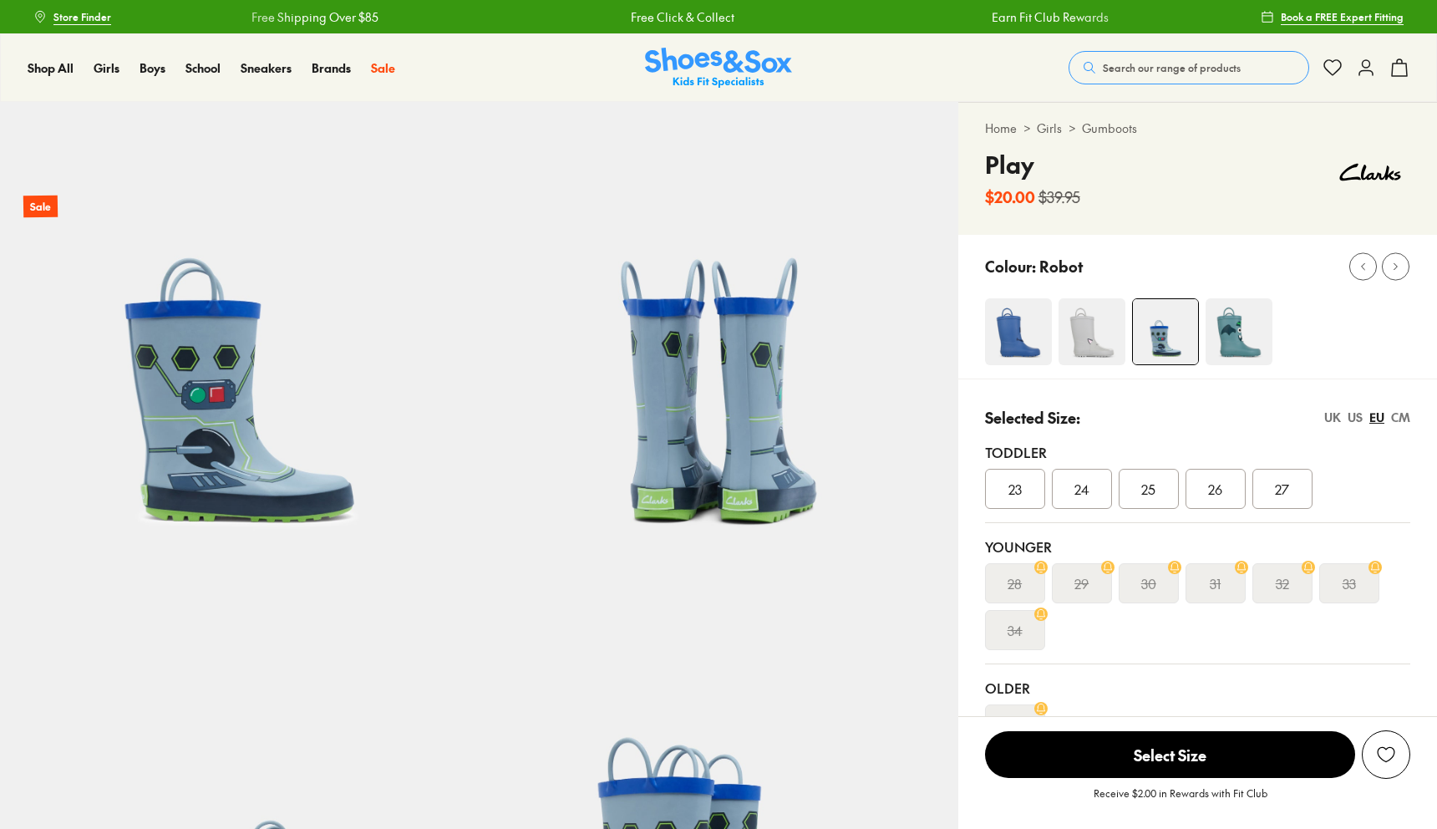
select select "*"
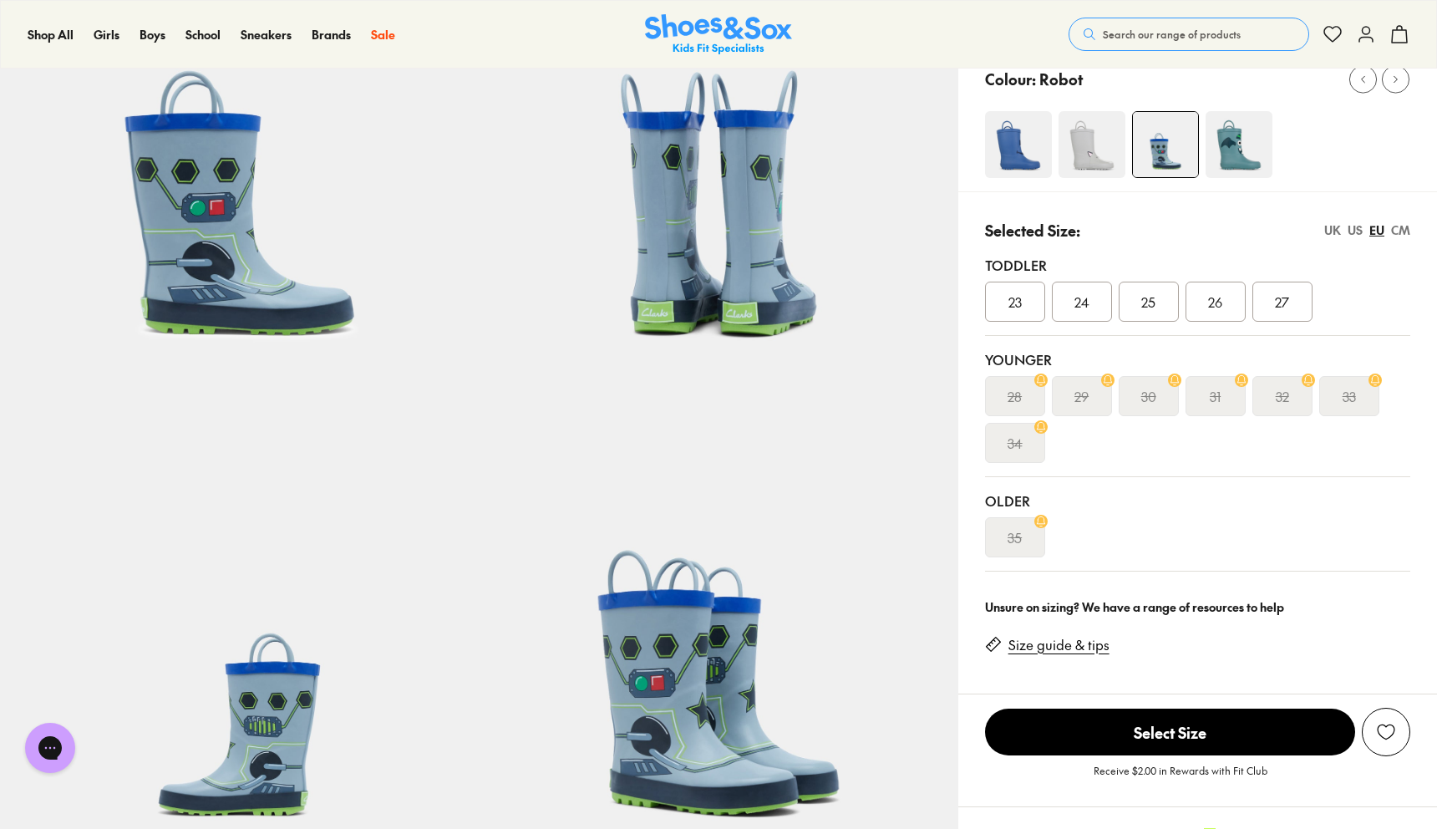
click at [1151, 305] on span "25" at bounding box center [1148, 302] width 14 height 20
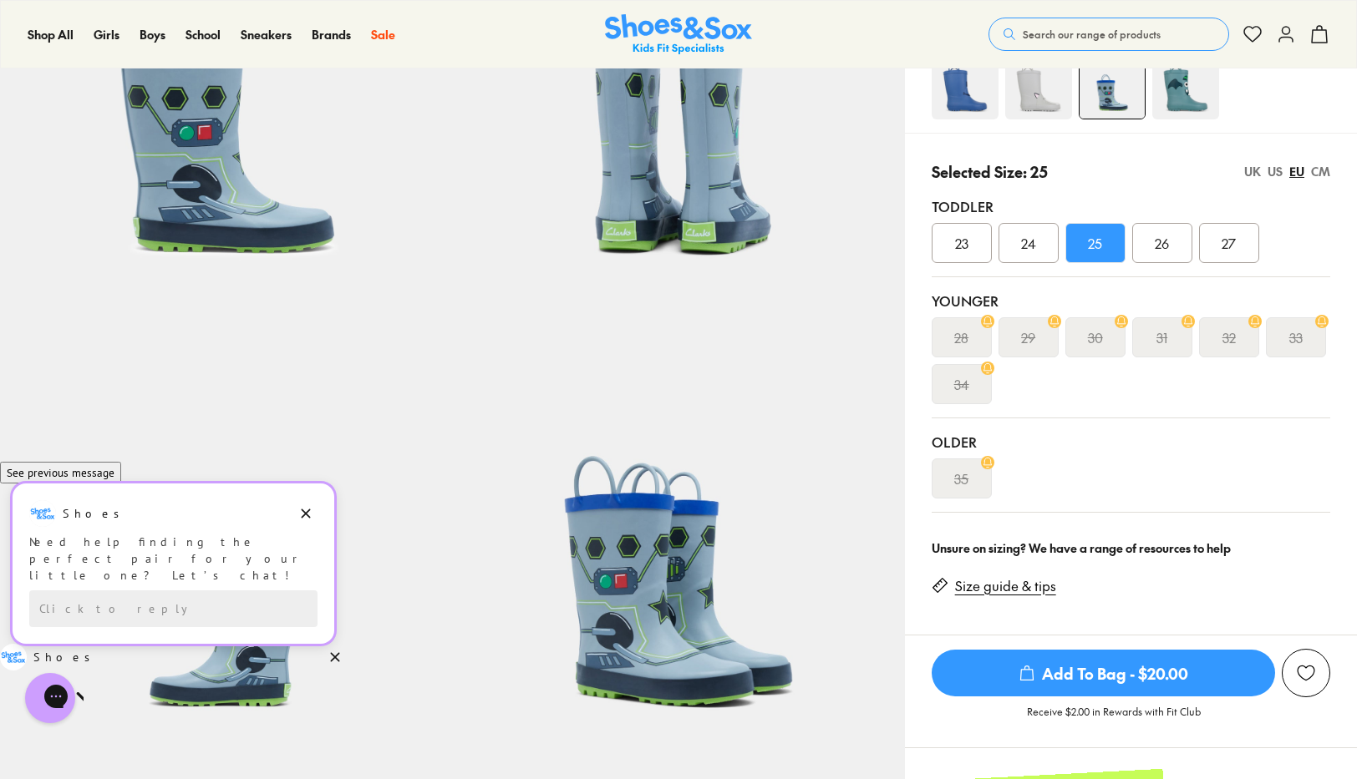
scroll to position [225, 0]
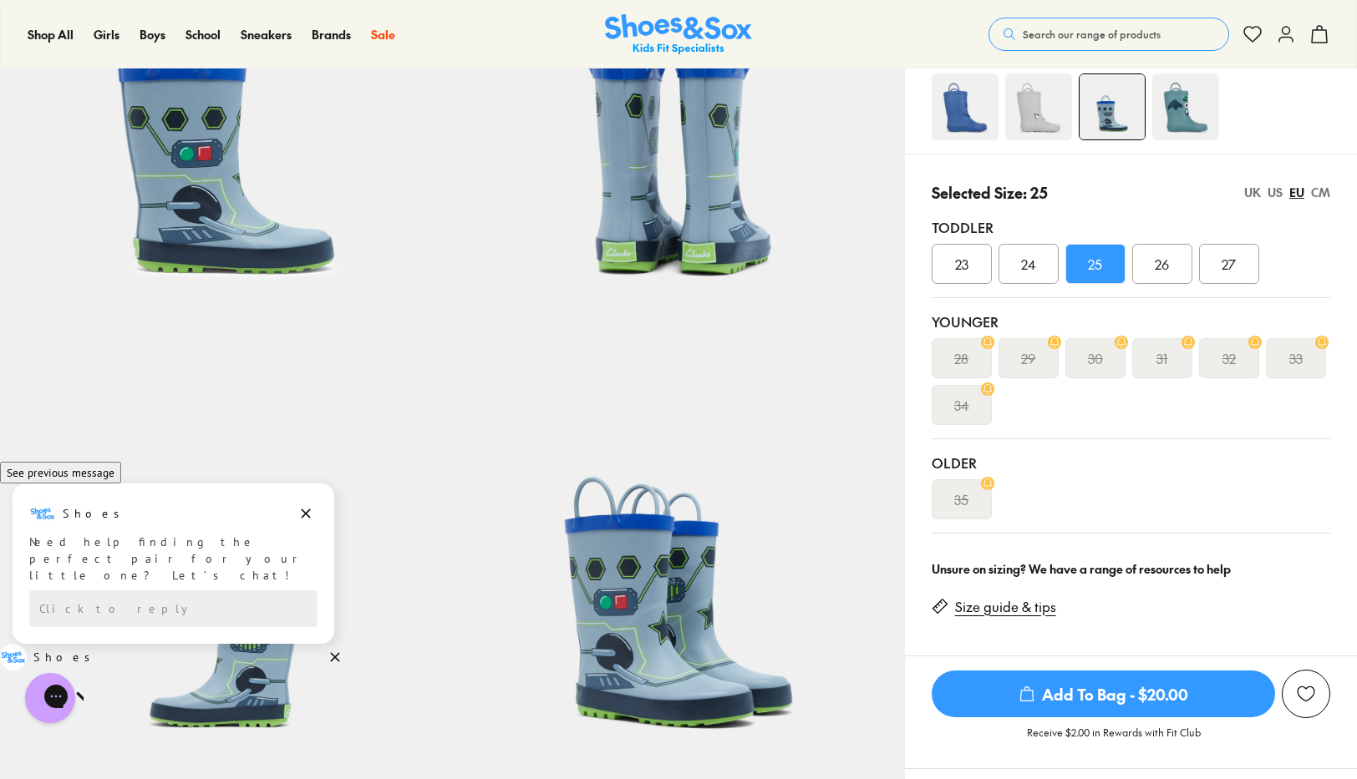
click at [1255, 195] on div "UK" at bounding box center [1252, 193] width 17 height 18
click at [949, 268] on div "06" at bounding box center [962, 264] width 60 height 40
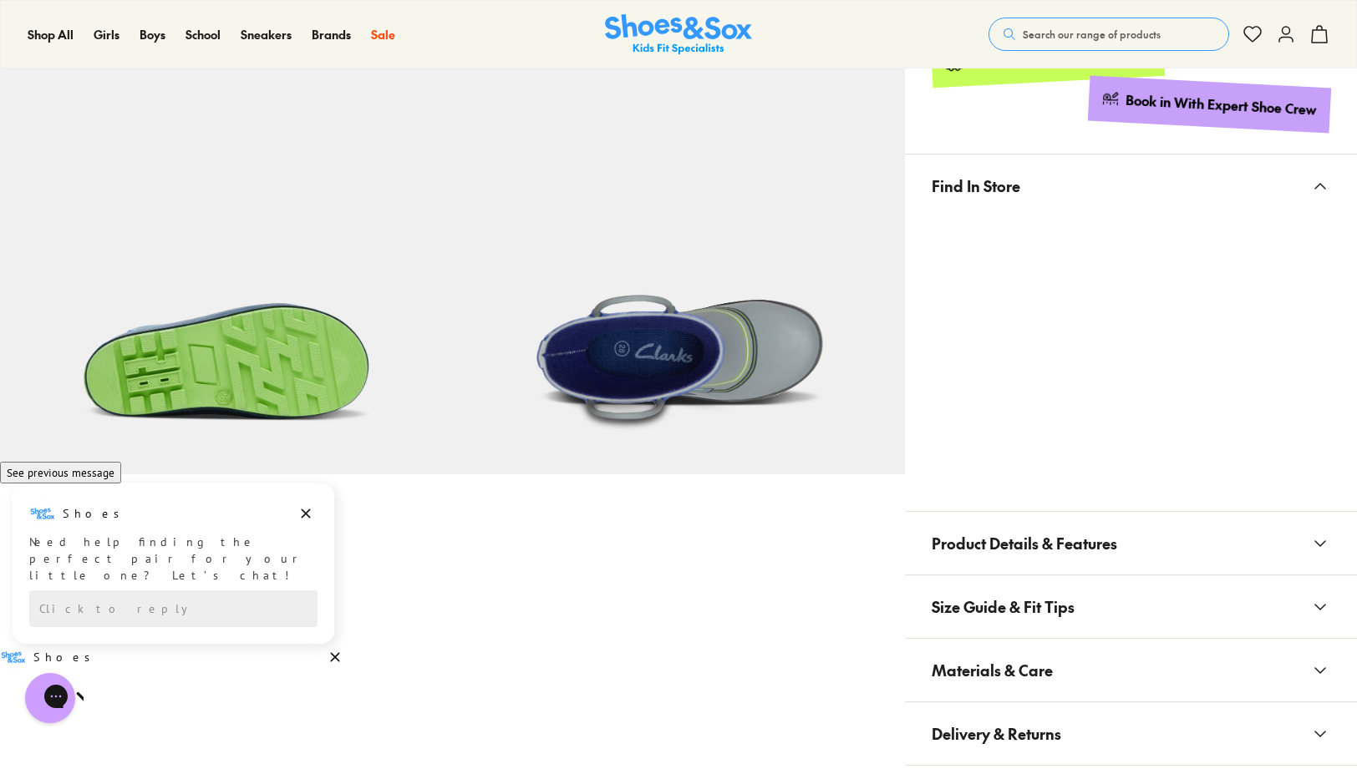
scroll to position [988, 0]
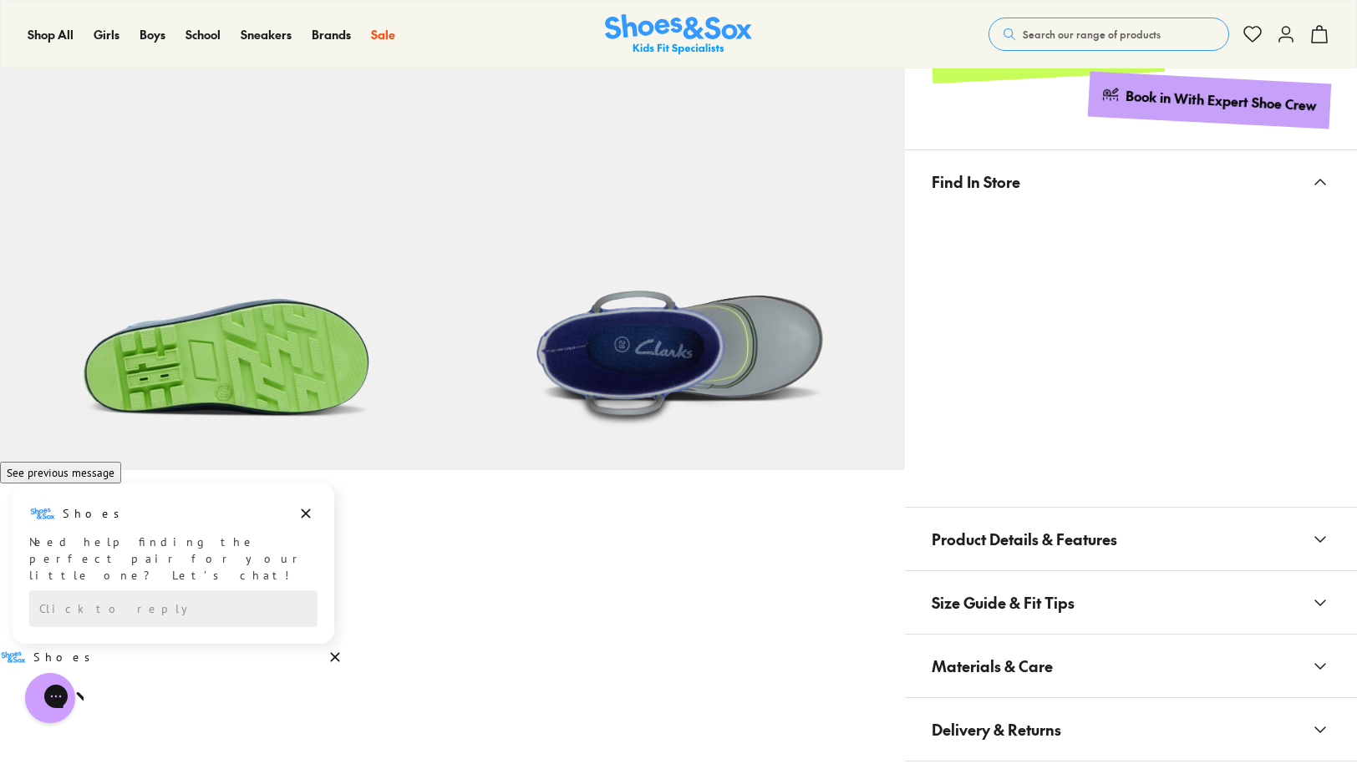
click at [1090, 499] on x-modal "Find In Store" at bounding box center [1131, 329] width 452 height 358
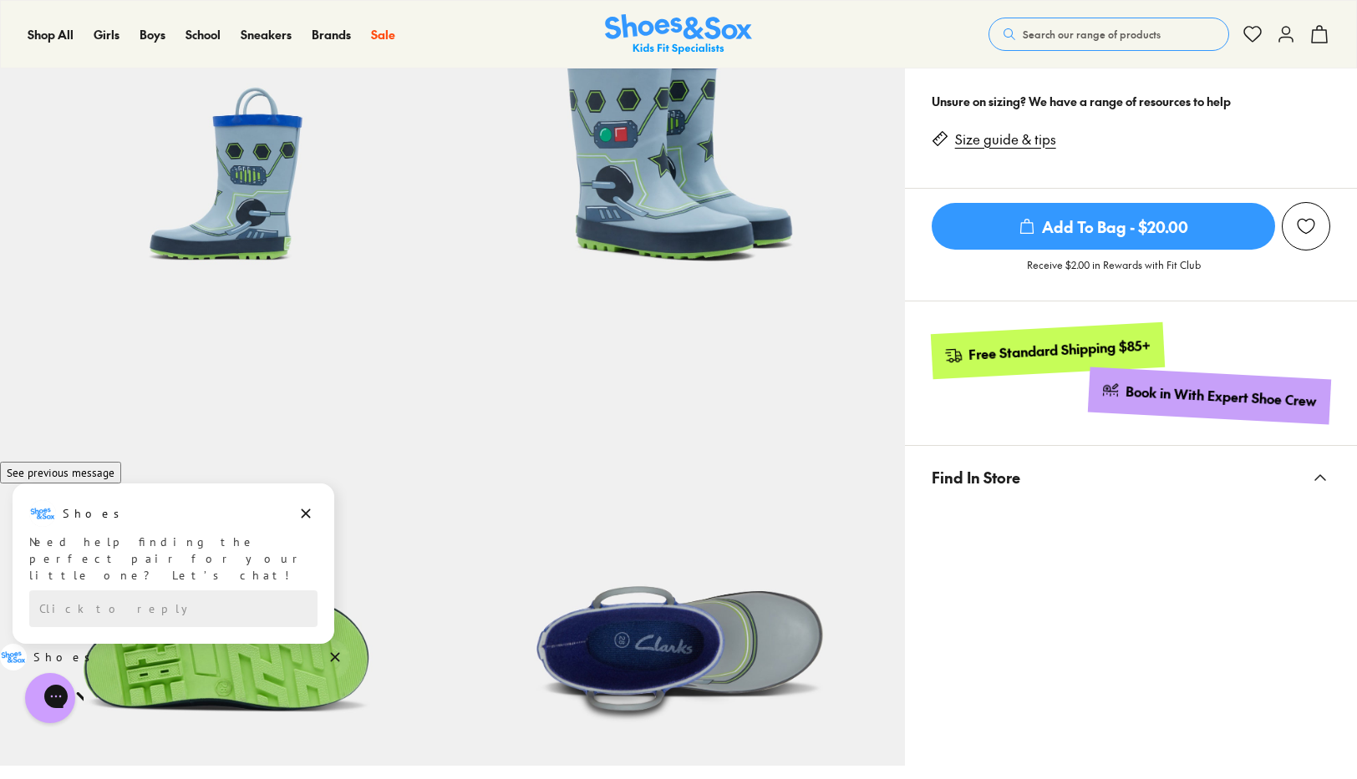
scroll to position [0, 0]
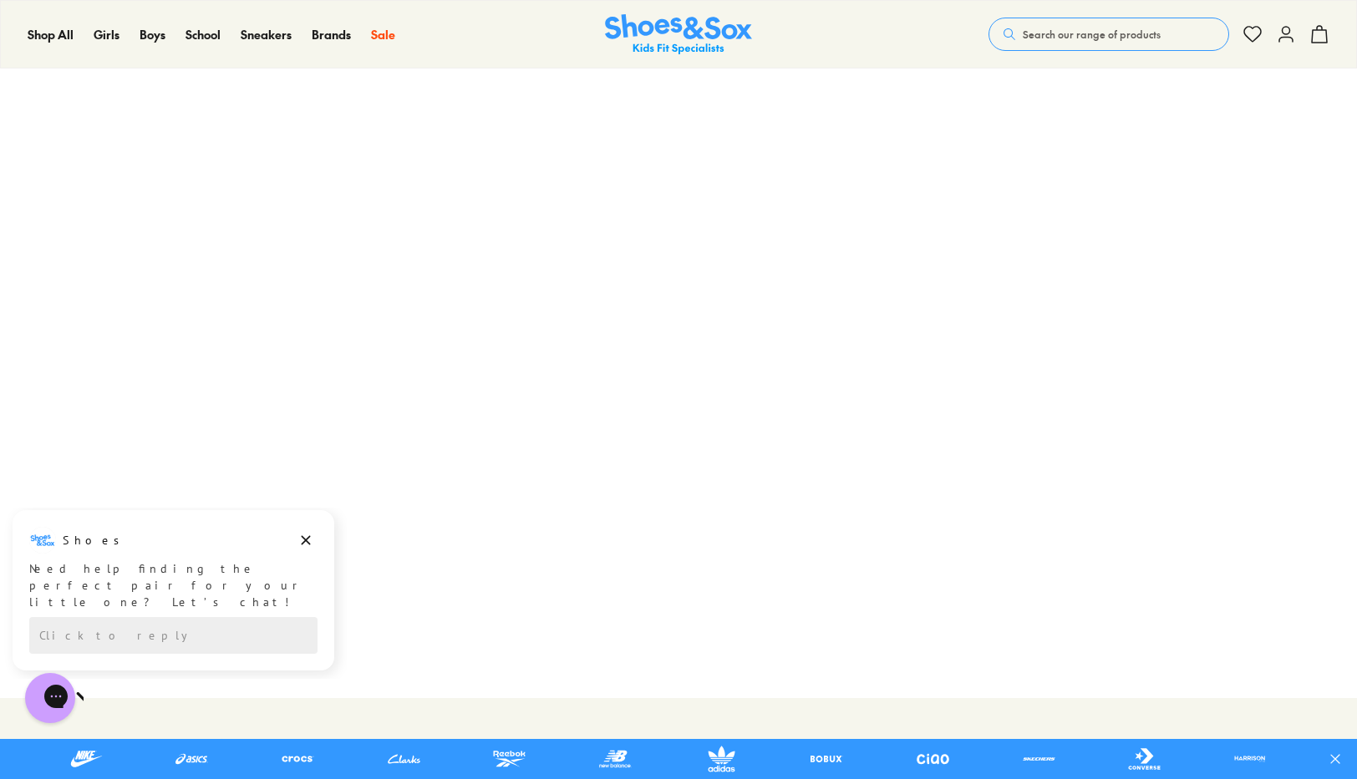
scroll to position [163, 0]
